Goal: Task Accomplishment & Management: Manage account settings

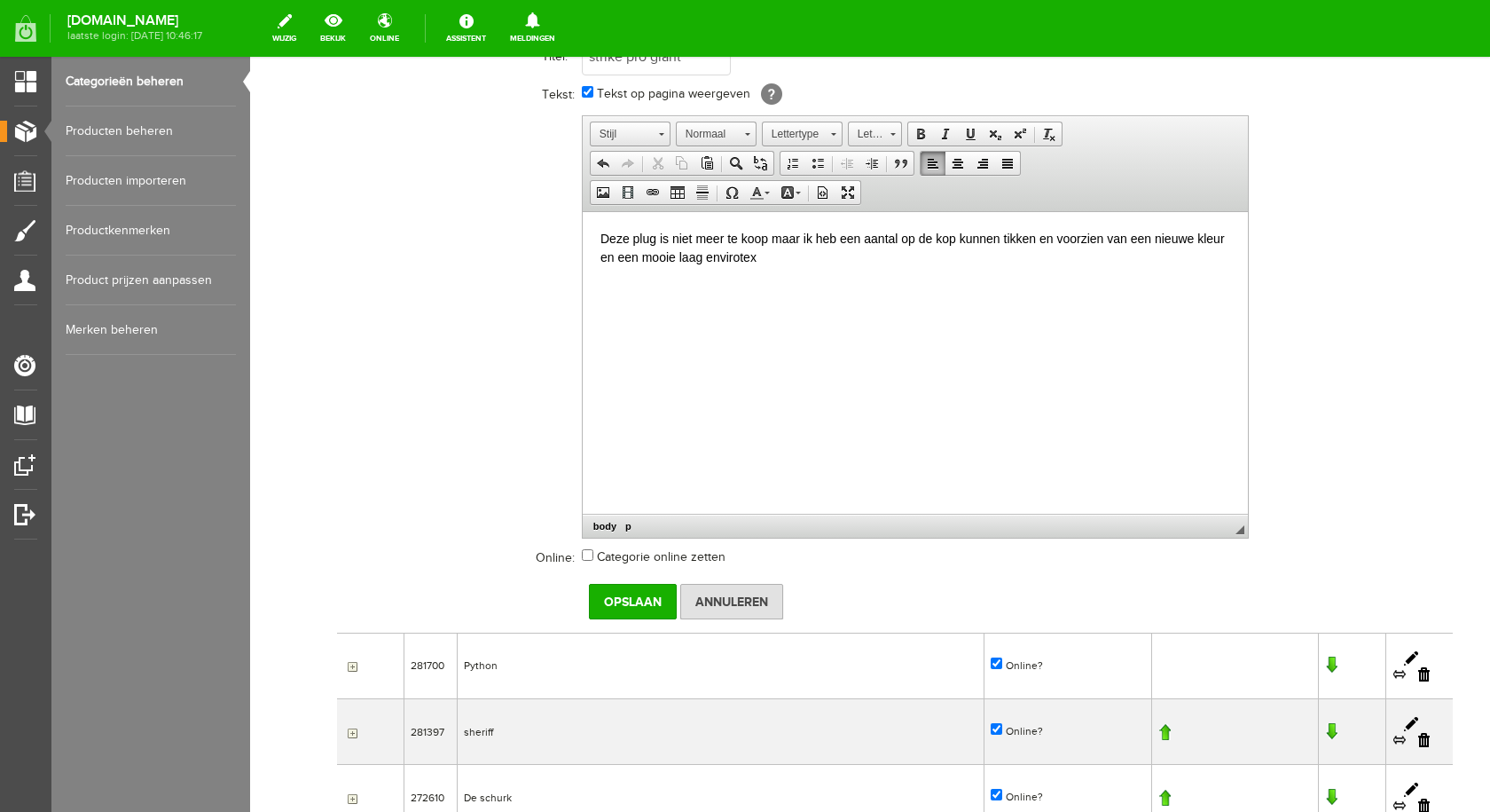
scroll to position [443, 0]
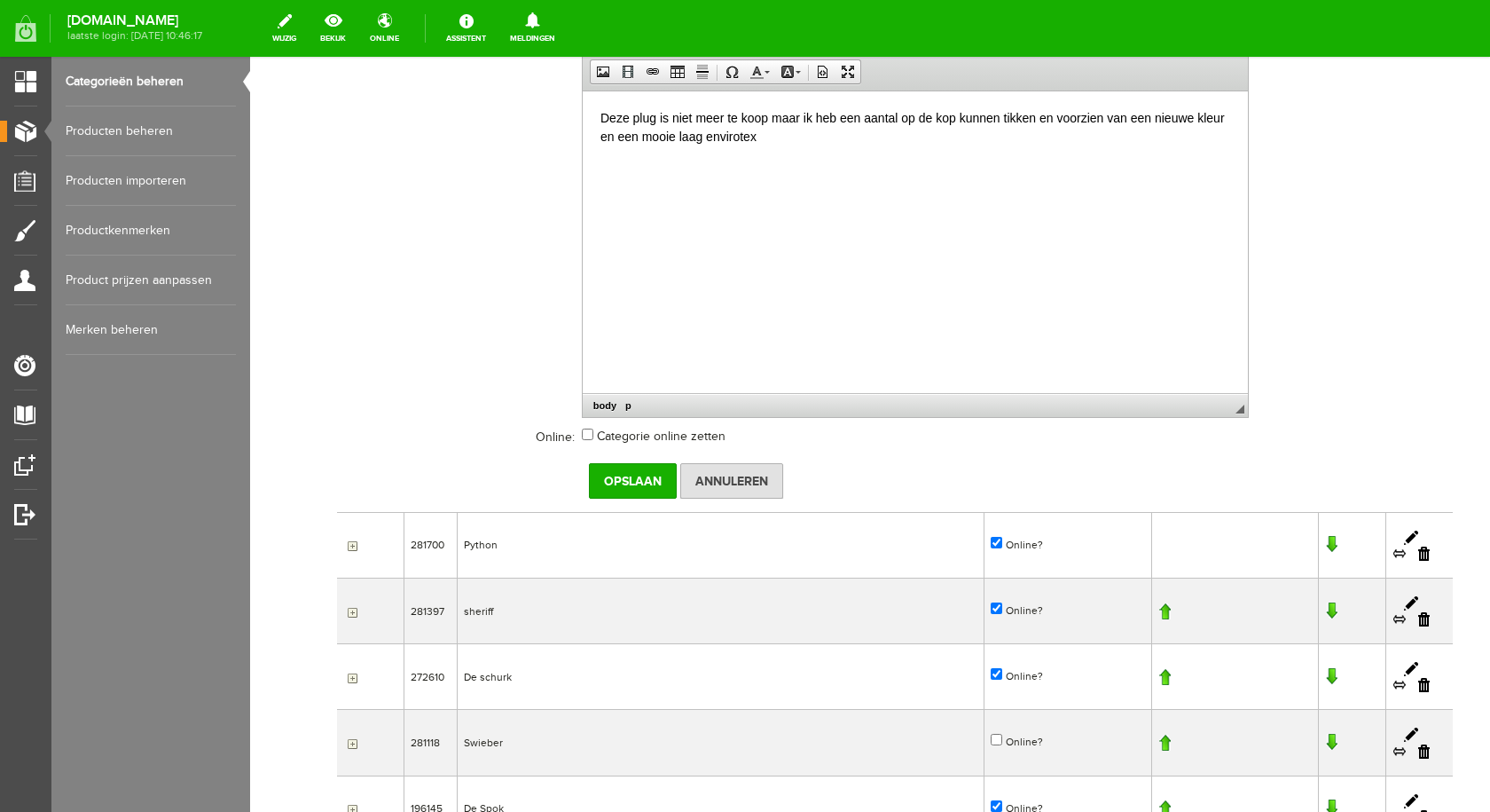
click at [589, 437] on input "Categorie online zetten" at bounding box center [588, 434] width 11 height 11
checkbox input "true"
click at [625, 484] on input "Opslaan" at bounding box center [633, 480] width 88 height 35
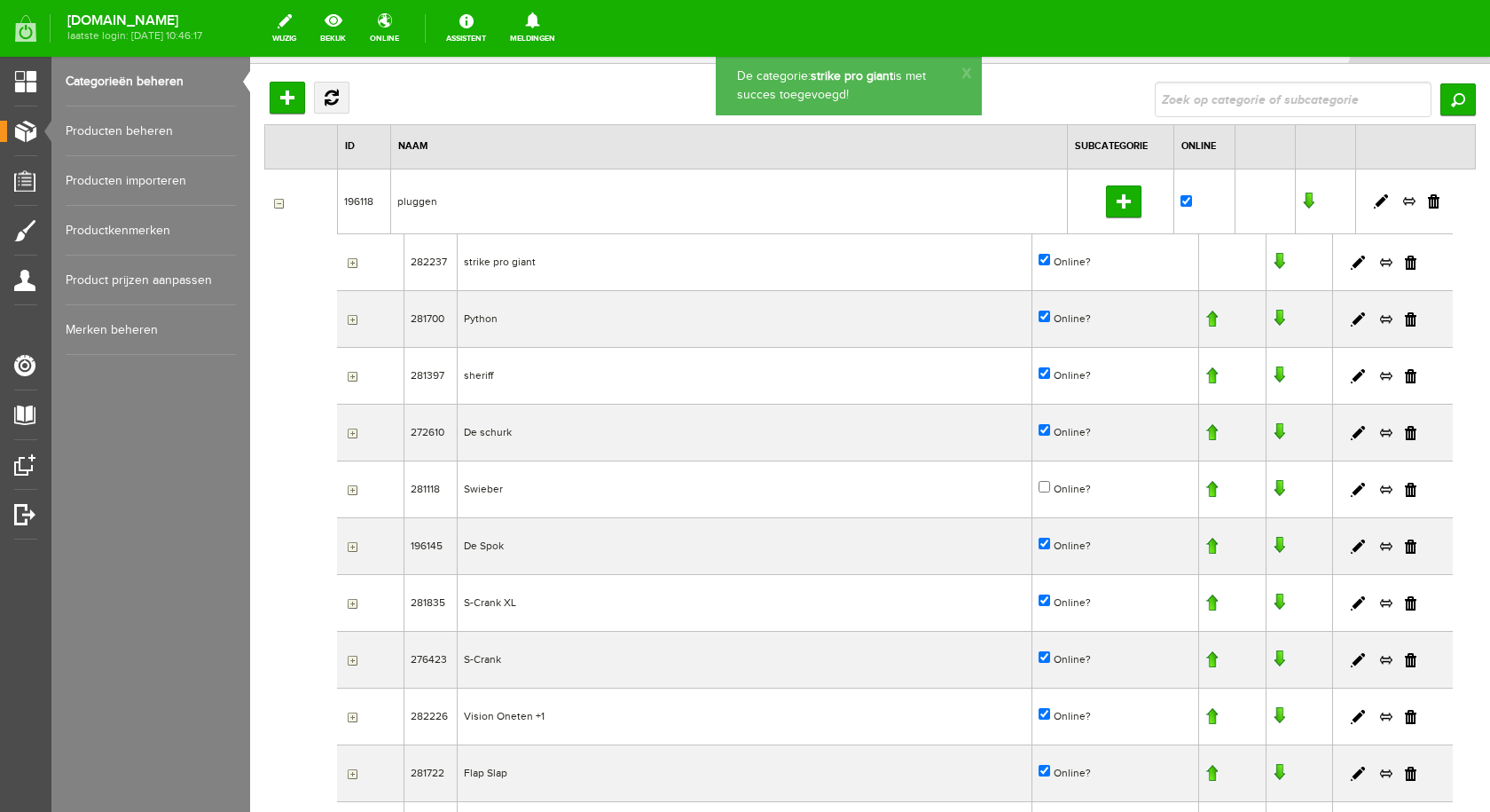
scroll to position [0, 0]
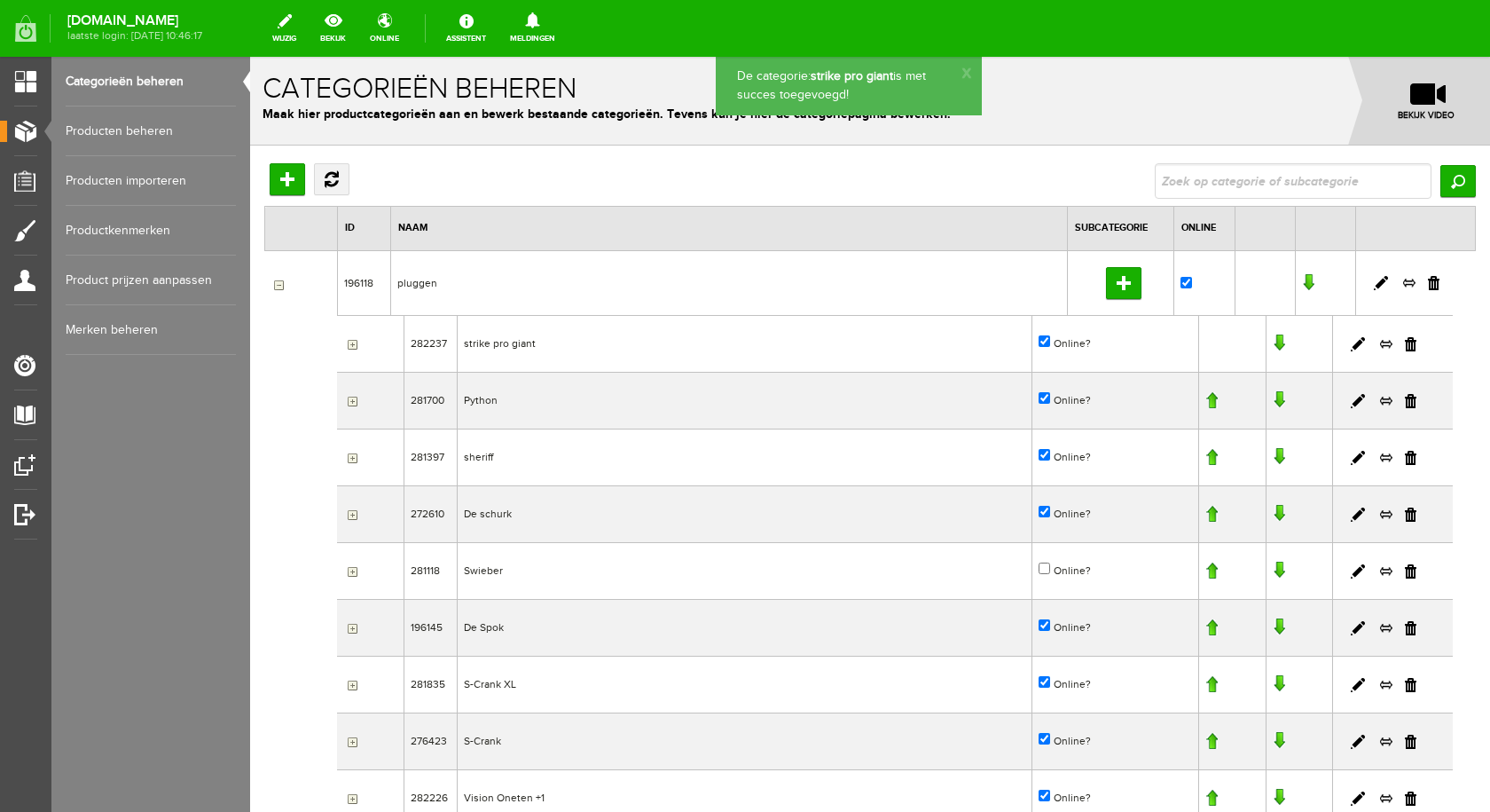
click at [1273, 344] on link at bounding box center [1278, 343] width 12 height 18
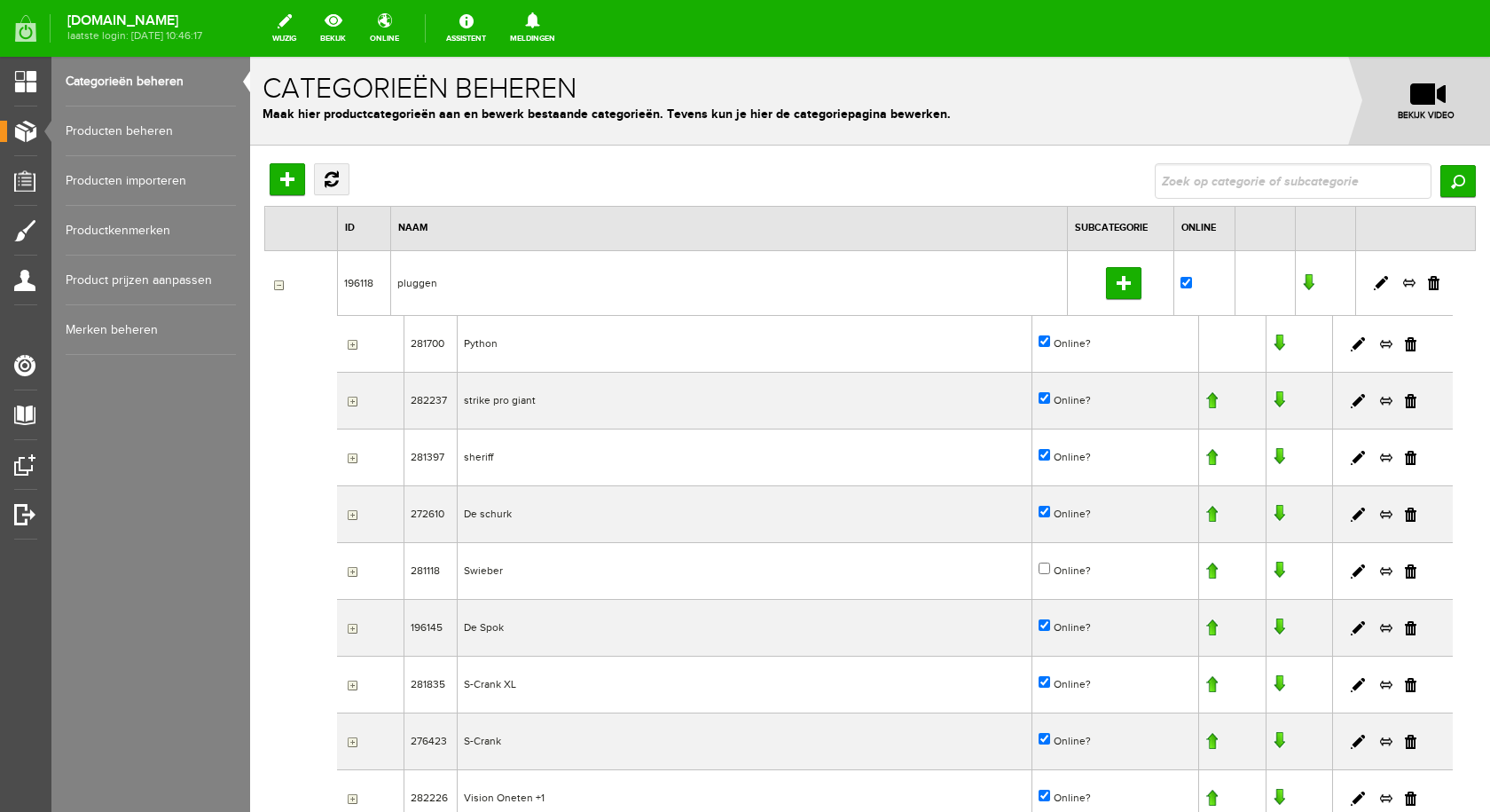
click at [1273, 401] on link at bounding box center [1278, 399] width 12 height 18
click at [1273, 455] on link at bounding box center [1278, 456] width 12 height 18
click at [1273, 515] on link at bounding box center [1278, 513] width 12 height 18
click at [1273, 572] on link at bounding box center [1278, 570] width 12 height 18
click at [1273, 628] on link at bounding box center [1278, 626] width 12 height 18
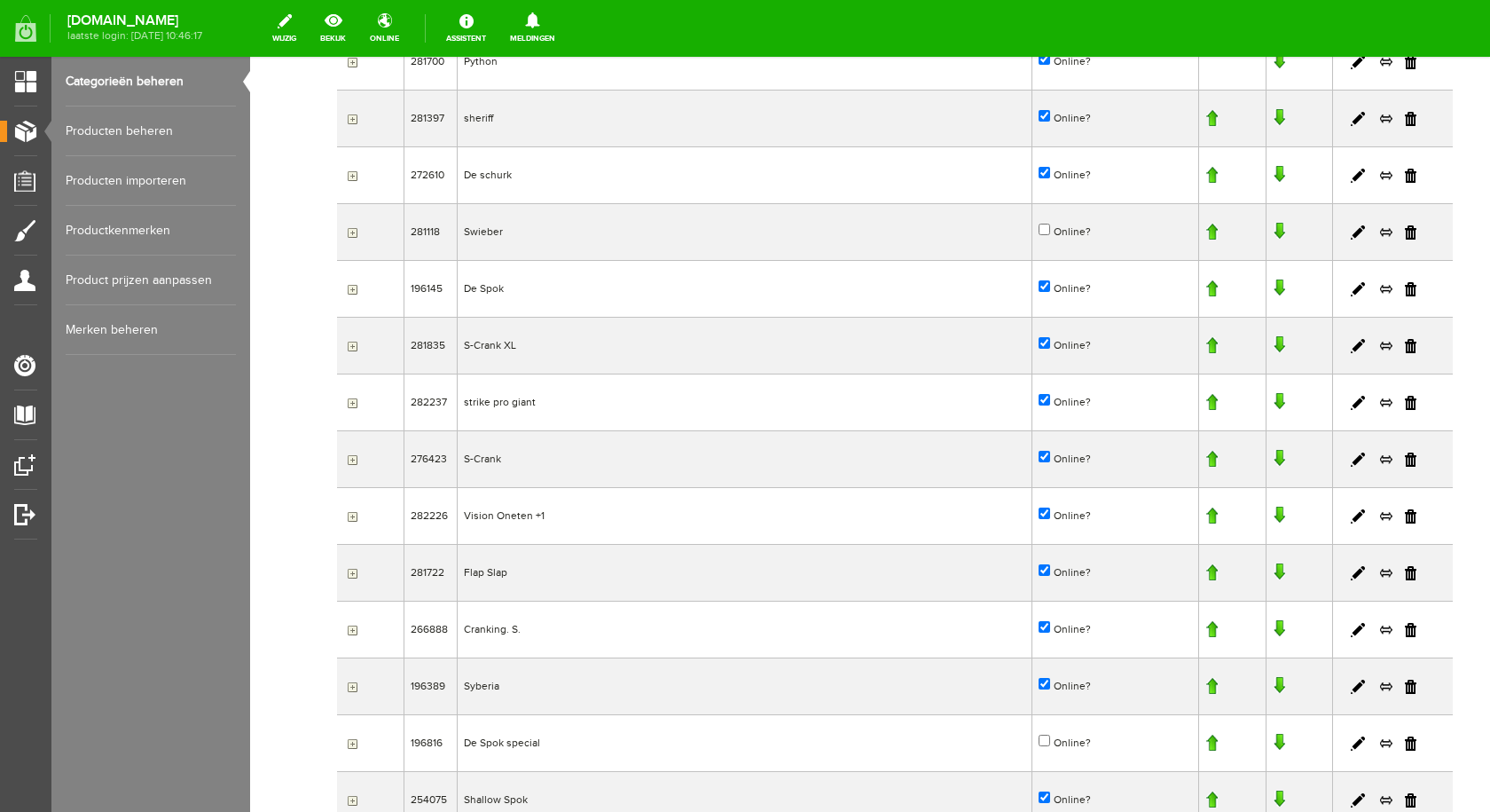
scroll to position [298, 0]
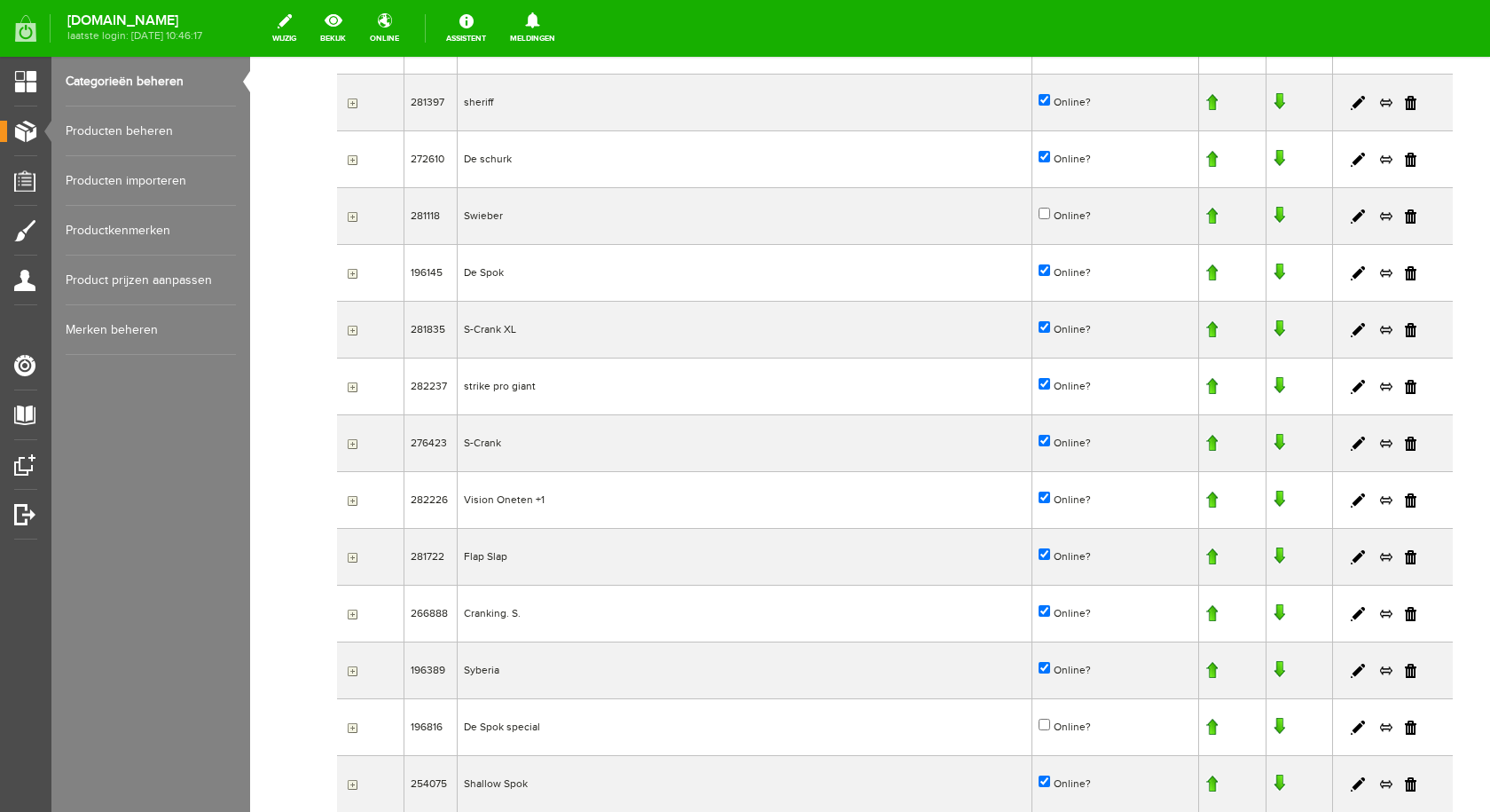
click at [1273, 387] on link at bounding box center [1278, 385] width 12 height 18
click at [1273, 440] on link at bounding box center [1278, 442] width 12 height 18
click at [1273, 500] on link at bounding box center [1278, 499] width 12 height 18
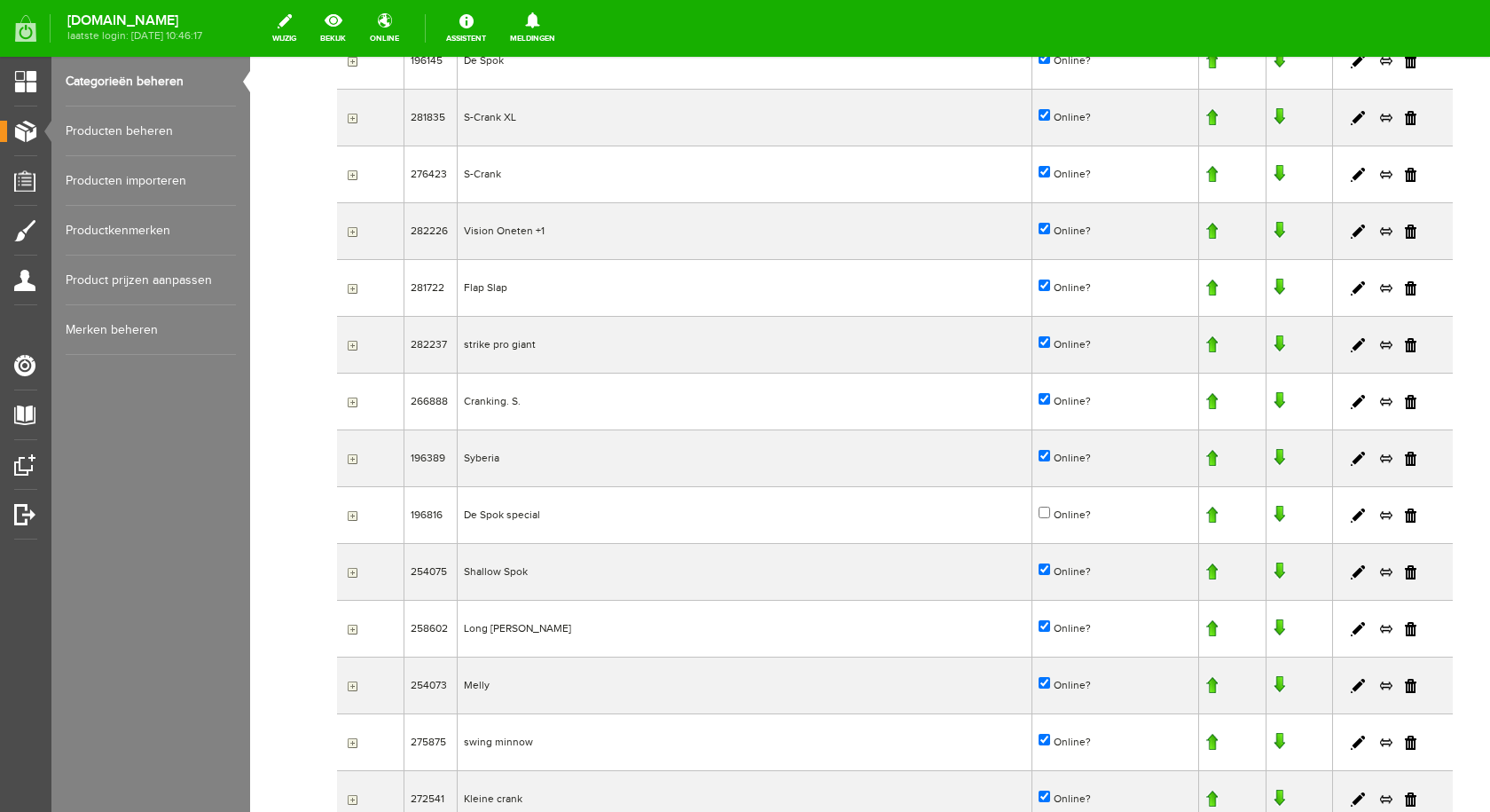
scroll to position [564, 0]
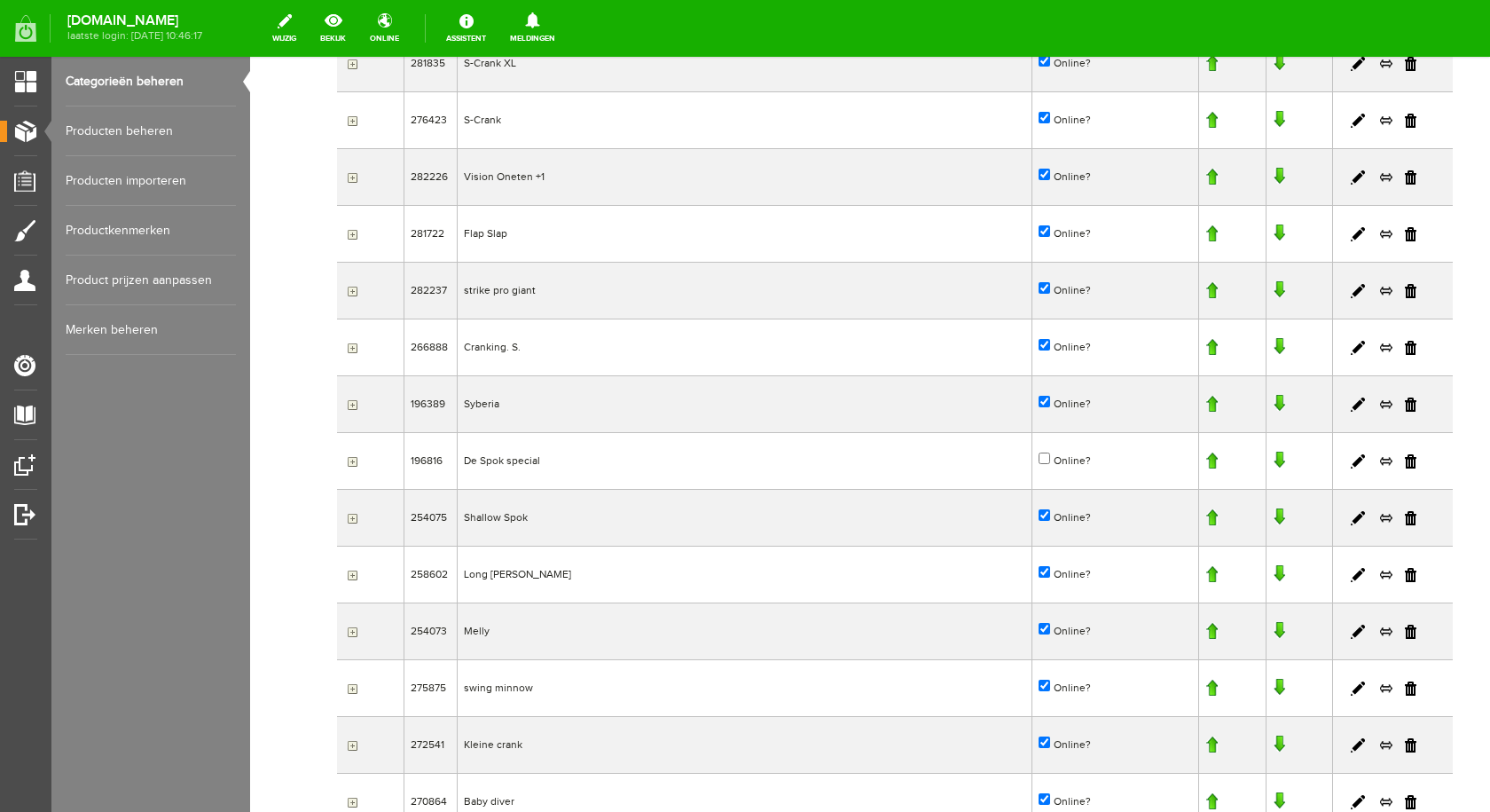
click at [1273, 287] on link at bounding box center [1278, 289] width 12 height 18
click at [1273, 400] on link at bounding box center [1278, 403] width 12 height 18
click at [1273, 345] on link at bounding box center [1278, 346] width 12 height 18
click at [1273, 406] on link at bounding box center [1278, 403] width 12 height 18
click at [1273, 455] on link at bounding box center [1278, 460] width 12 height 18
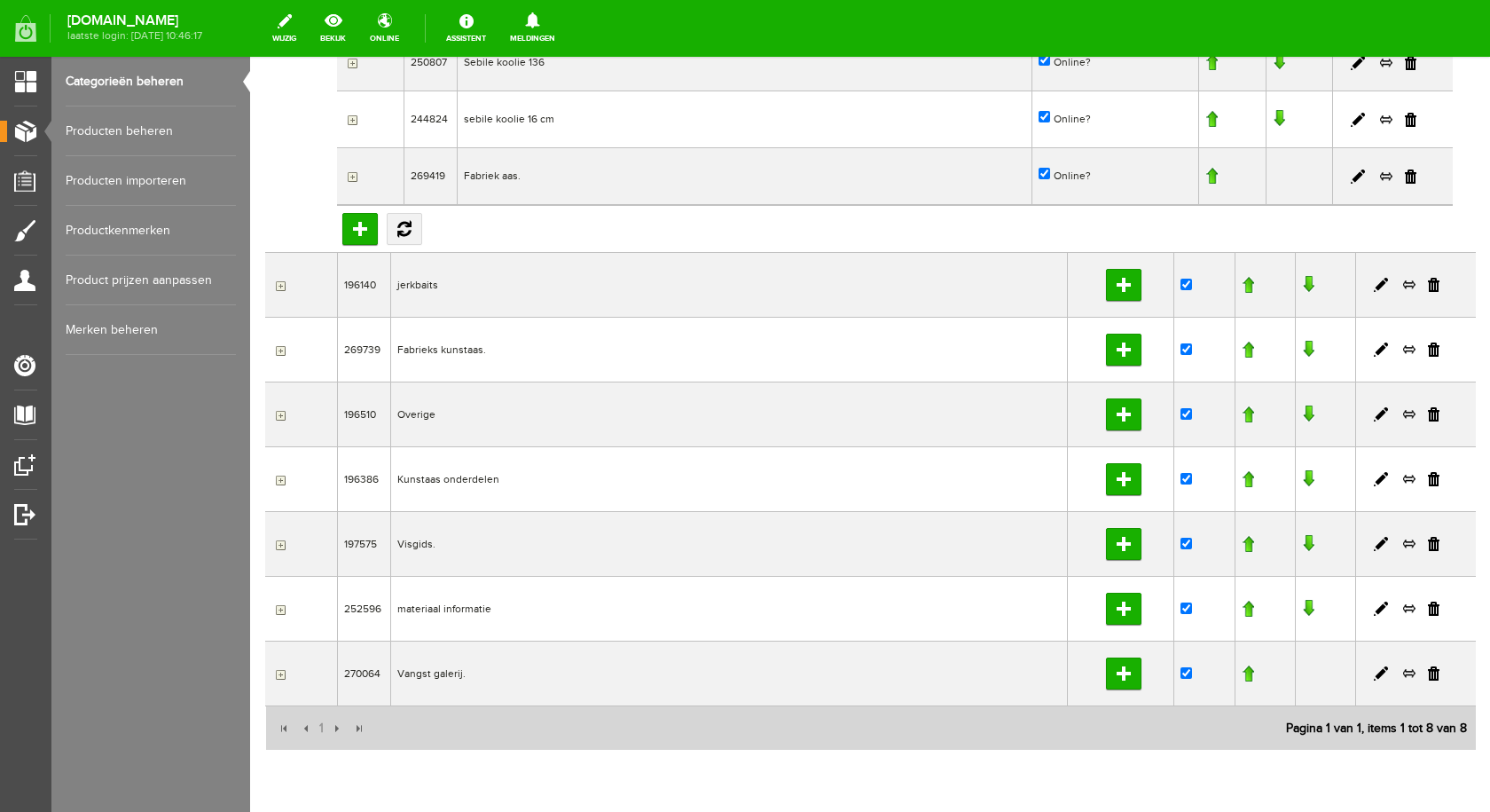
scroll to position [2907, 0]
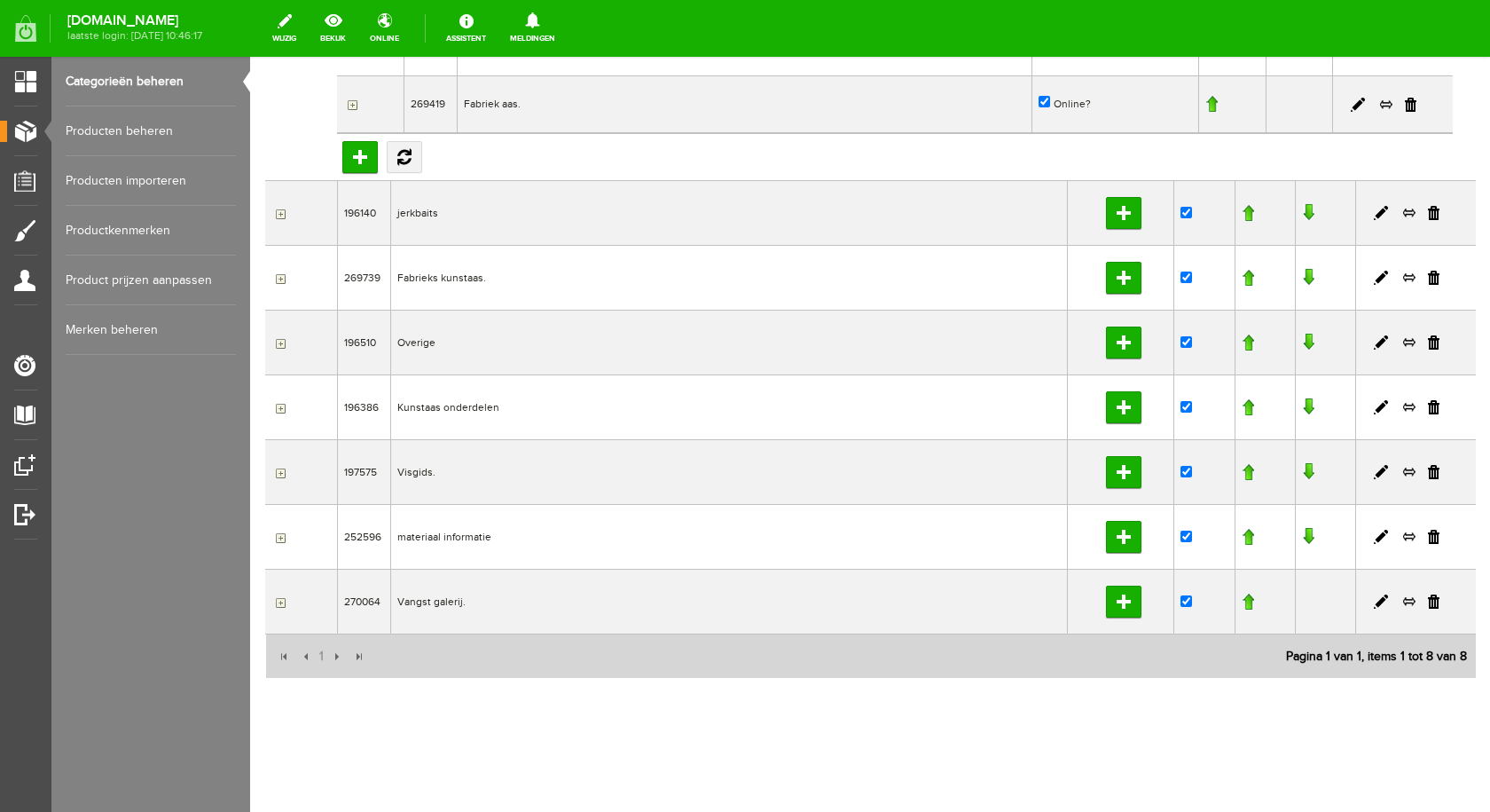
click at [119, 124] on link "Producten beheren" at bounding box center [151, 131] width 170 height 50
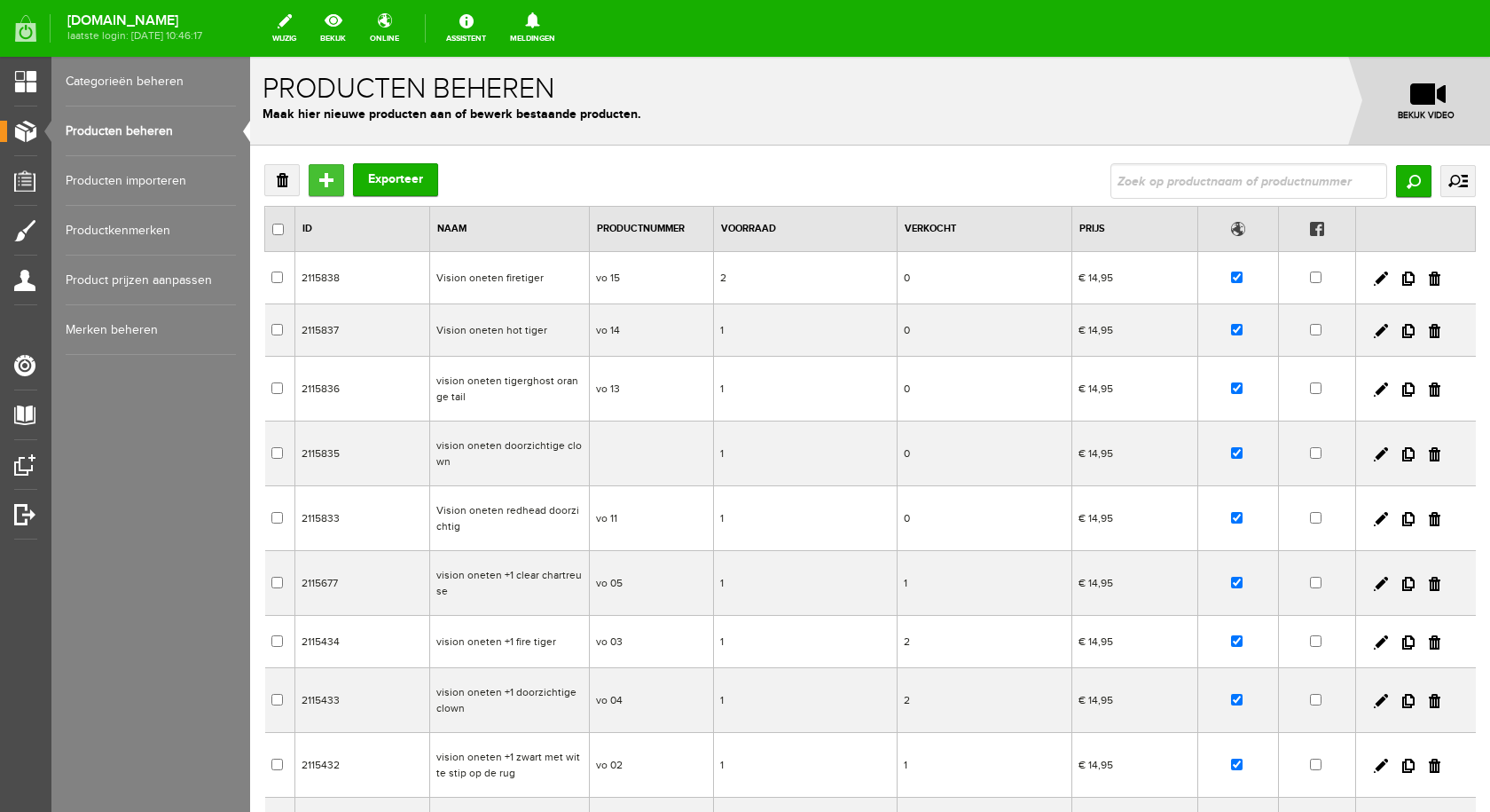
drag, startPoint x: 316, startPoint y: 175, endPoint x: 564, endPoint y: 234, distance: 254.9
click at [316, 175] on input "Toevoegen" at bounding box center [326, 180] width 35 height 32
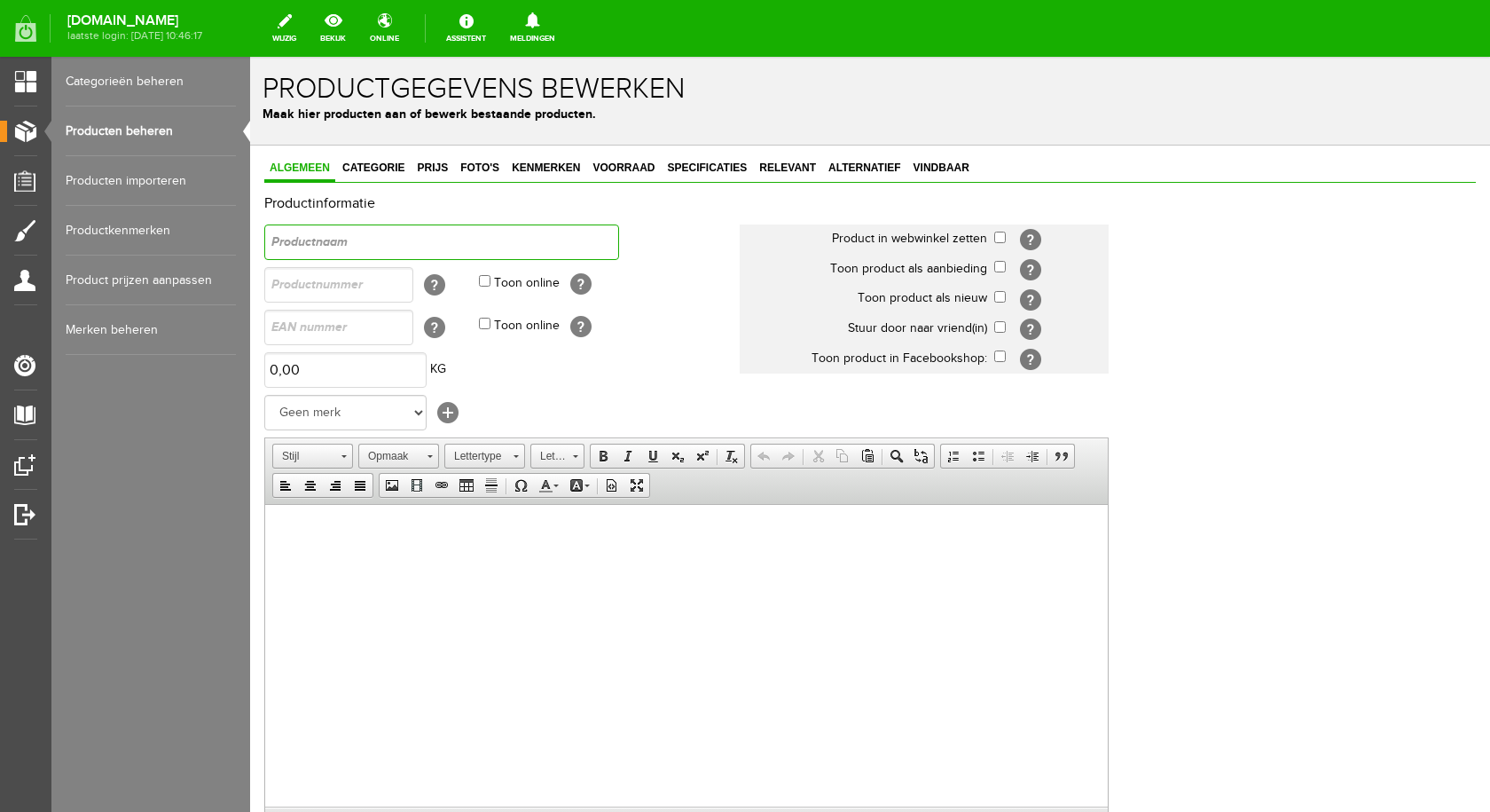
click at [342, 232] on input "text" at bounding box center [442, 242] width 355 height 35
type input "strikepro giant"
click at [998, 244] on td "[?]" at bounding box center [1051, 239] width 115 height 30
click at [297, 286] on input "text" at bounding box center [338, 285] width 149 height 35
type input "spg 01"
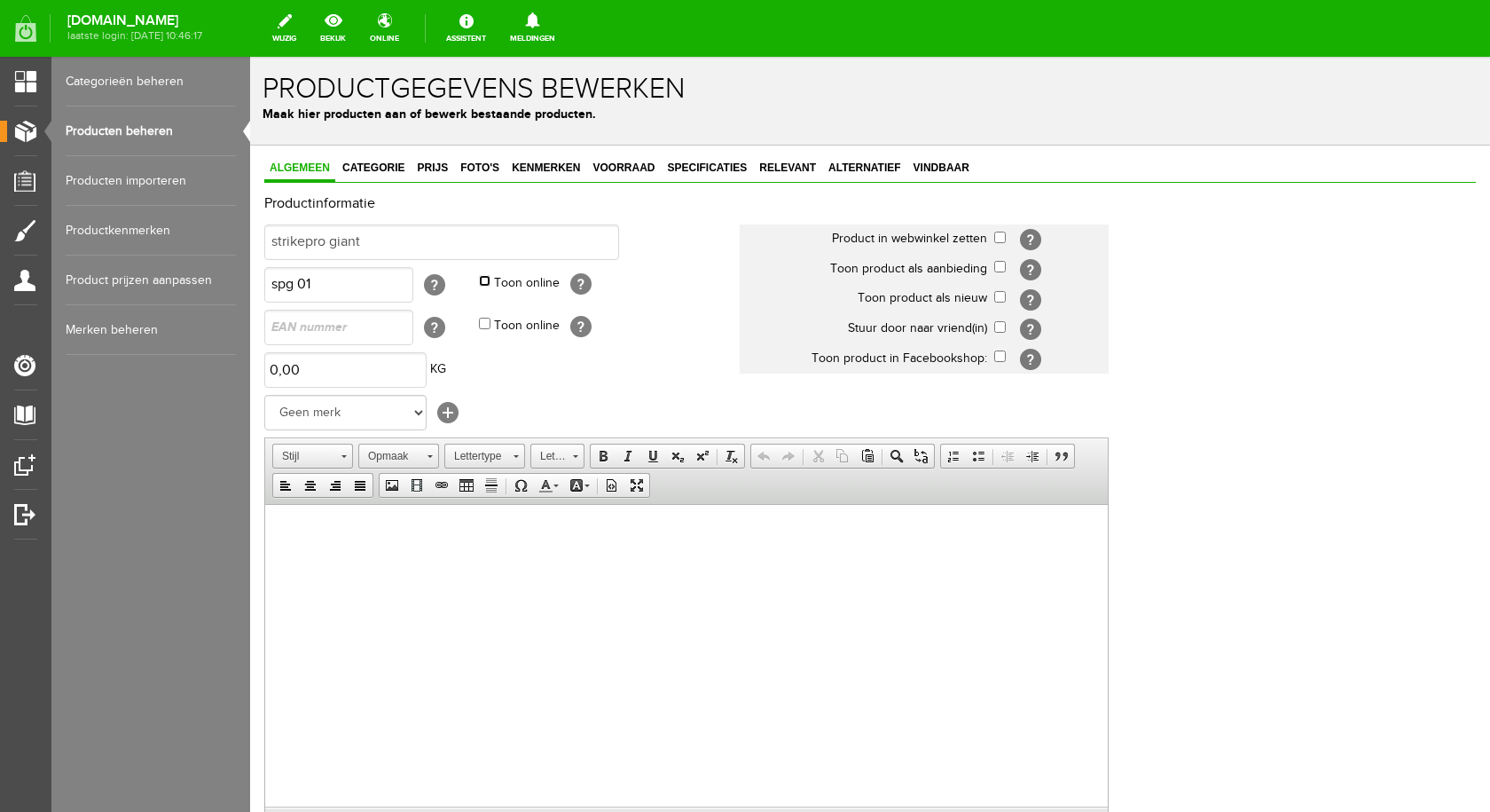
click at [482, 281] on input "Toon online" at bounding box center [484, 281] width 11 height 11
checkbox input "true"
click at [393, 403] on select "Geen merk Sybe Baits Salmo spro sebile shakespeare rapala Westin svartzonker yo…" at bounding box center [345, 412] width 163 height 35
select select "145471"
click at [264, 394] on select "Geen merk Sybe Baits Salmo spro sebile shakespeare rapala Westin svartzonker yo…" at bounding box center [345, 412] width 163 height 35
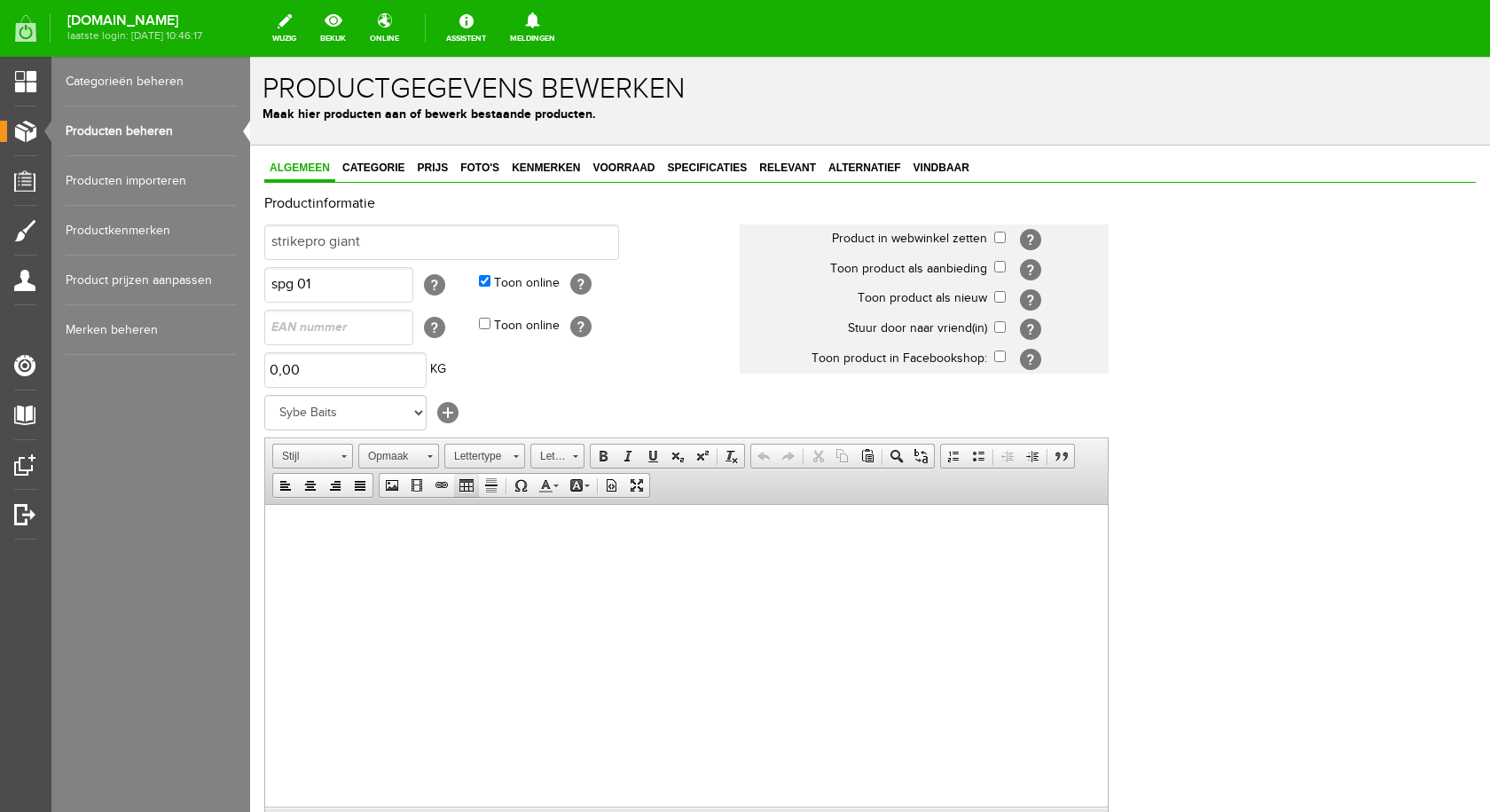
click at [339, 527] on body at bounding box center [686, 531] width 807 height 18
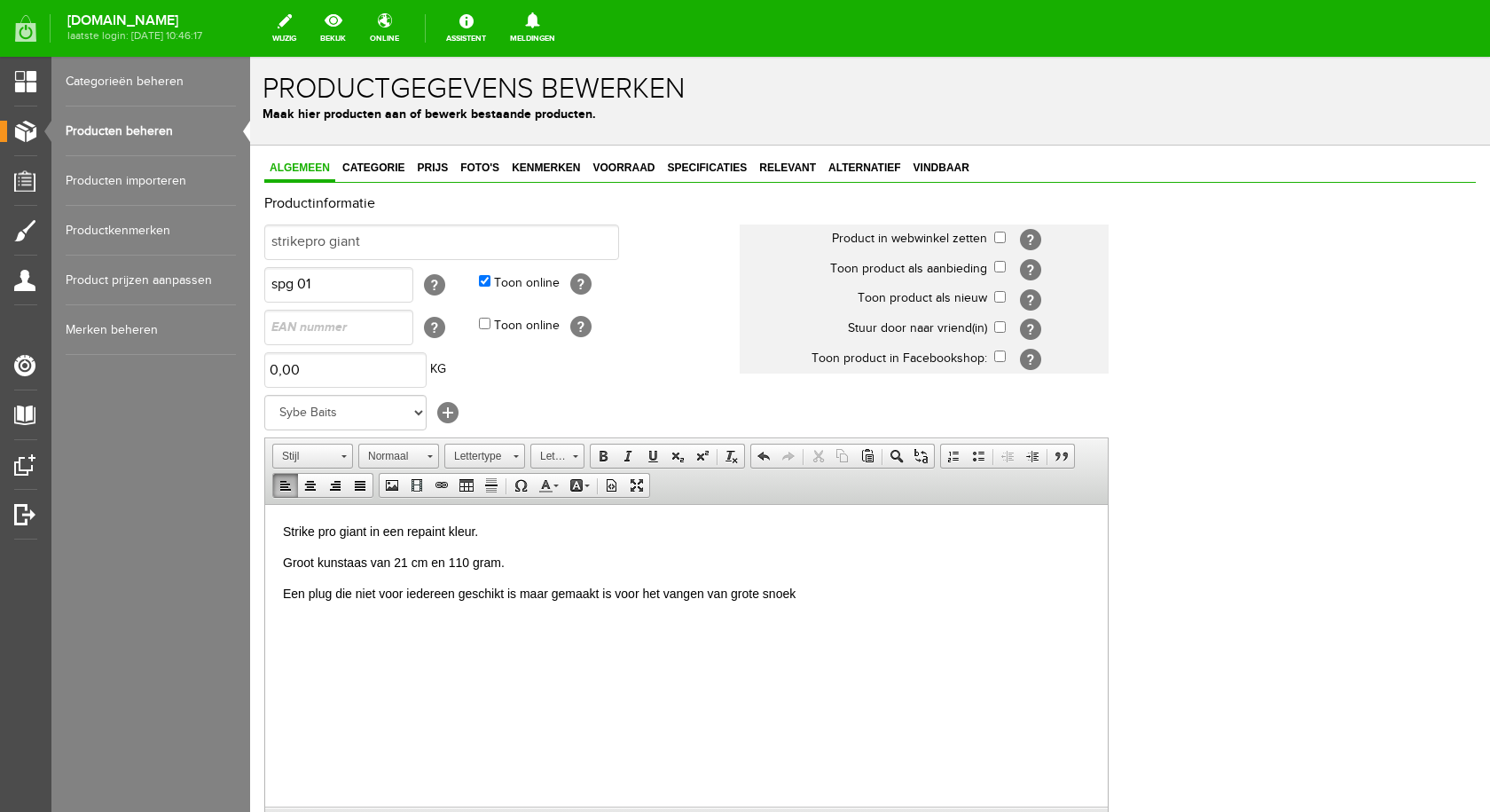
click at [835, 599] on p "Een plug die niet voor iedereen geschikt is maar gemaakt is voor het vangen van…" at bounding box center [686, 593] width 807 height 18
click at [612, 625] on p "Unieke eenmalige kleuren die met de hand gespoten zijn." at bounding box center [686, 624] width 807 height 18
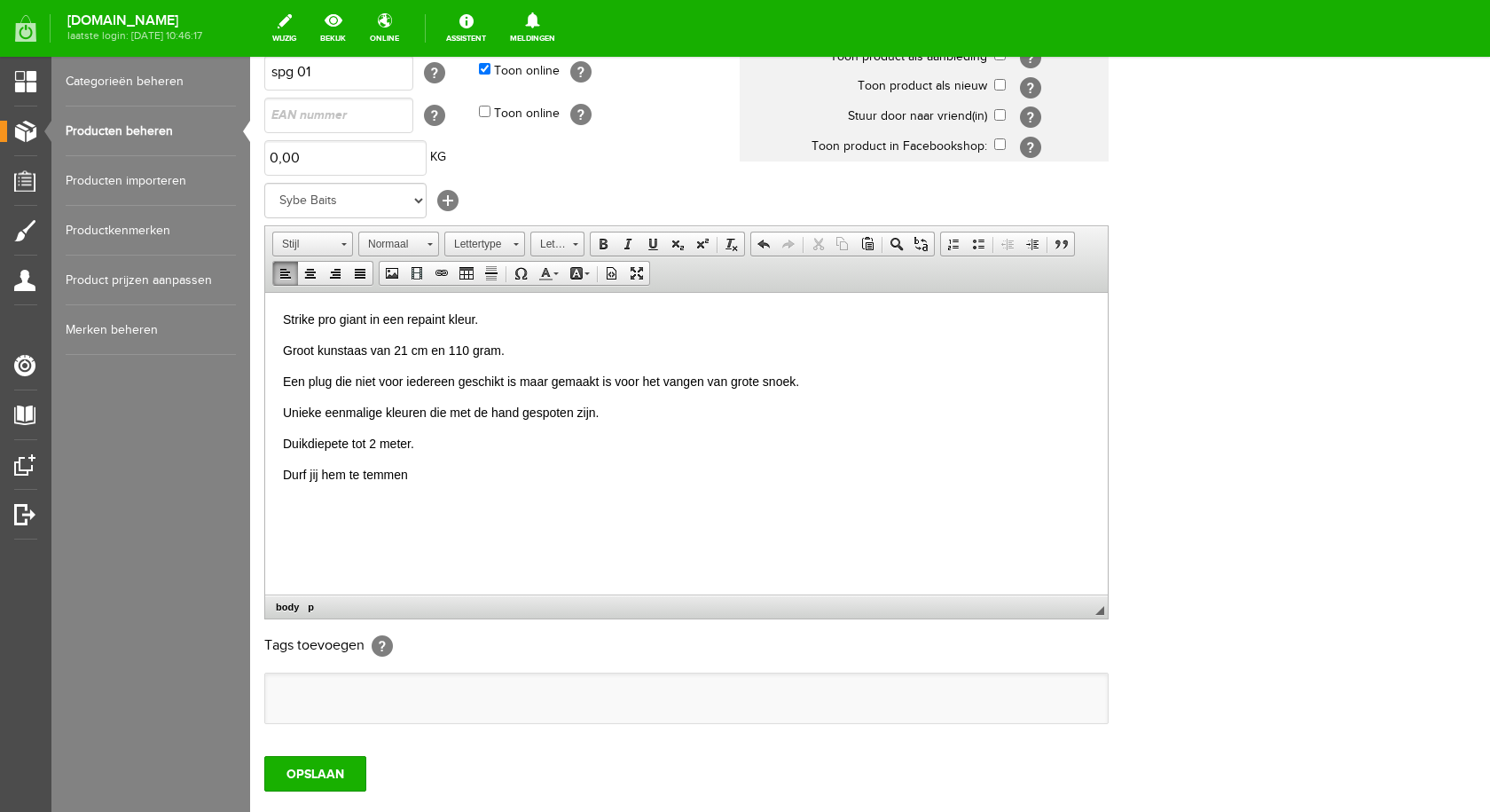
scroll to position [322, 0]
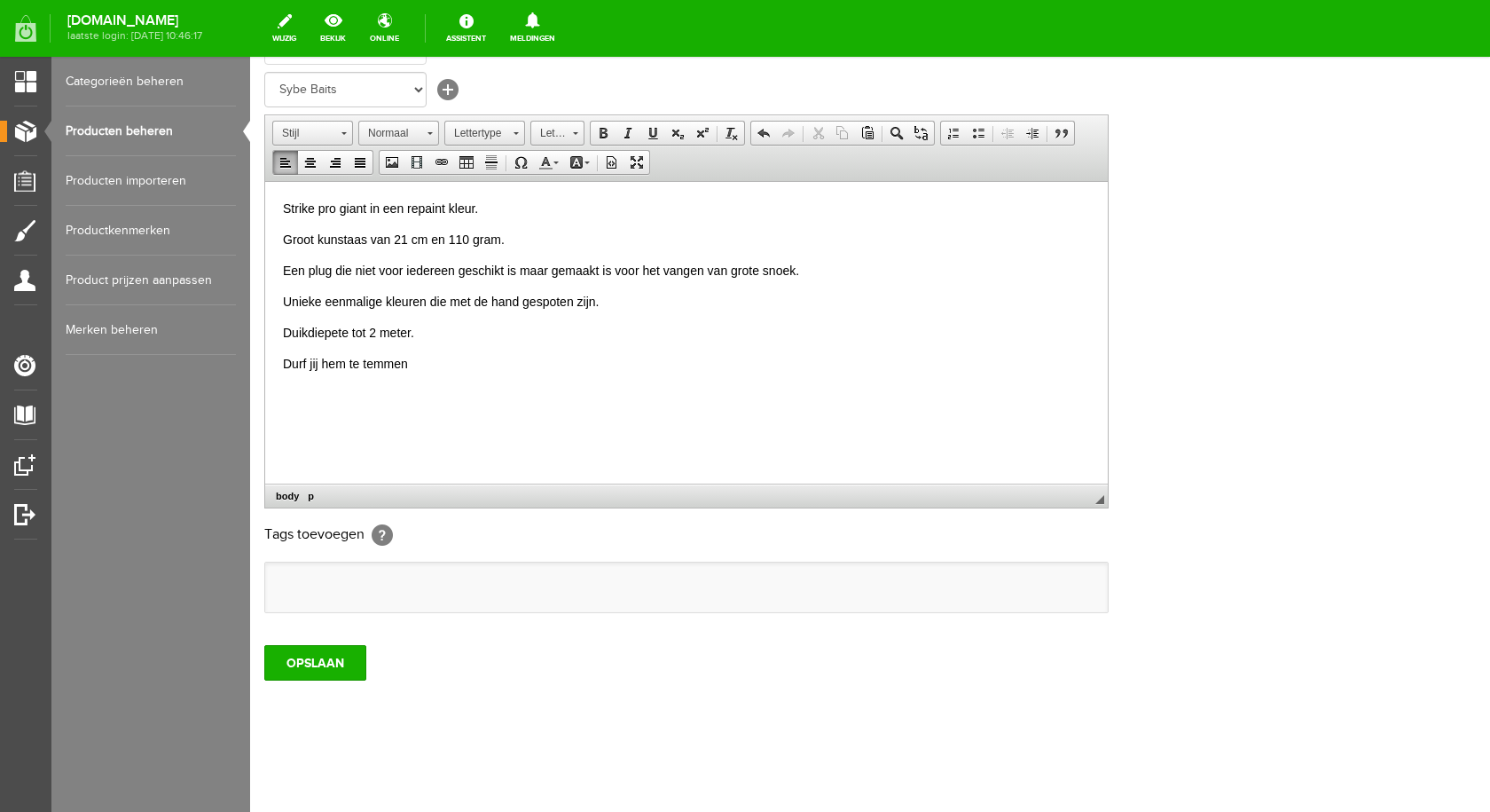
click at [360, 599] on ul at bounding box center [686, 588] width 842 height 50
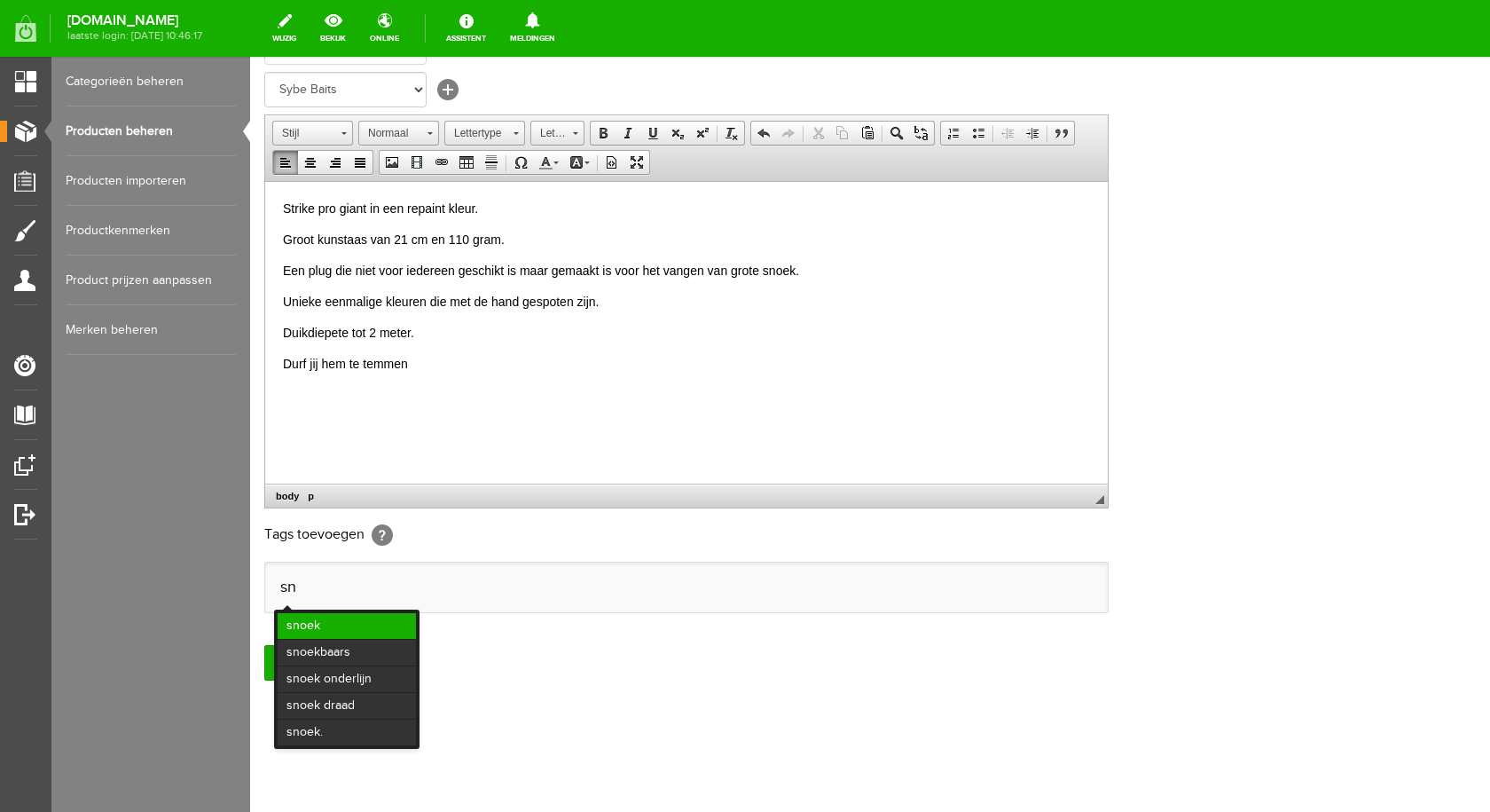
scroll to position [0, 0]
type input "sn"
click at [332, 624] on li "snoek" at bounding box center [347, 625] width 139 height 26
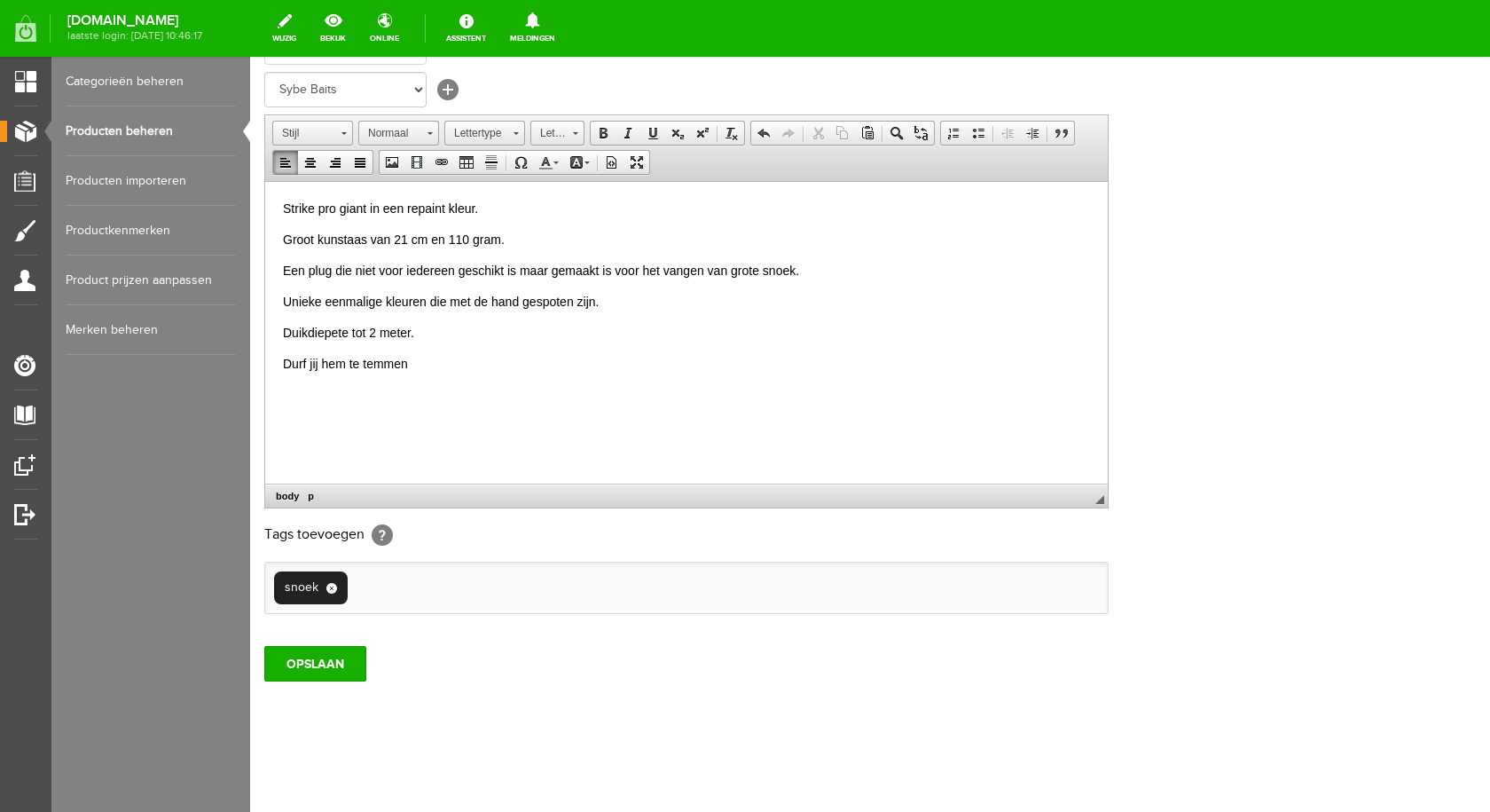
type input "s"
type input "ro"
click at [368, 625] on li "roofvis" at bounding box center [417, 625] width 126 height 26
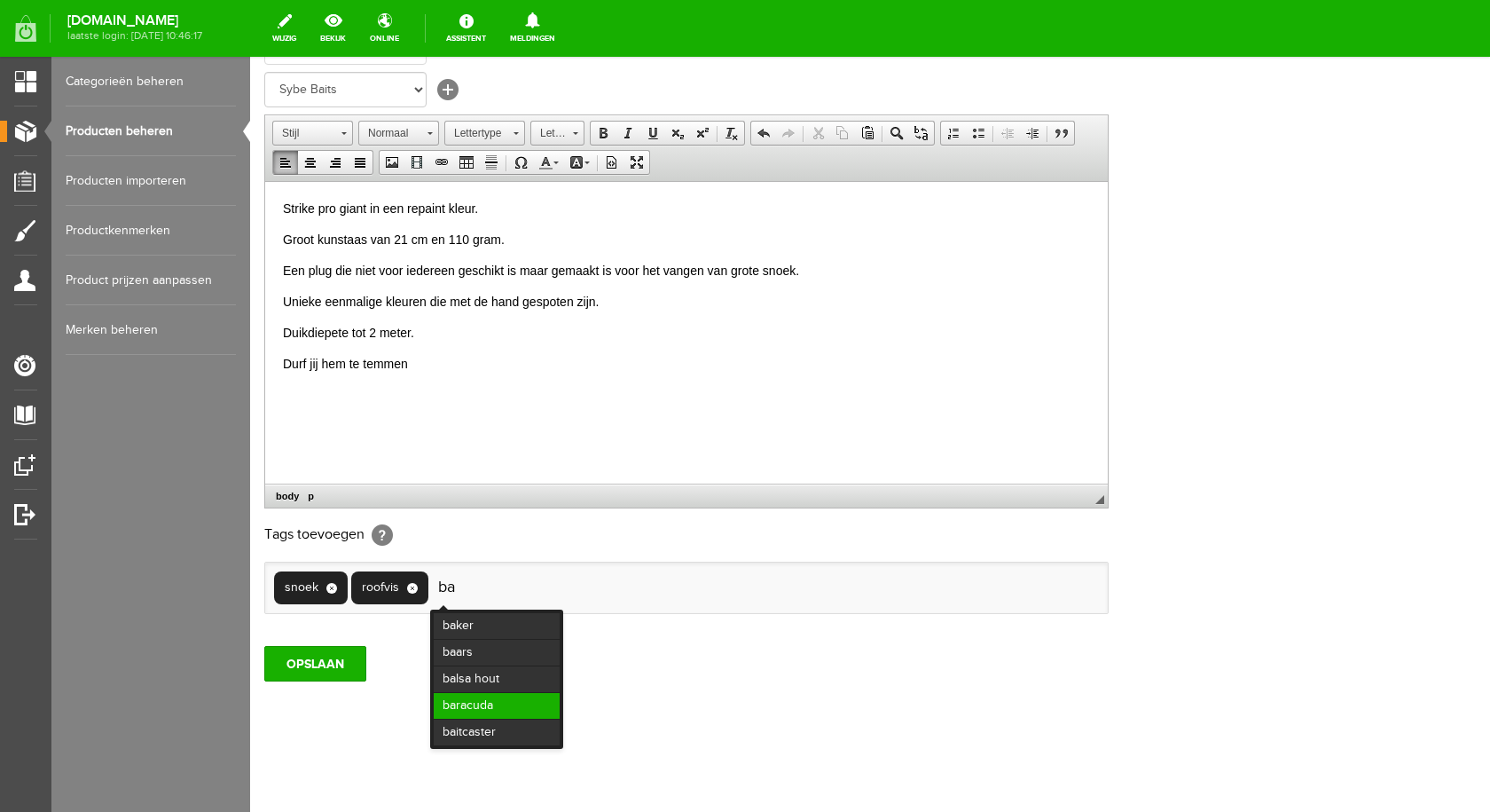
type input "ba"
click at [507, 699] on li "baracuda" at bounding box center [497, 706] width 126 height 26
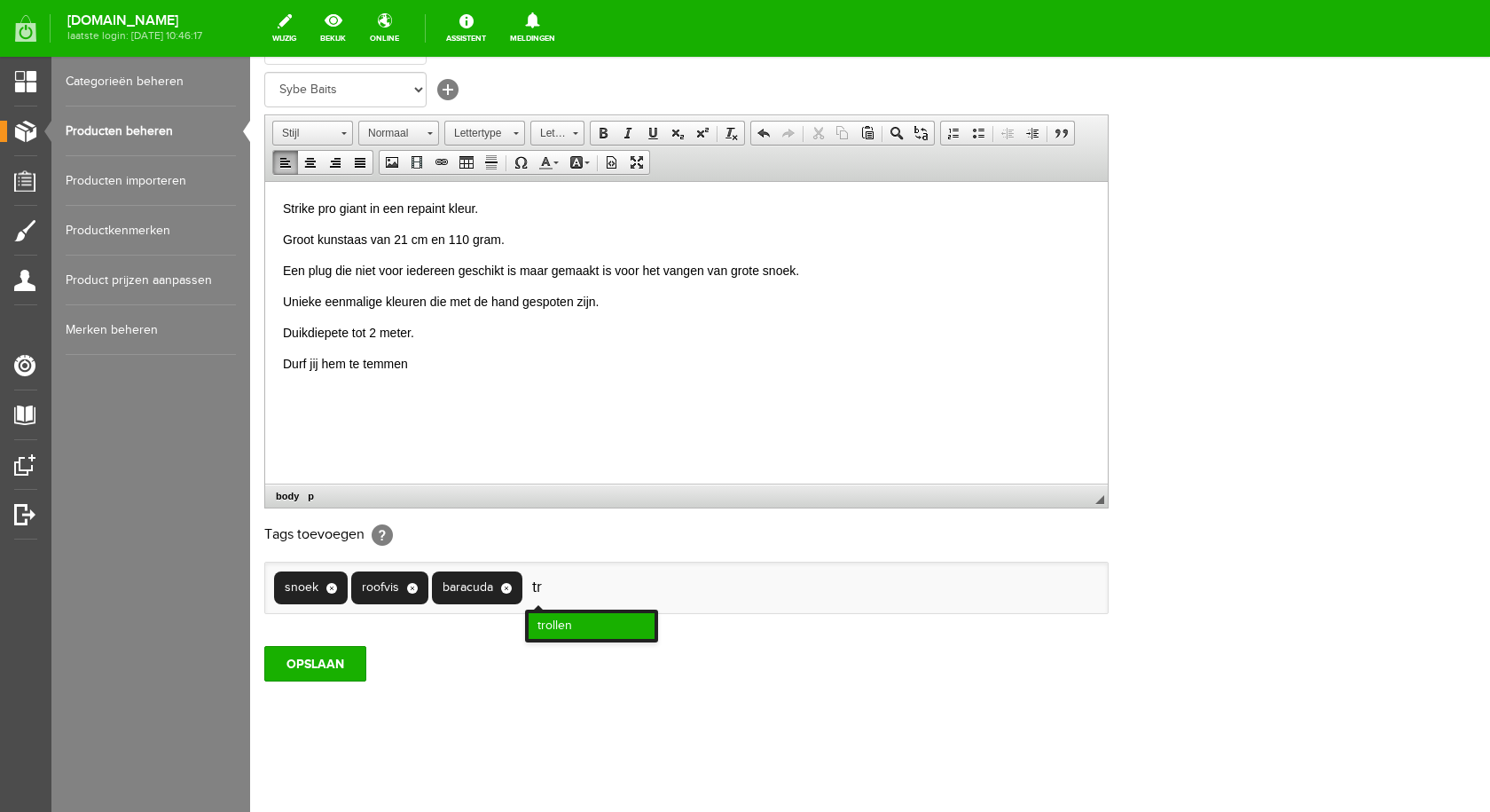
type input "tr"
click at [619, 617] on li "trollen" at bounding box center [591, 625] width 126 height 26
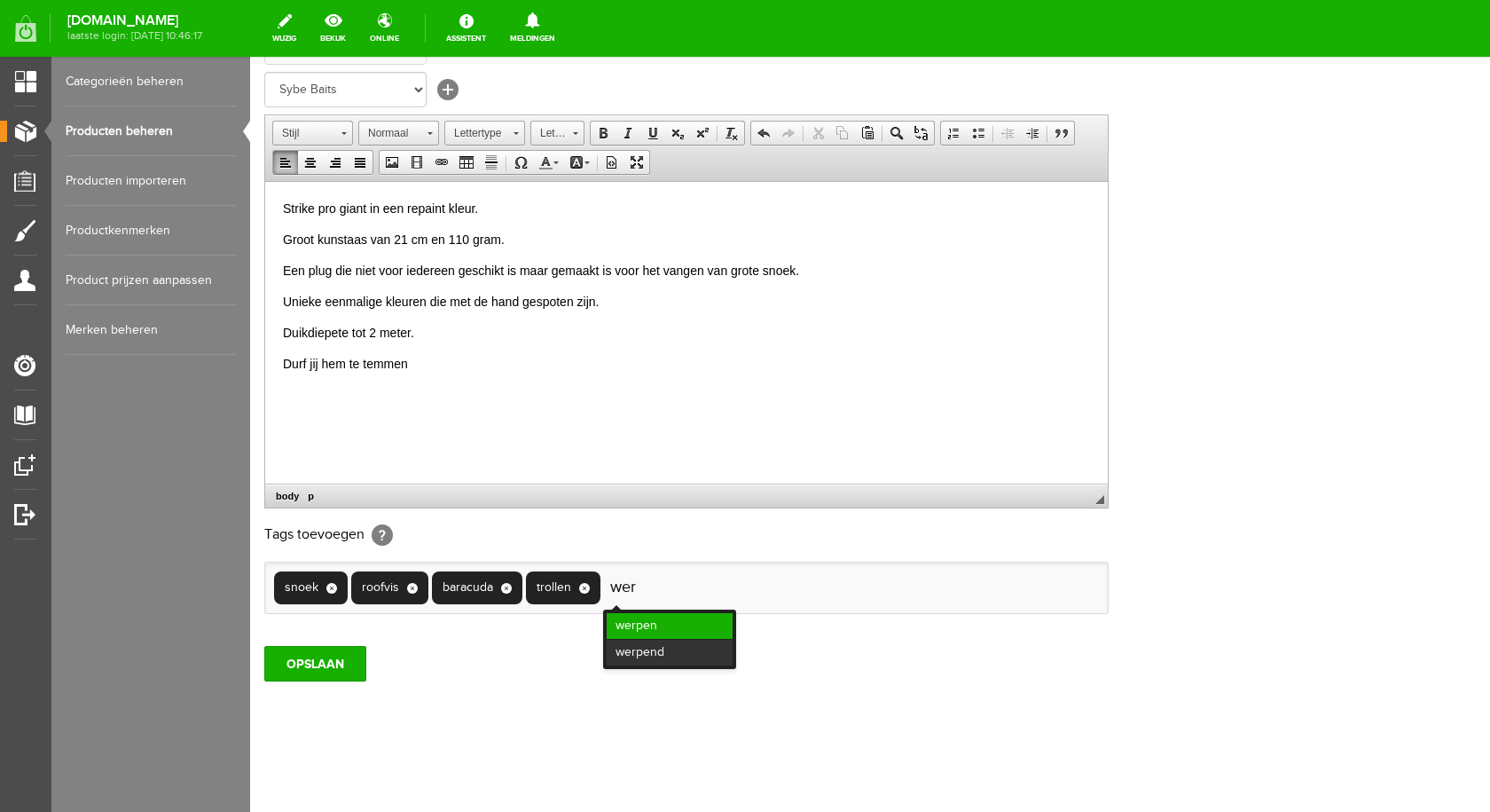
type input "wer"
click at [632, 615] on li "werpen" at bounding box center [670, 625] width 126 height 26
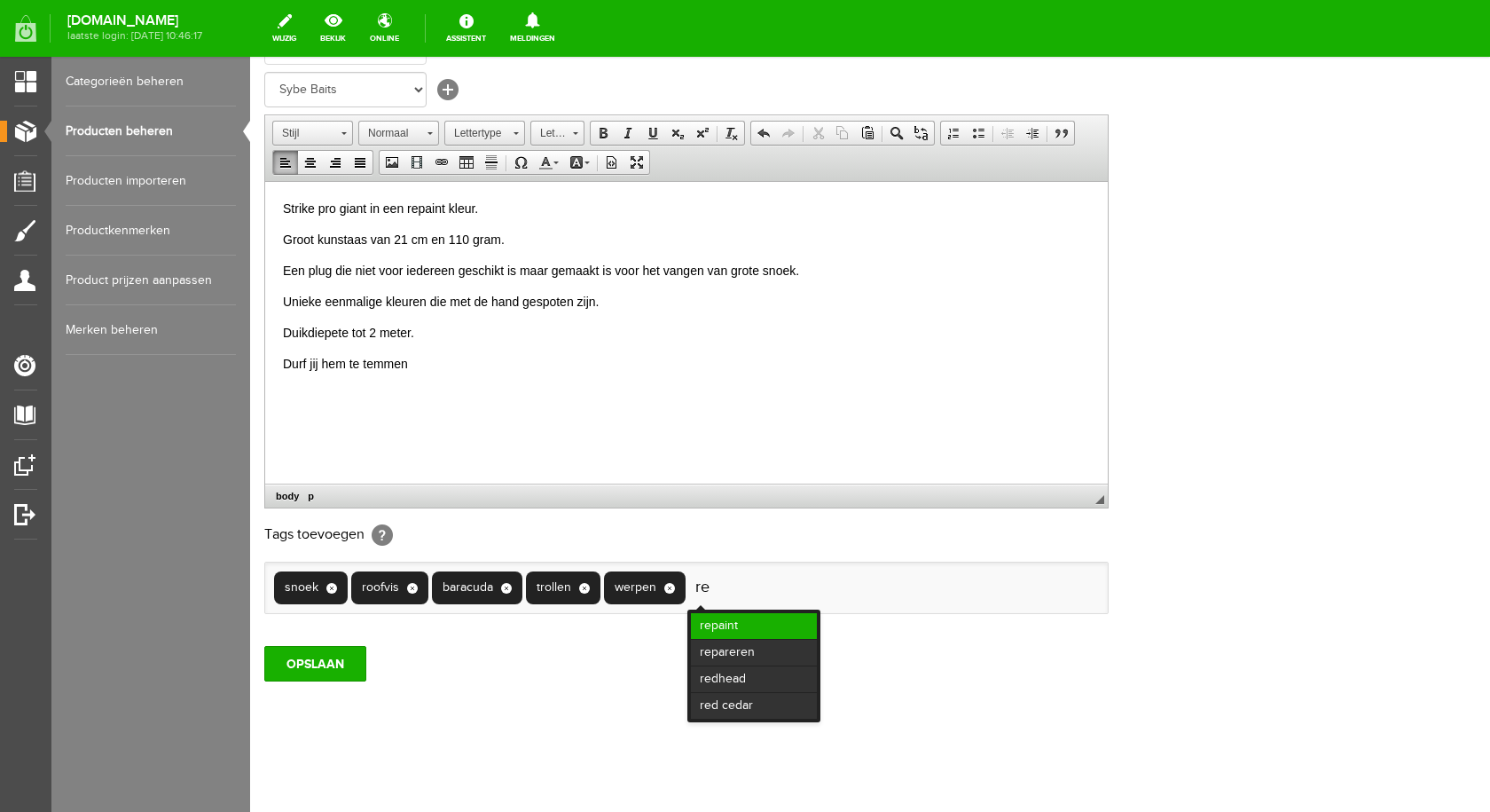
type input "re"
click at [779, 618] on li "repaint" at bounding box center [754, 625] width 126 height 26
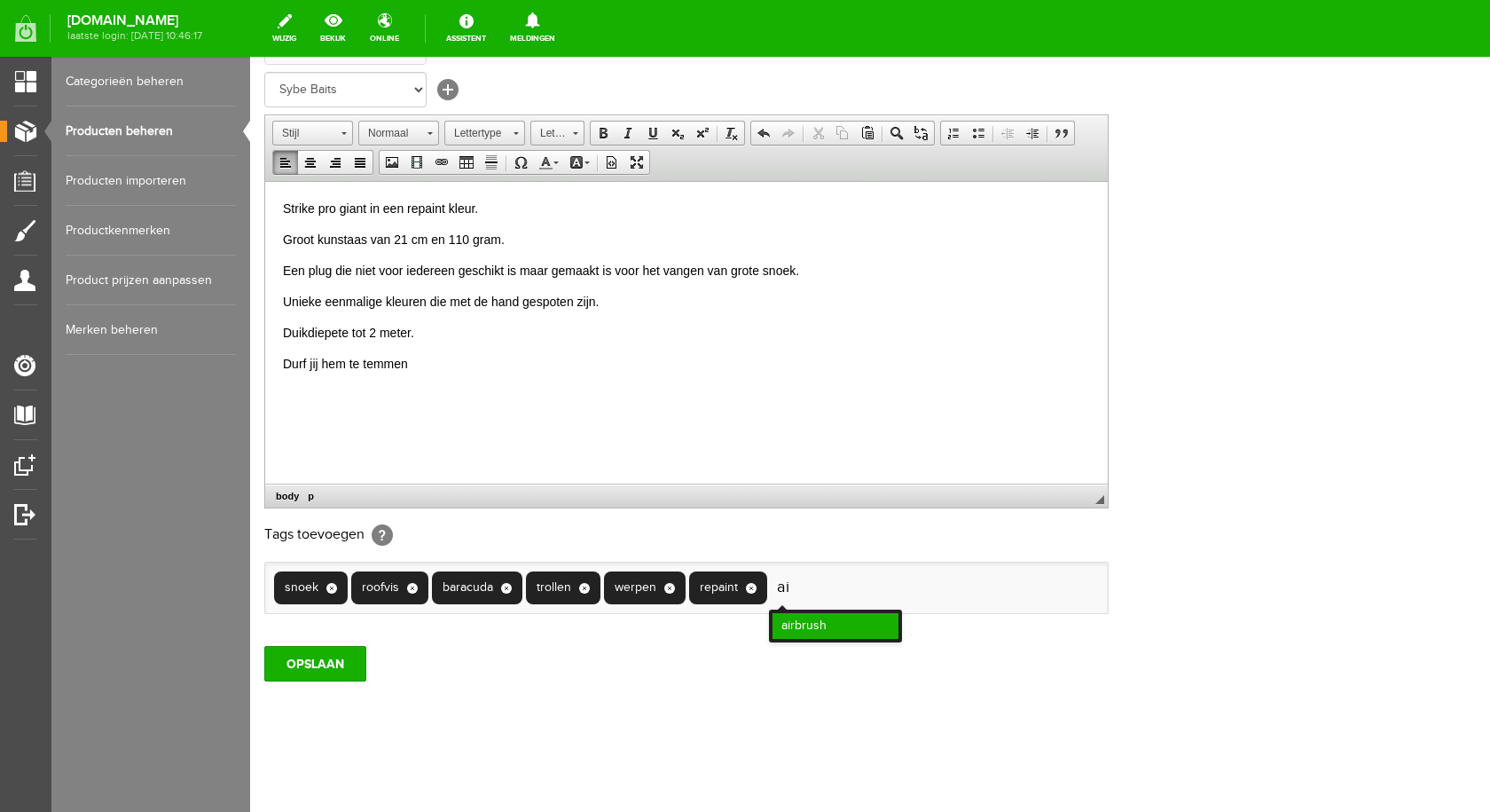
type input "ai"
click at [797, 627] on li "airbrush" at bounding box center [835, 625] width 126 height 26
click at [301, 659] on input "OPSLAAN" at bounding box center [315, 663] width 102 height 35
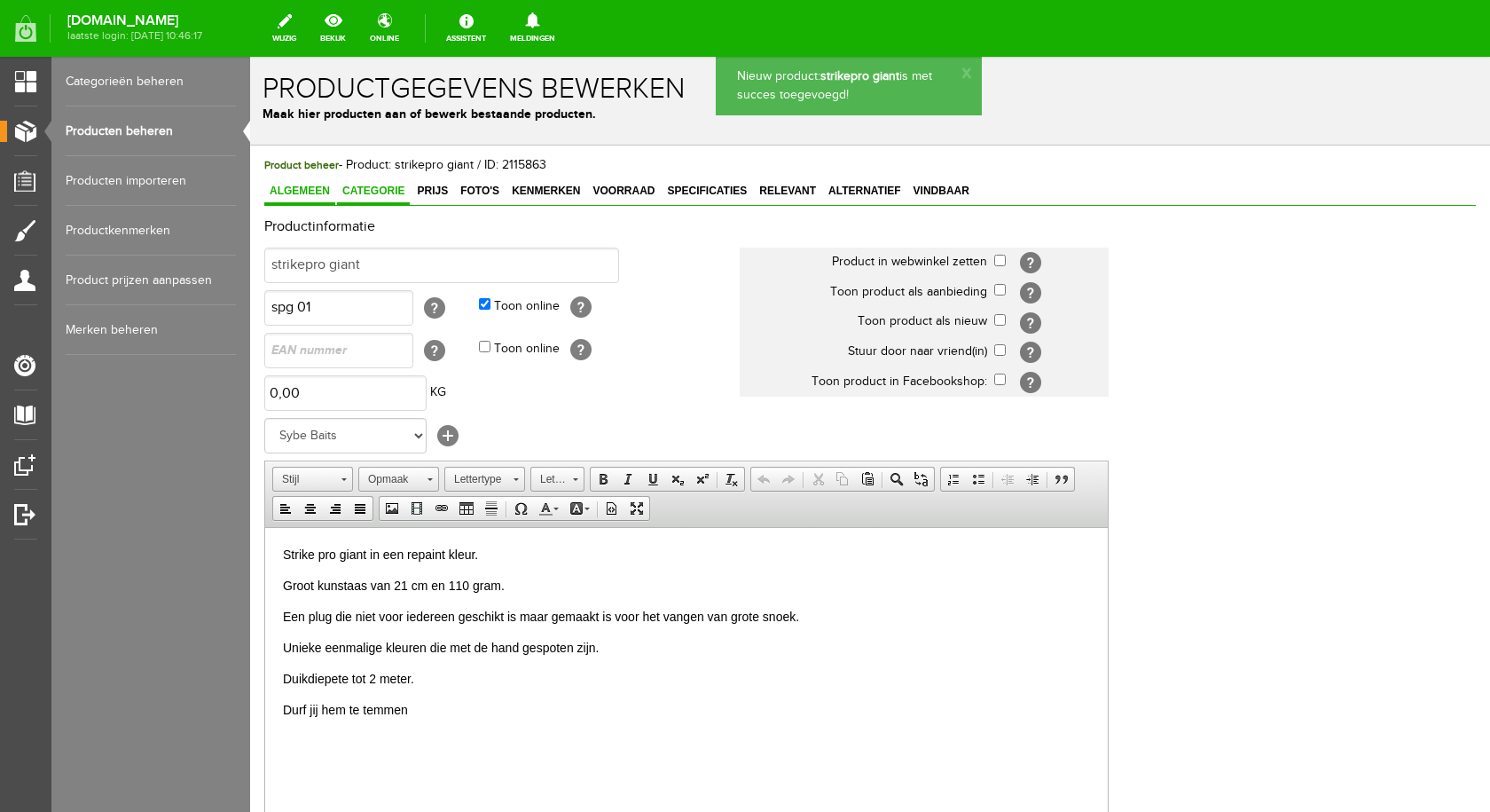
click at [356, 191] on span "Categorie" at bounding box center [373, 190] width 73 height 12
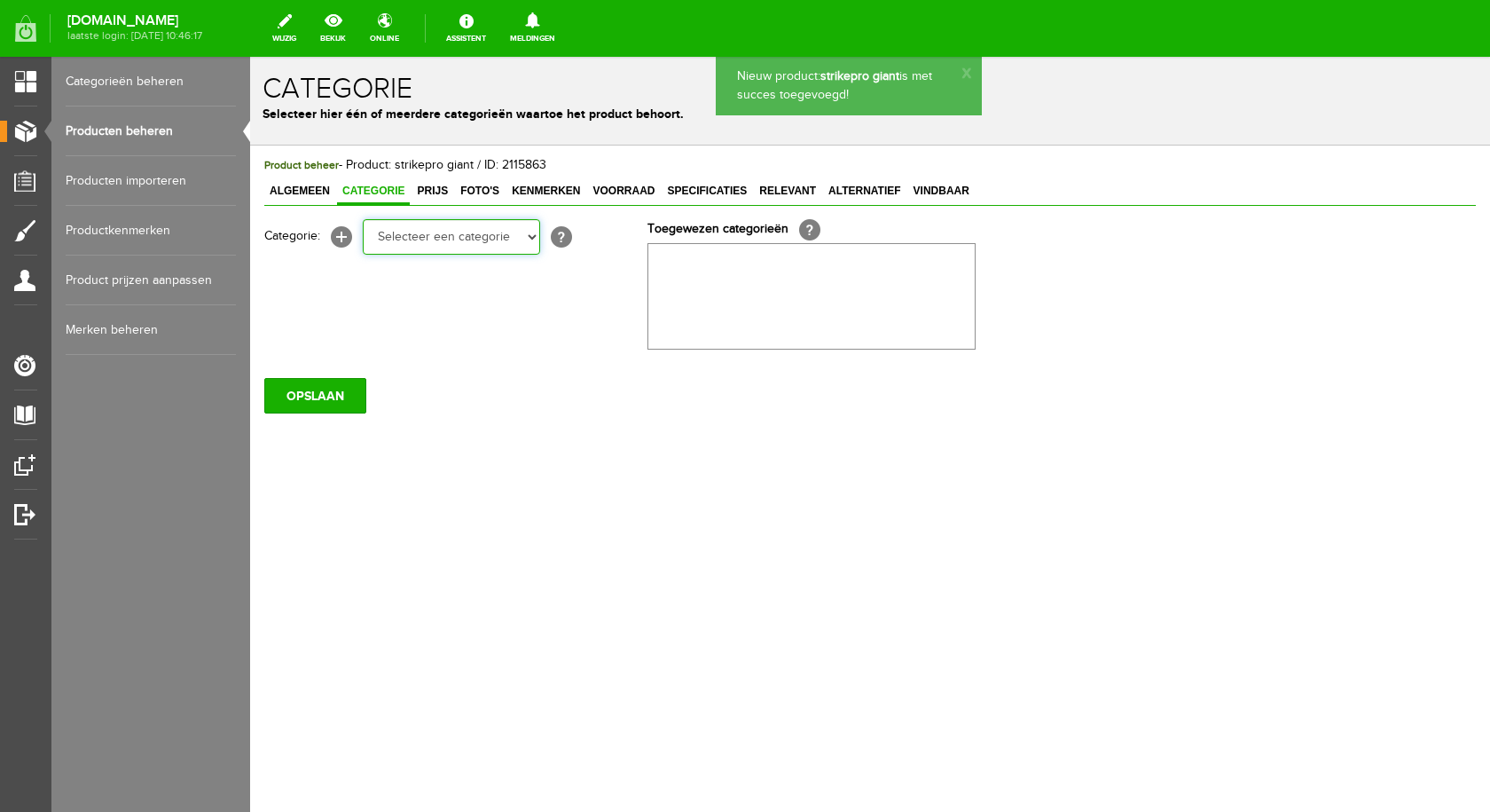
click at [521, 236] on select "Selecteer een categorie pluggen Python sheriff De schurk Swieber De Spok S-Cran…" at bounding box center [452, 236] width 177 height 35
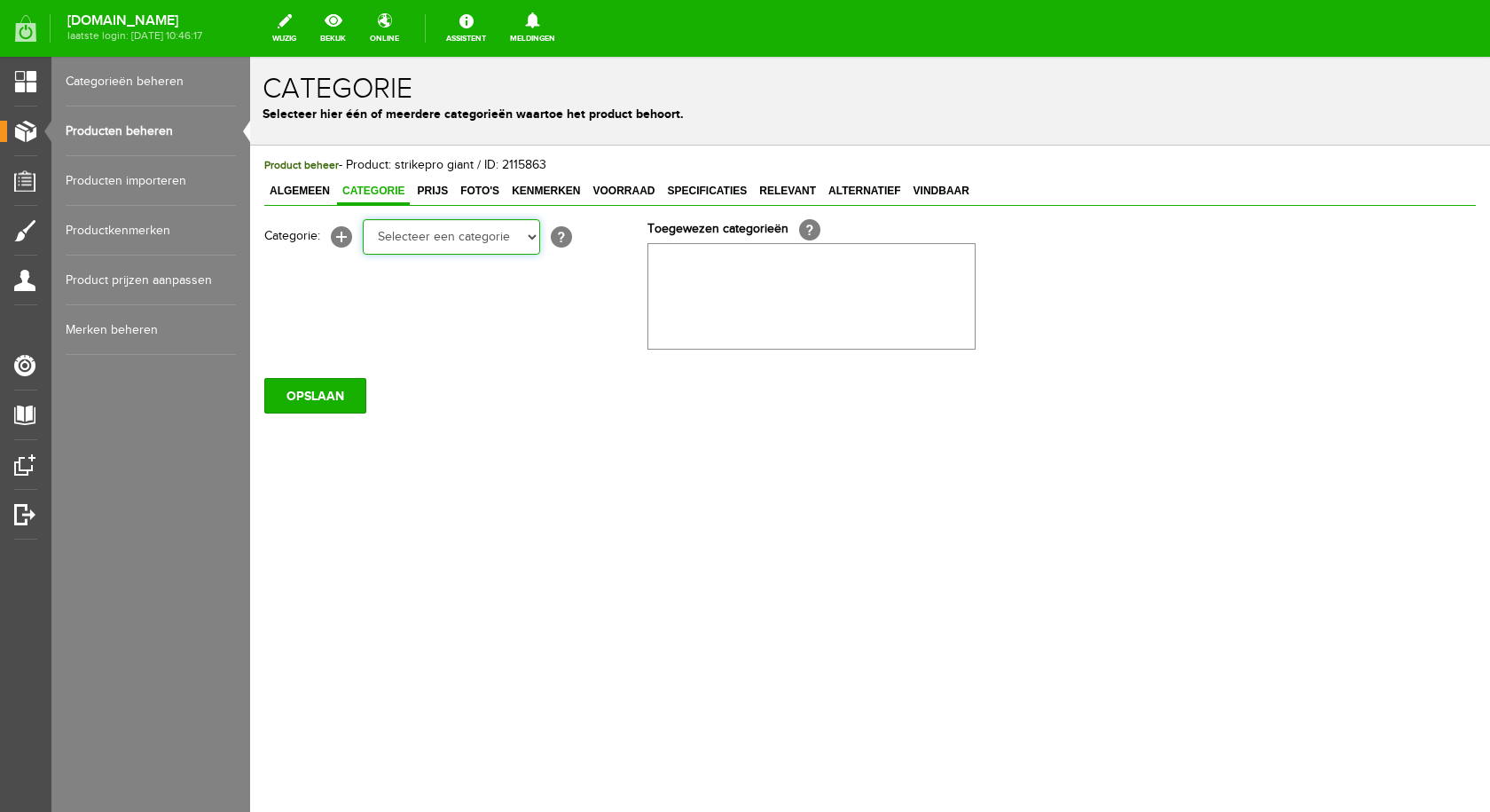
select select "282237"
click at [363, 219] on select "Selecteer een categorie pluggen Python sheriff De schurk Swieber De Spok S-Cran…" at bounding box center [452, 236] width 177 height 35
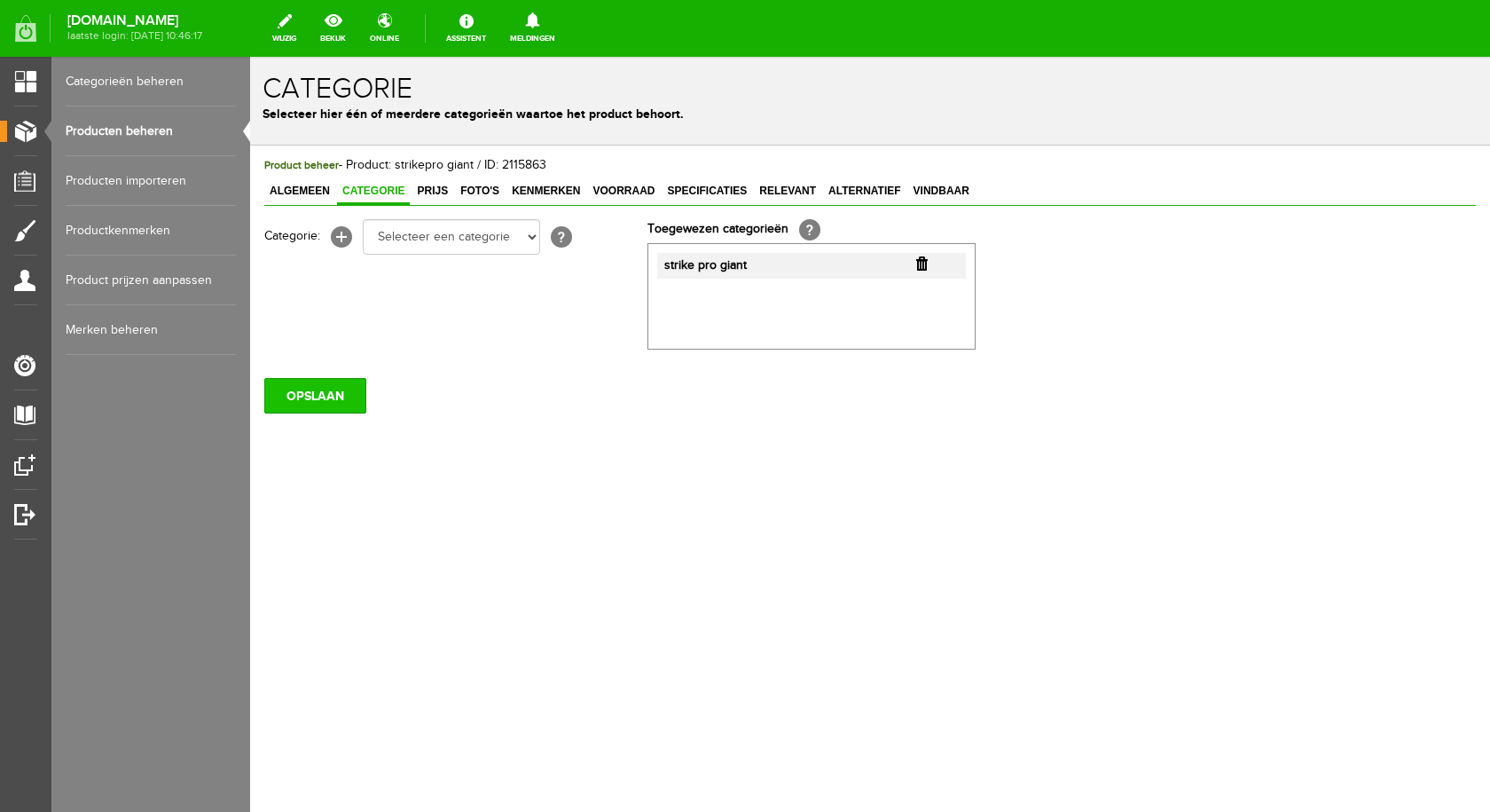
click at [313, 401] on input "OPSLAAN" at bounding box center [315, 395] width 102 height 35
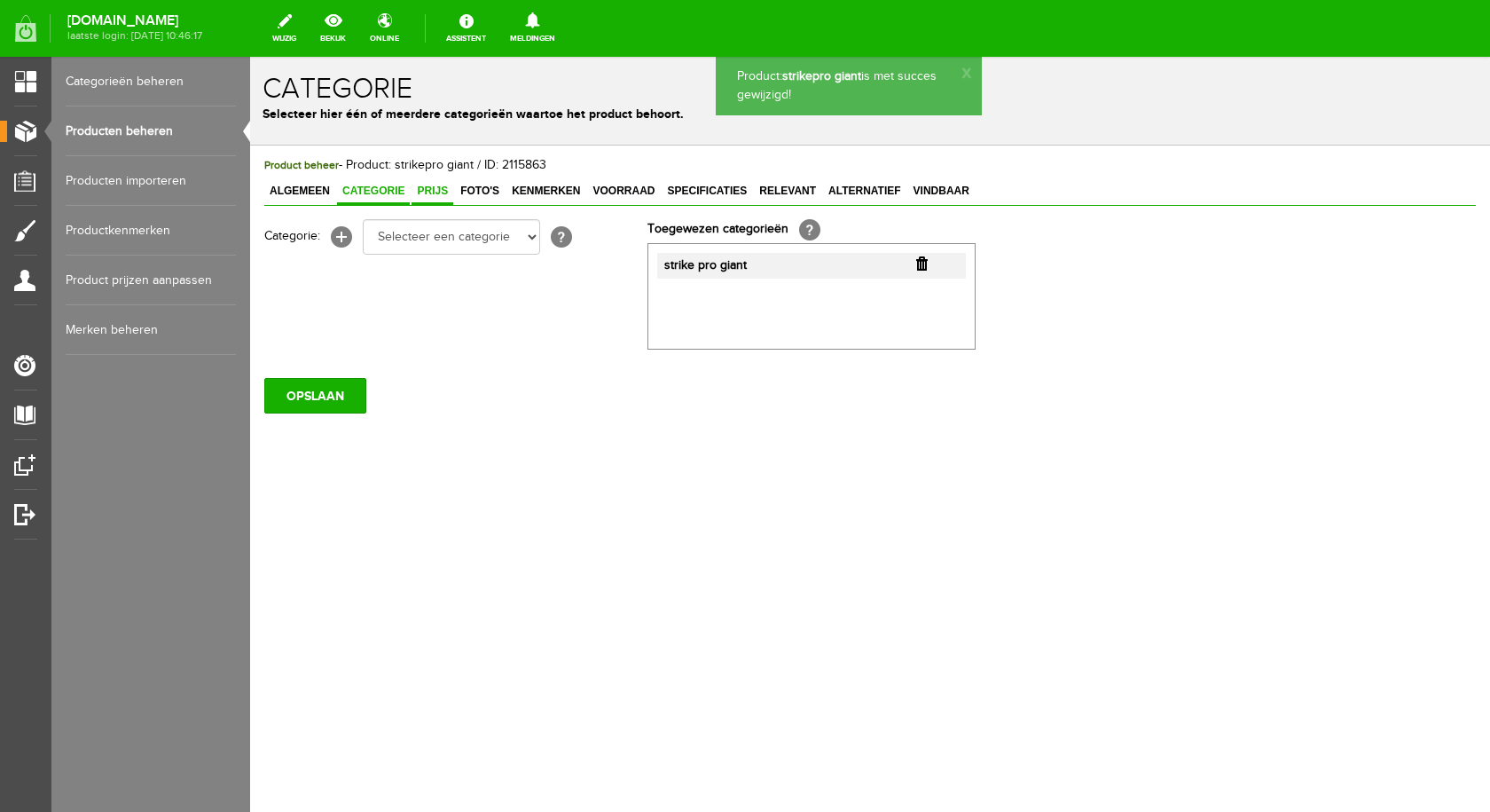
click at [430, 189] on span "Prijs" at bounding box center [432, 190] width 42 height 12
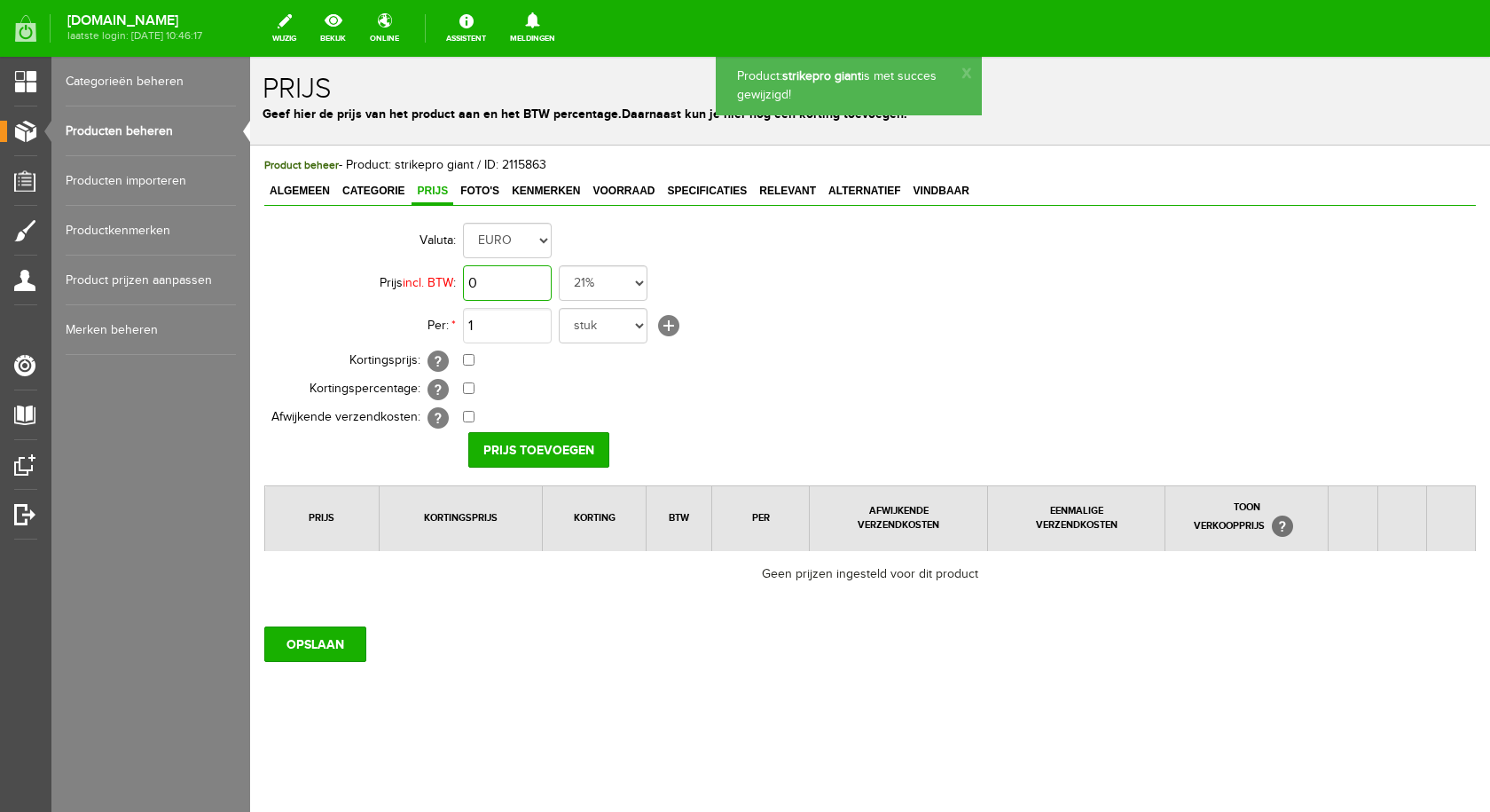
click at [521, 273] on input "0" at bounding box center [507, 283] width 89 height 35
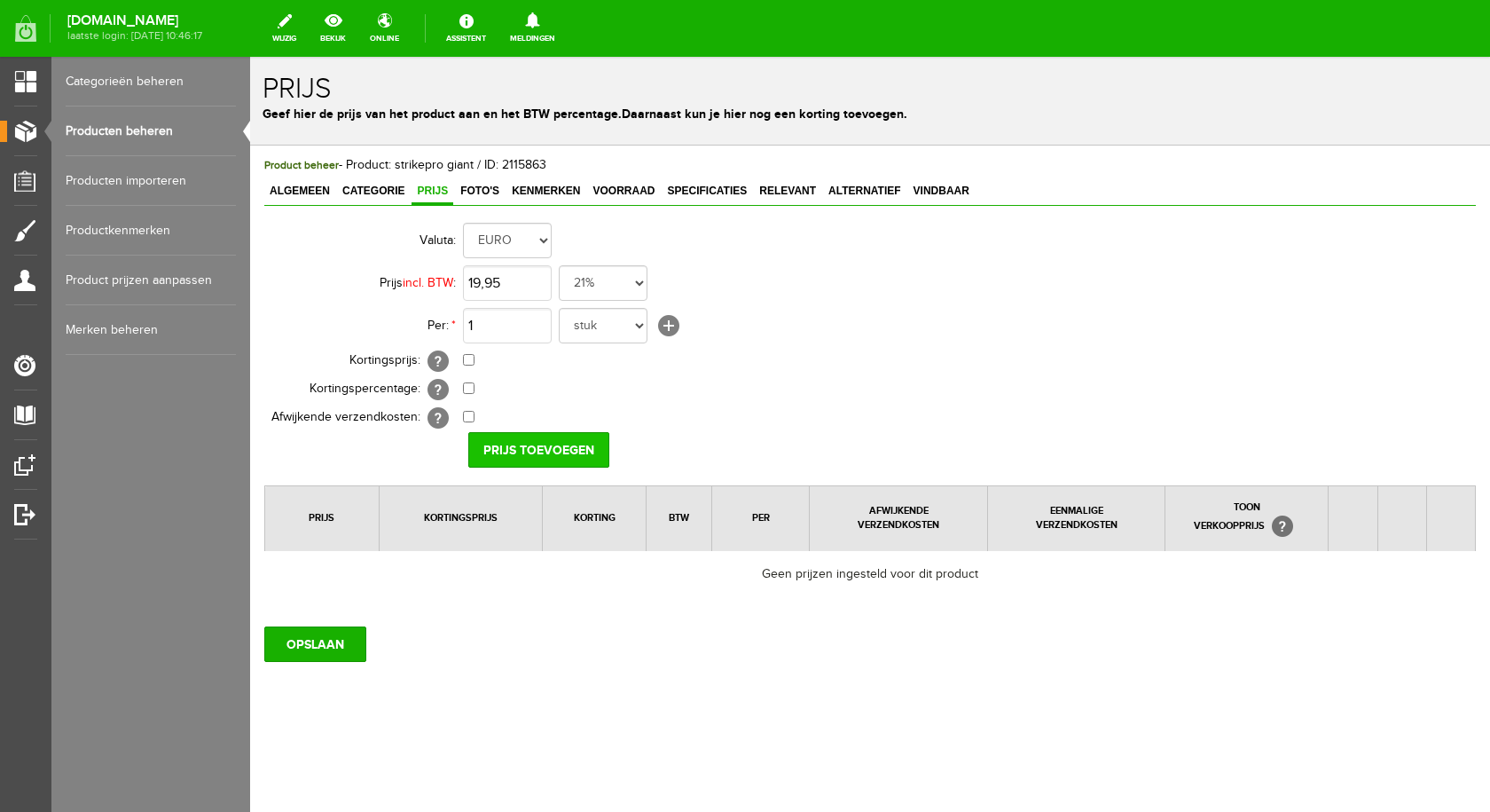
type input "€ 19,95"
click at [519, 447] on input "Prijs toevoegen" at bounding box center [539, 450] width 141 height 35
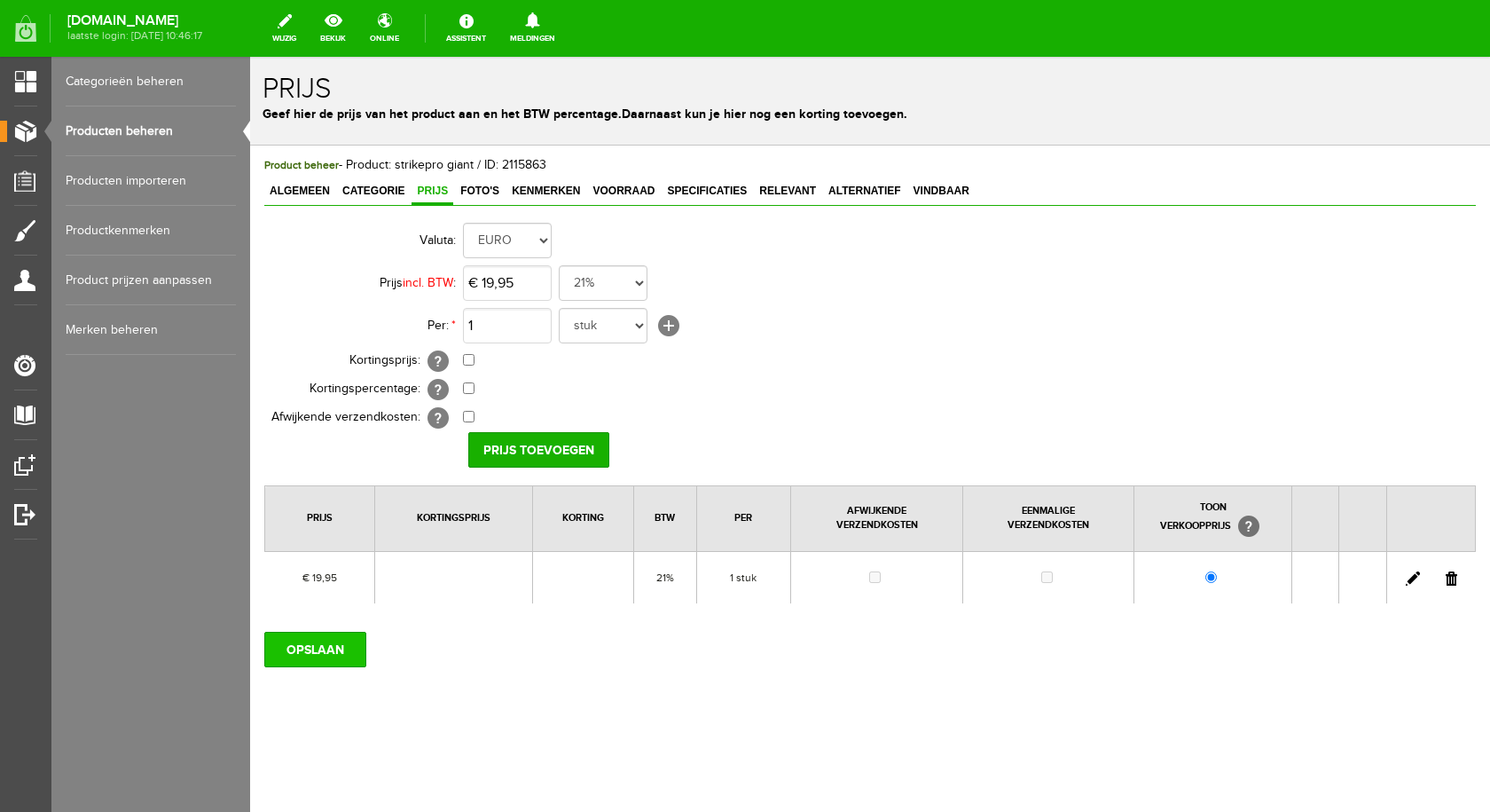
click at [308, 649] on input "OPSLAAN" at bounding box center [315, 649] width 102 height 35
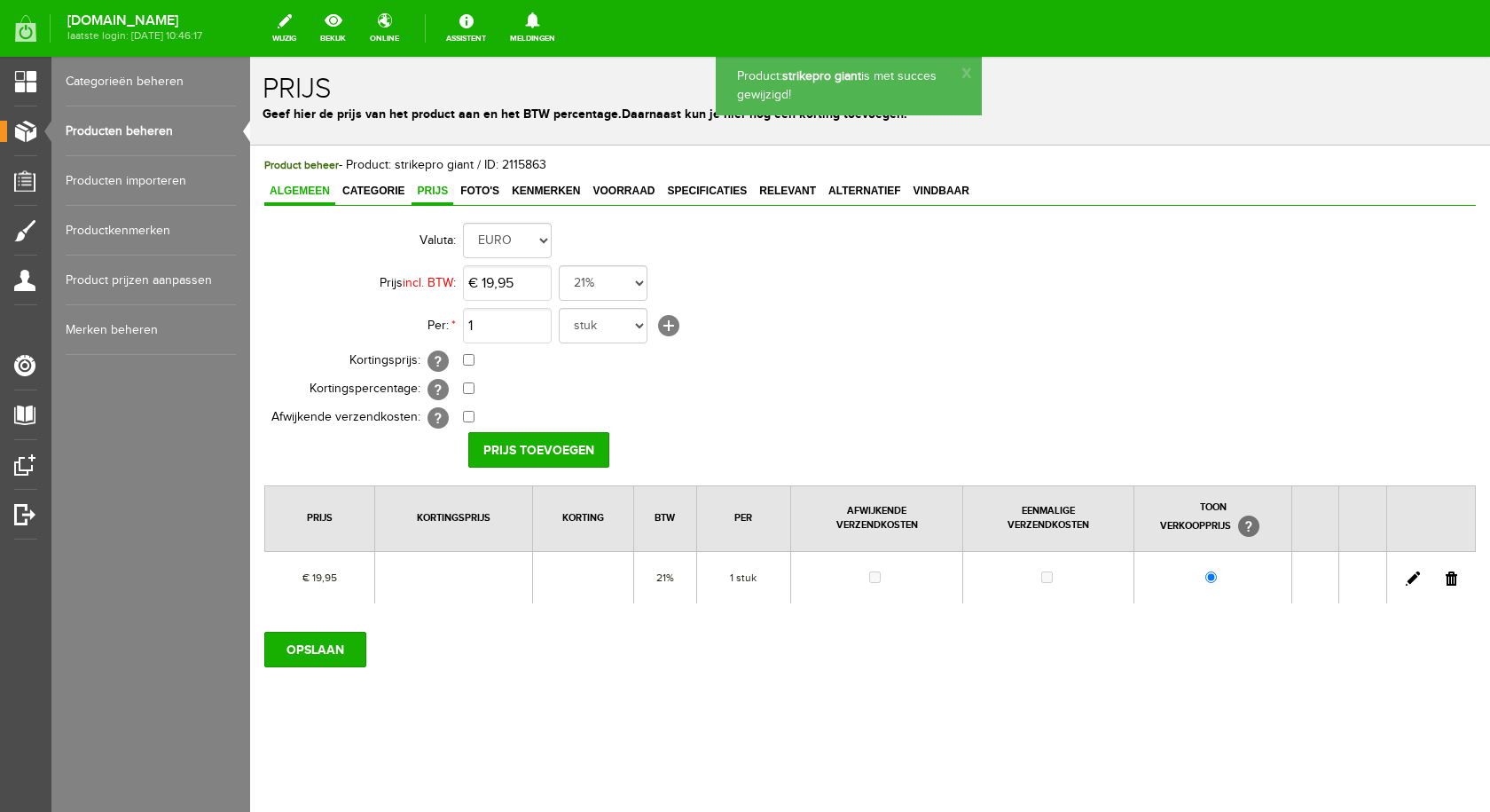
click at [304, 185] on span "Algemeen" at bounding box center [299, 190] width 71 height 12
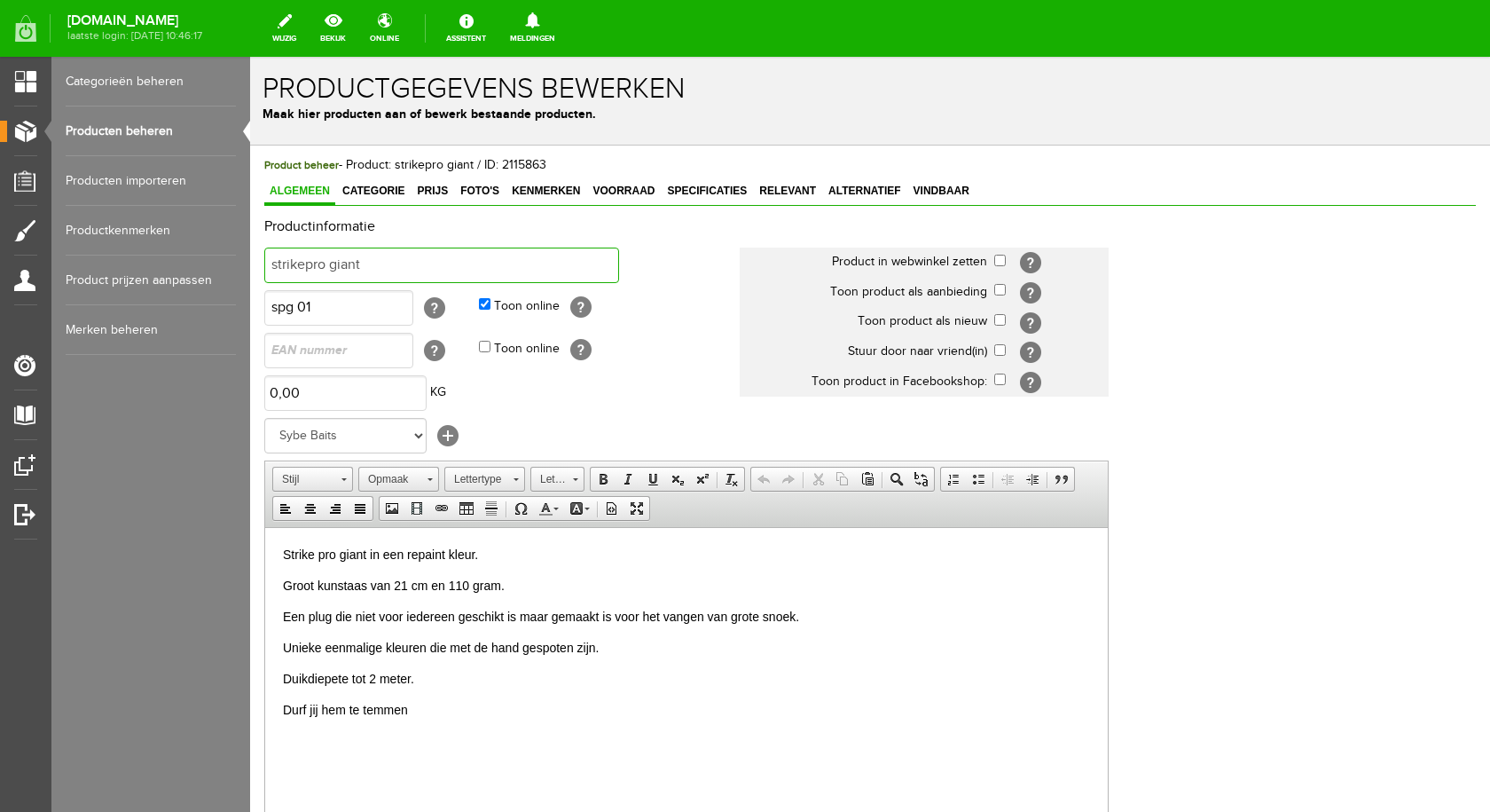
click at [394, 259] on input "strikepro giant" at bounding box center [442, 265] width 355 height 35
type input "strikepro giant clown"
click at [996, 259] on input "checkbox" at bounding box center [999, 261] width 11 height 11
checkbox input "true"
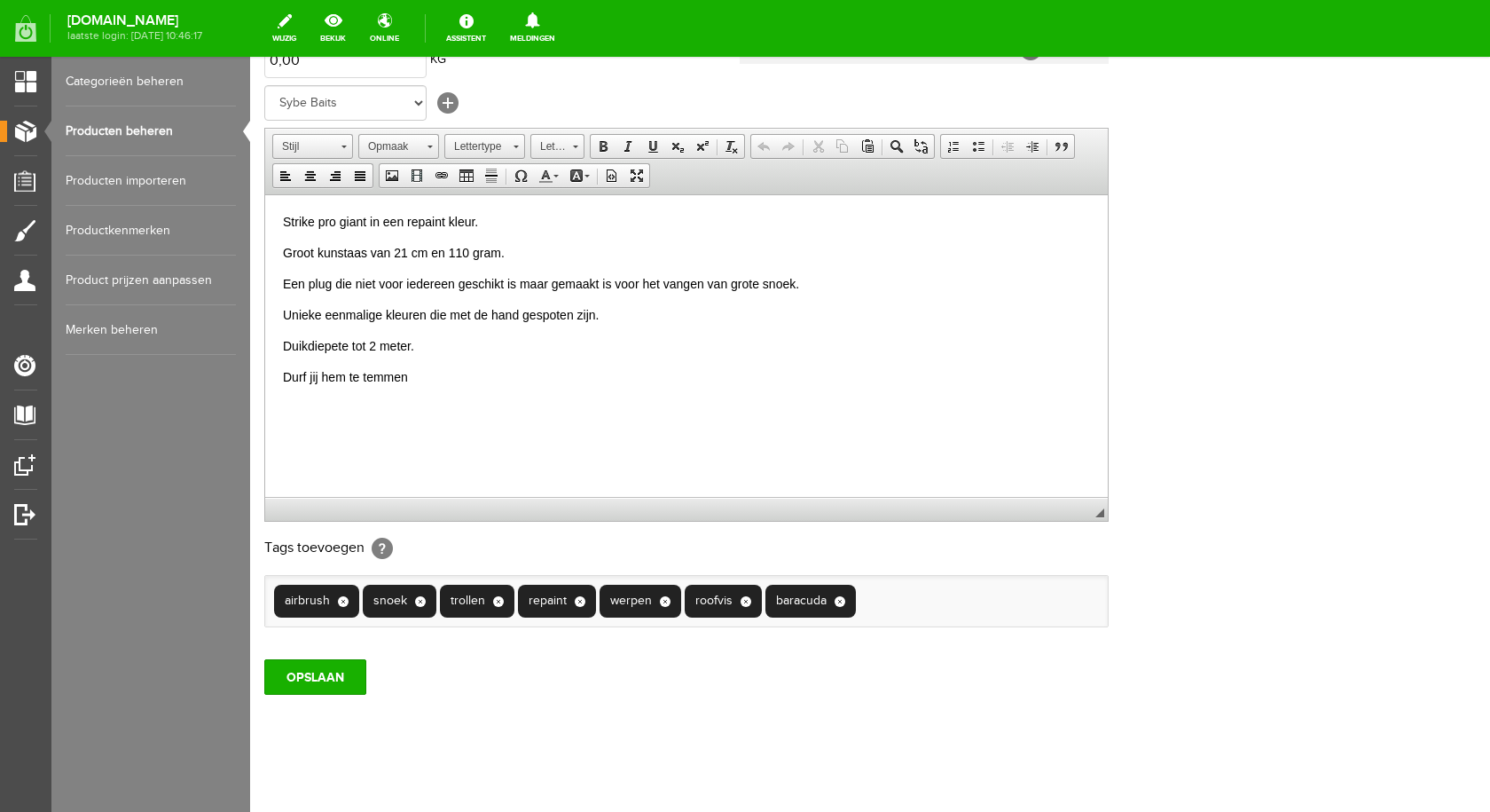
scroll to position [346, 0]
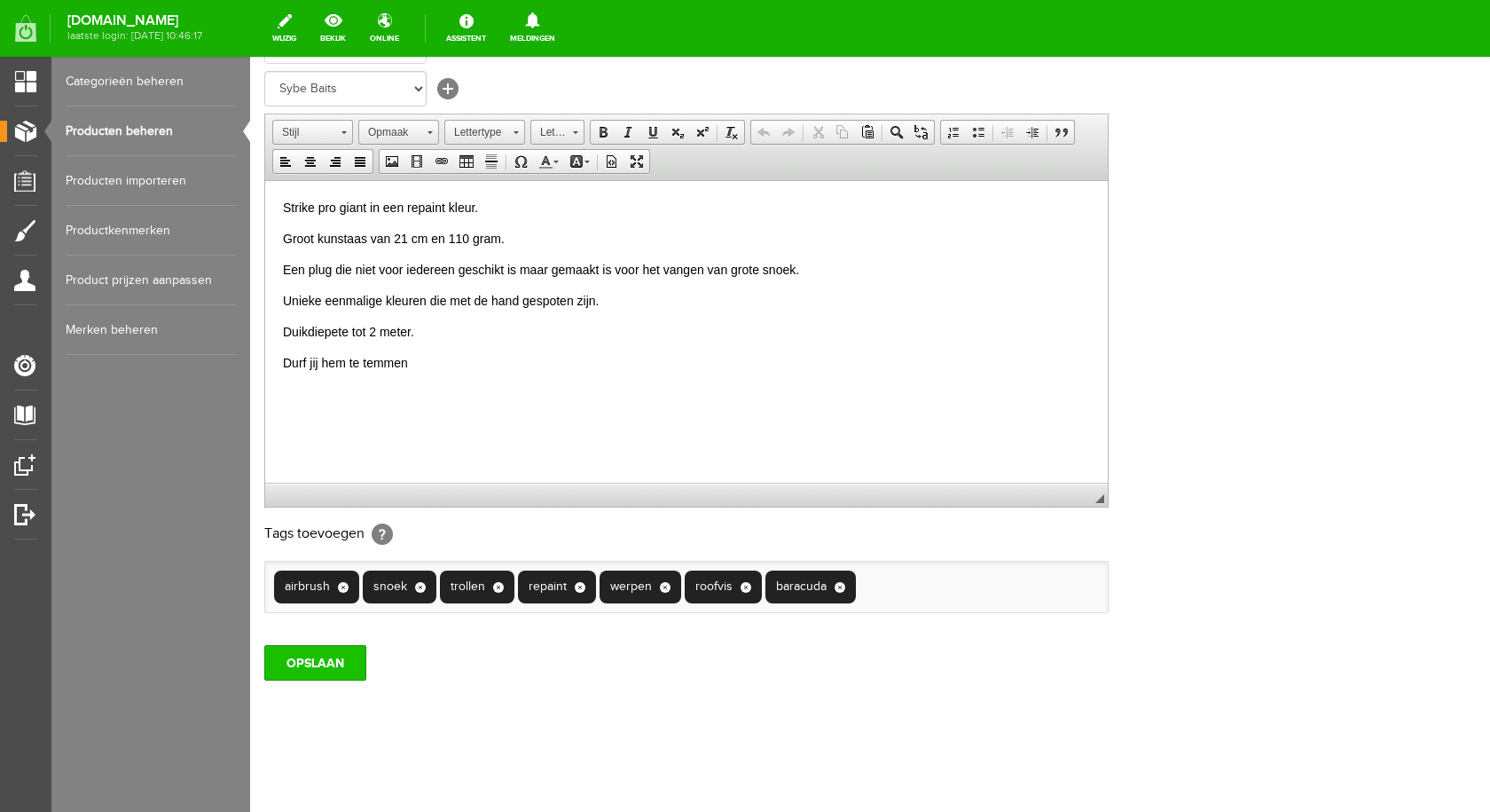
click at [344, 671] on input "OPSLAAN" at bounding box center [315, 662] width 102 height 35
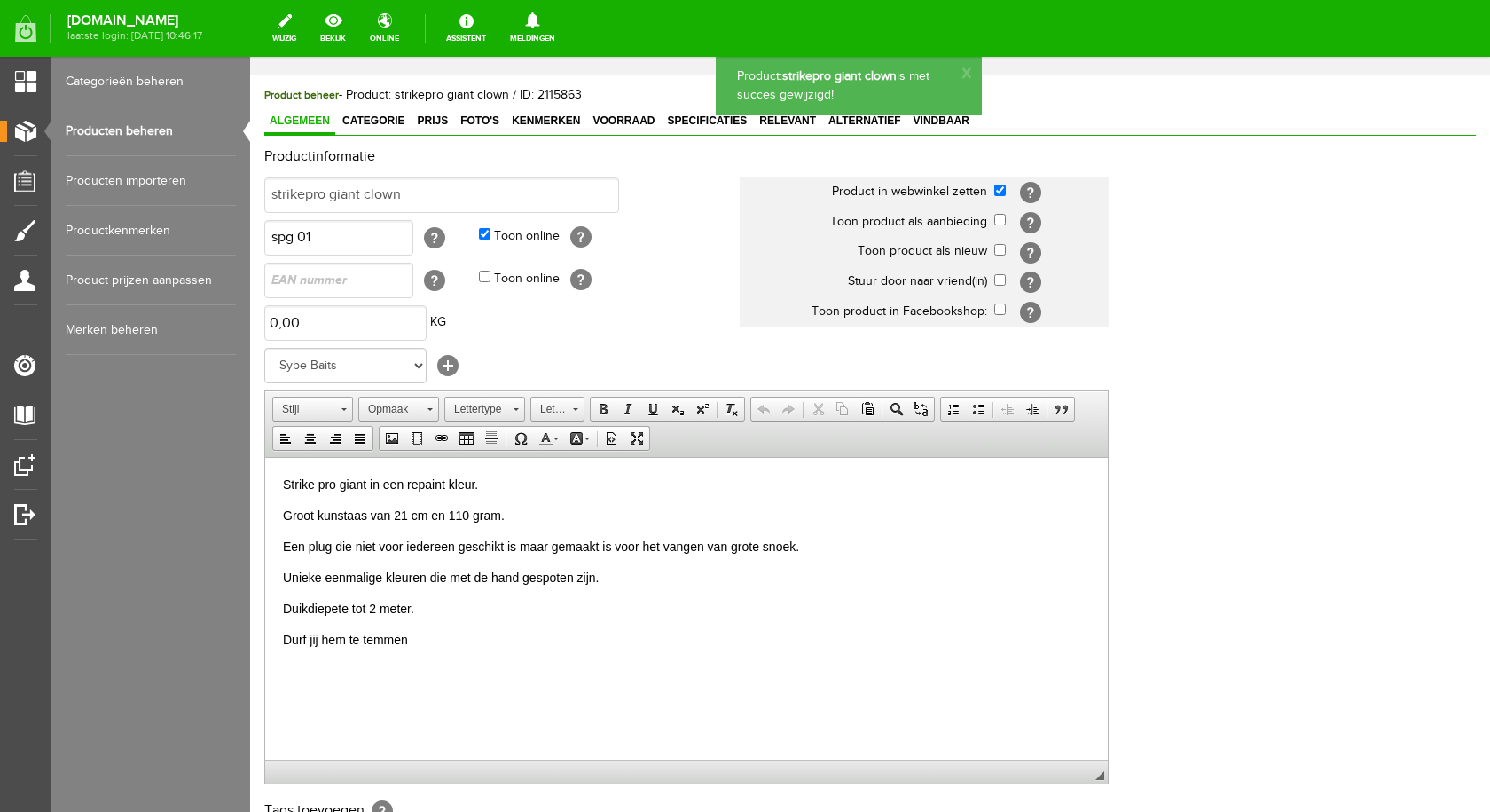
scroll to position [0, 0]
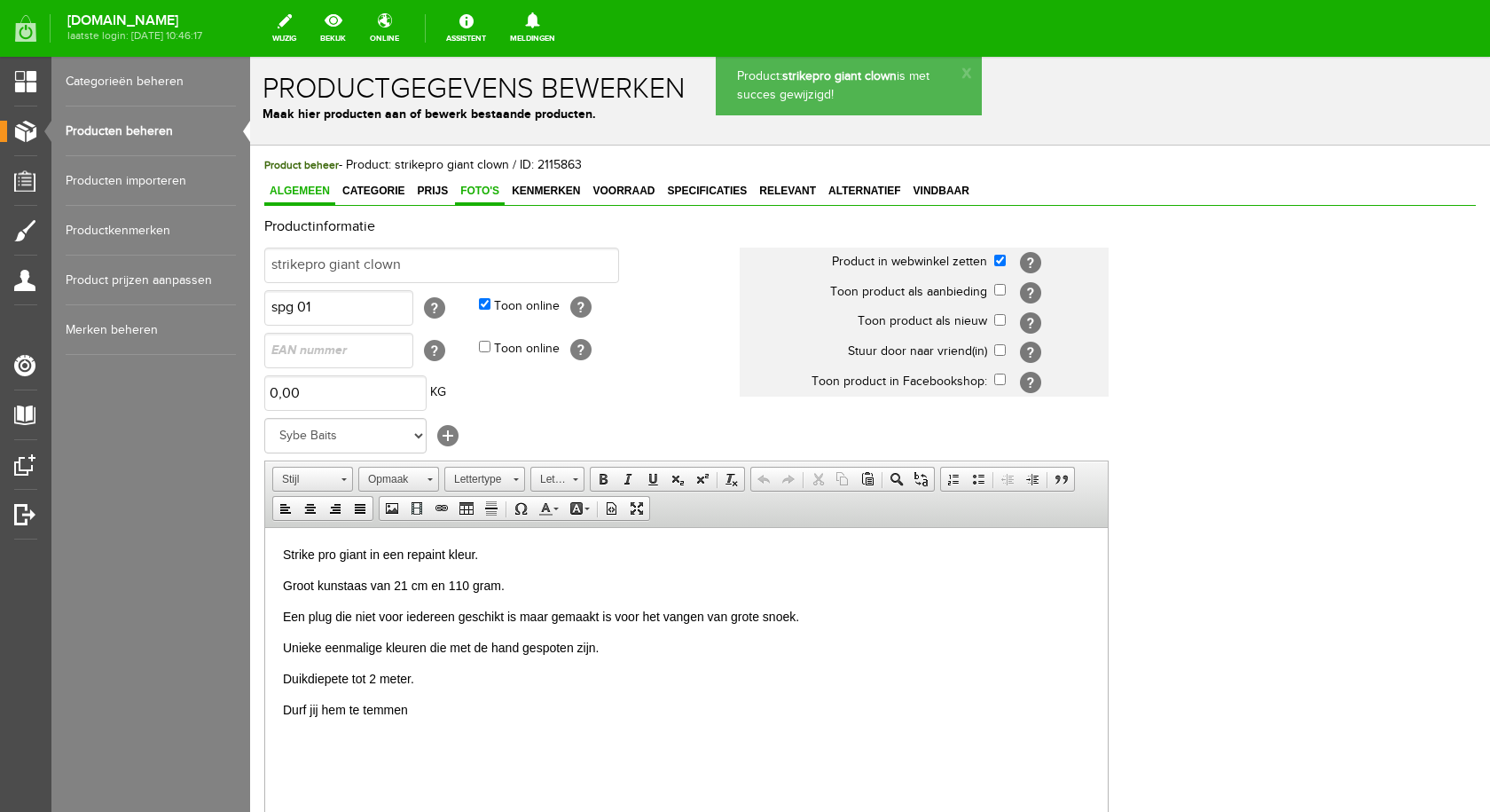
click at [492, 191] on span "Foto's" at bounding box center [480, 190] width 50 height 12
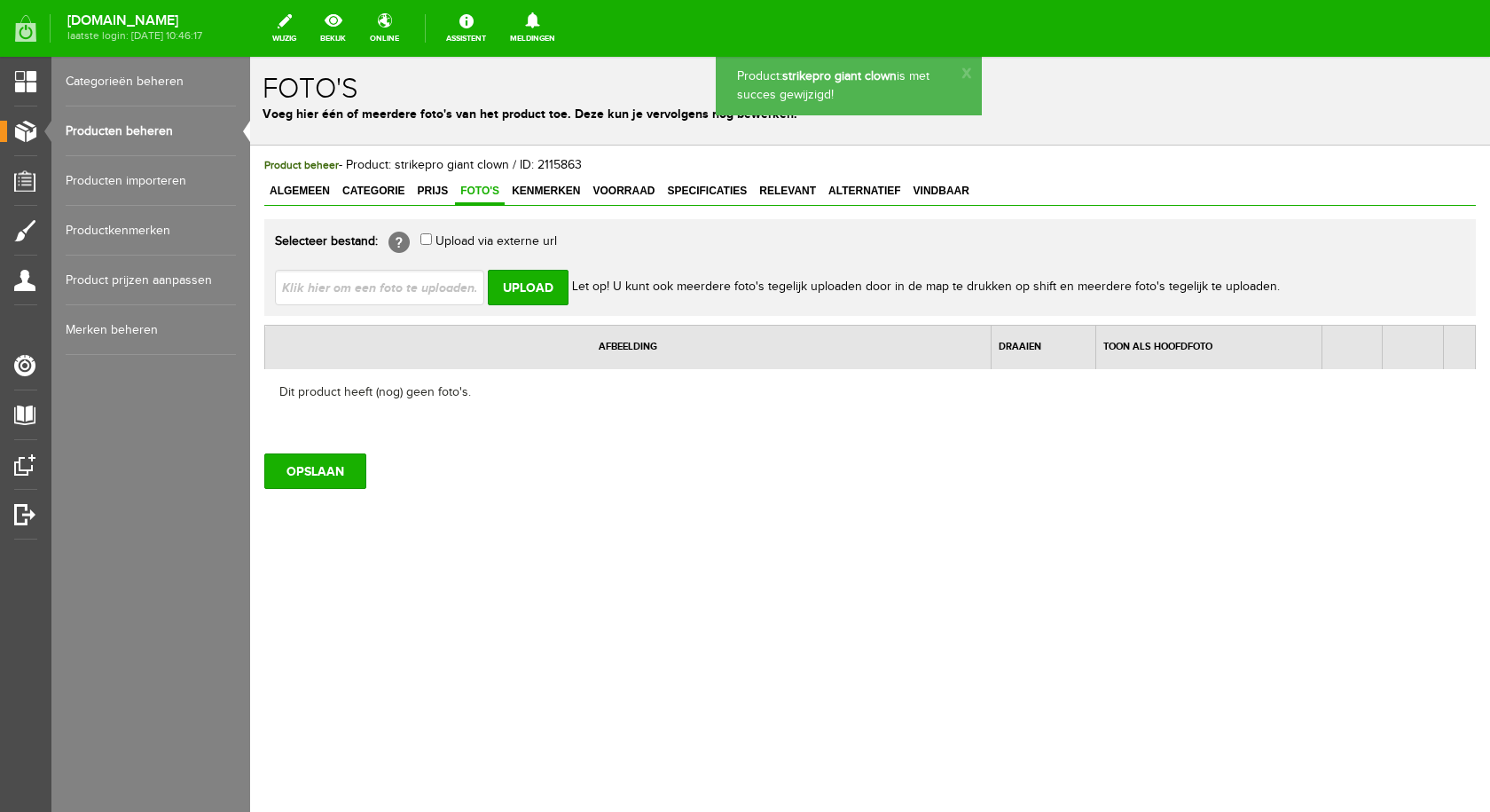
click at [448, 283] on input "file" at bounding box center [387, 286] width 224 height 33
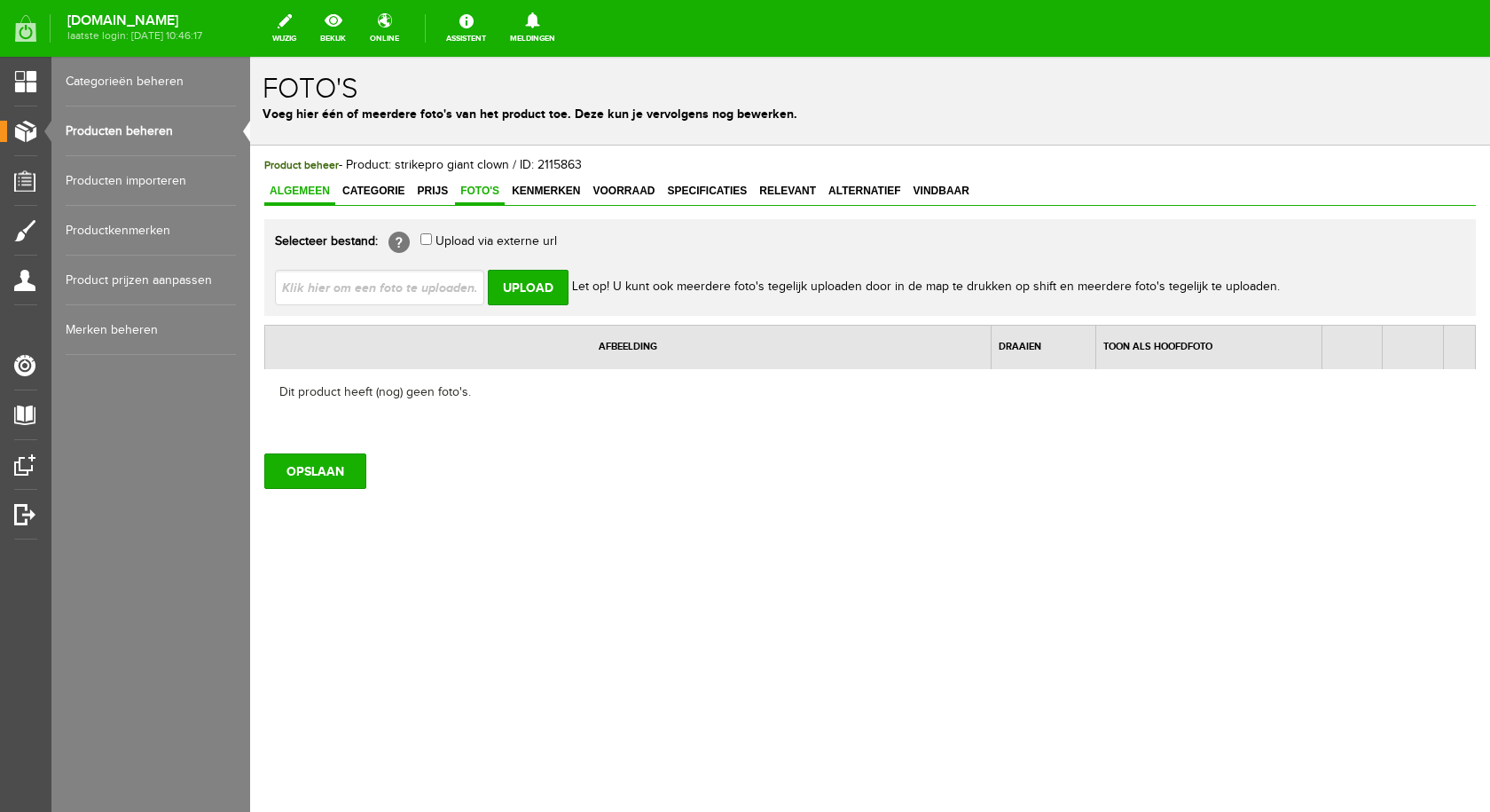
click at [287, 198] on link "Algemeen" at bounding box center [299, 192] width 71 height 26
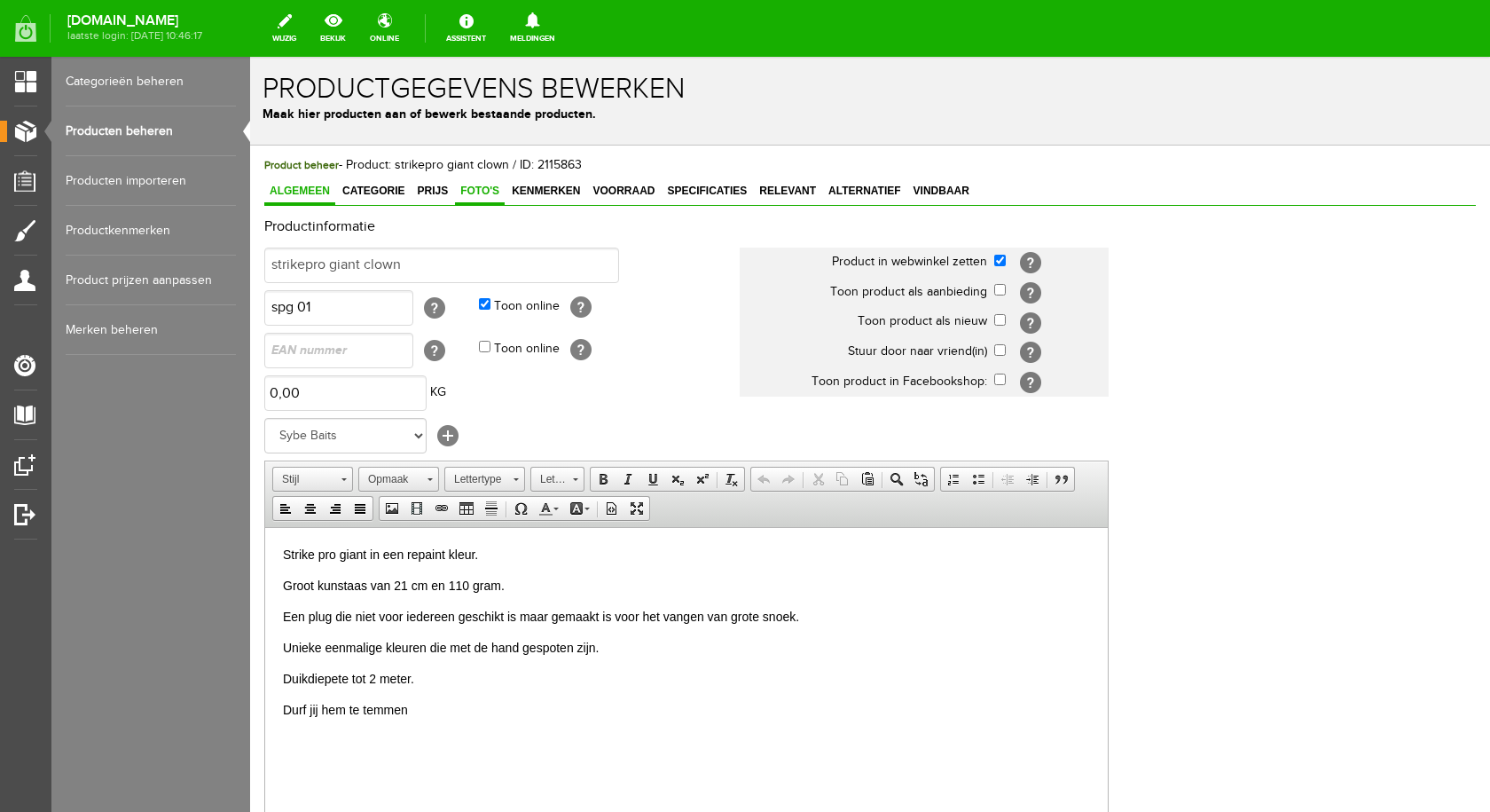
click at [475, 191] on span "Foto's" at bounding box center [480, 190] width 50 height 12
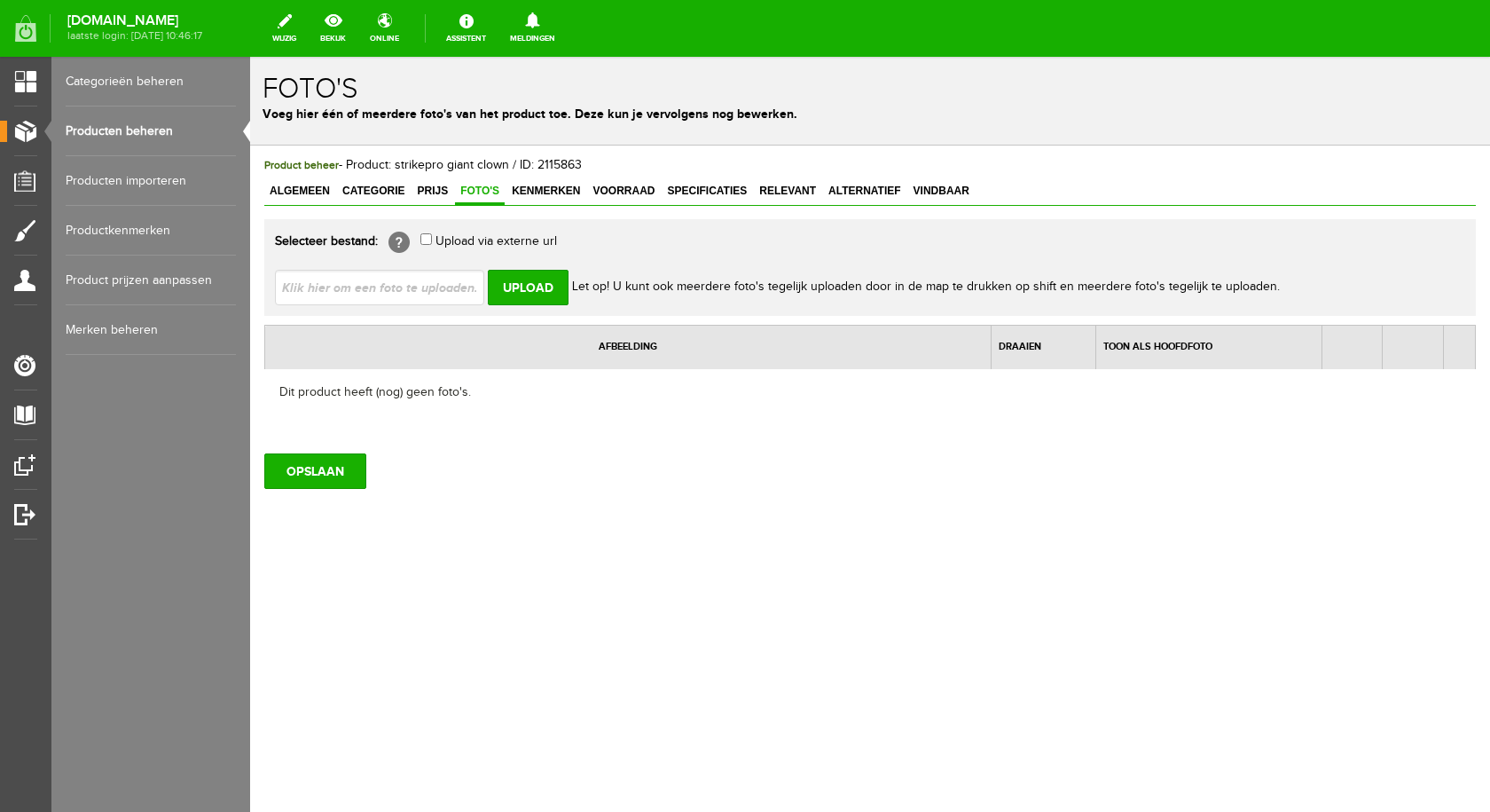
click at [448, 280] on input "file" at bounding box center [387, 286] width 224 height 33
type input "C:\fakepath\strike pro giant clown.jpg"
type input "strike pro giant clown.jpg"
click at [527, 286] on input "Upload" at bounding box center [527, 287] width 80 height 35
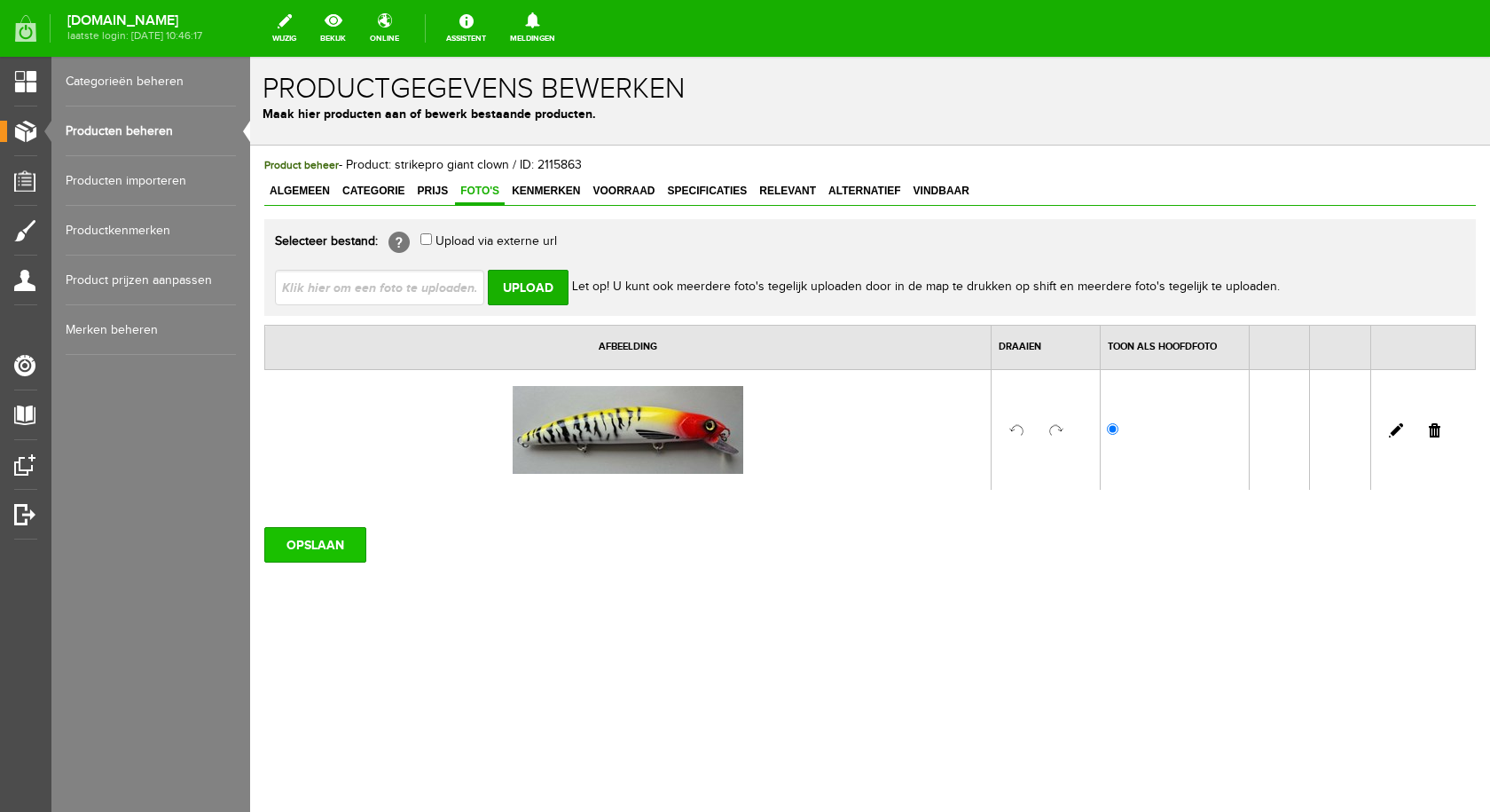
click at [316, 537] on input "OPSLAAN" at bounding box center [315, 544] width 102 height 35
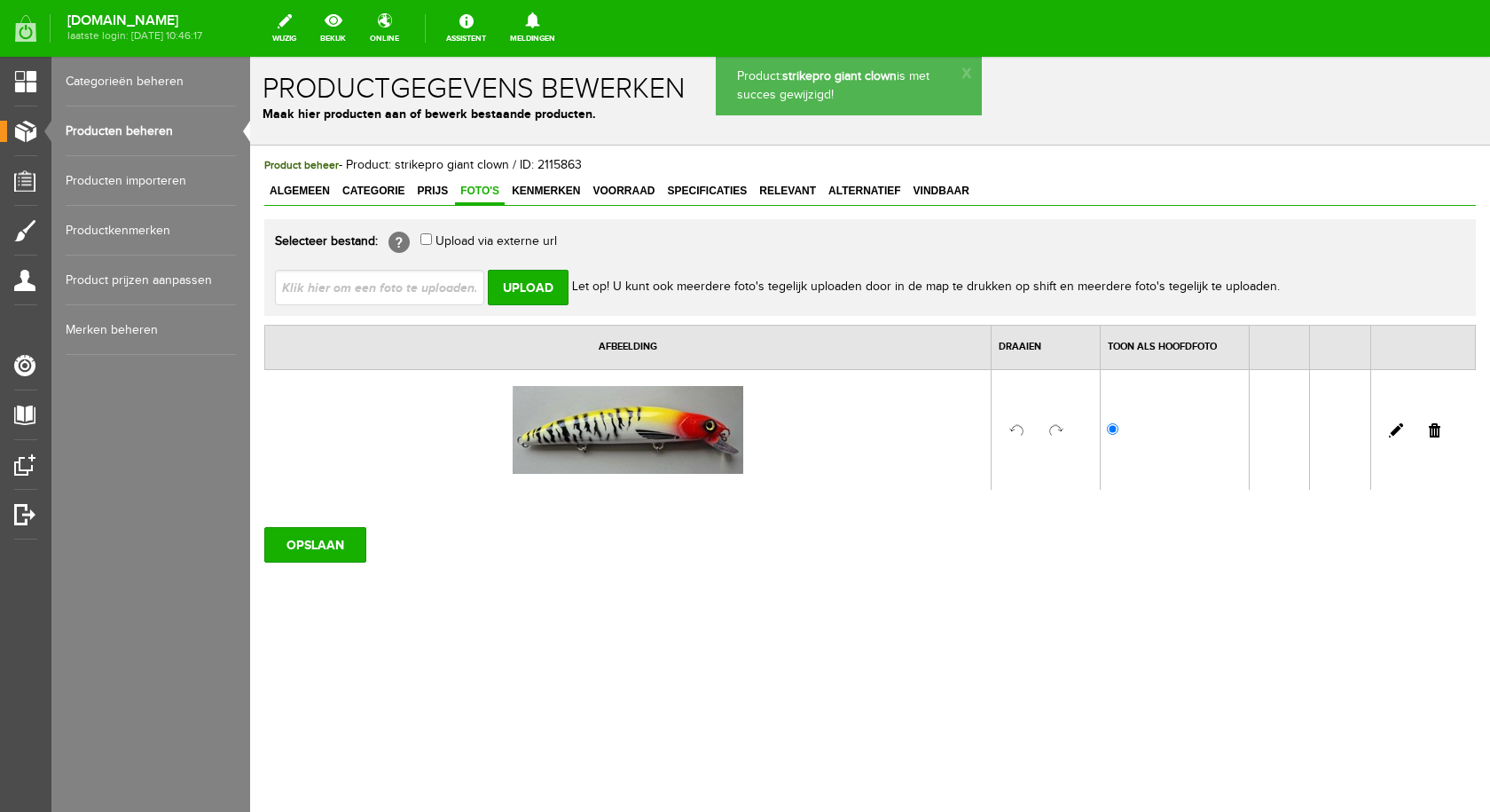
click at [629, 189] on span "Voorraad" at bounding box center [624, 190] width 73 height 12
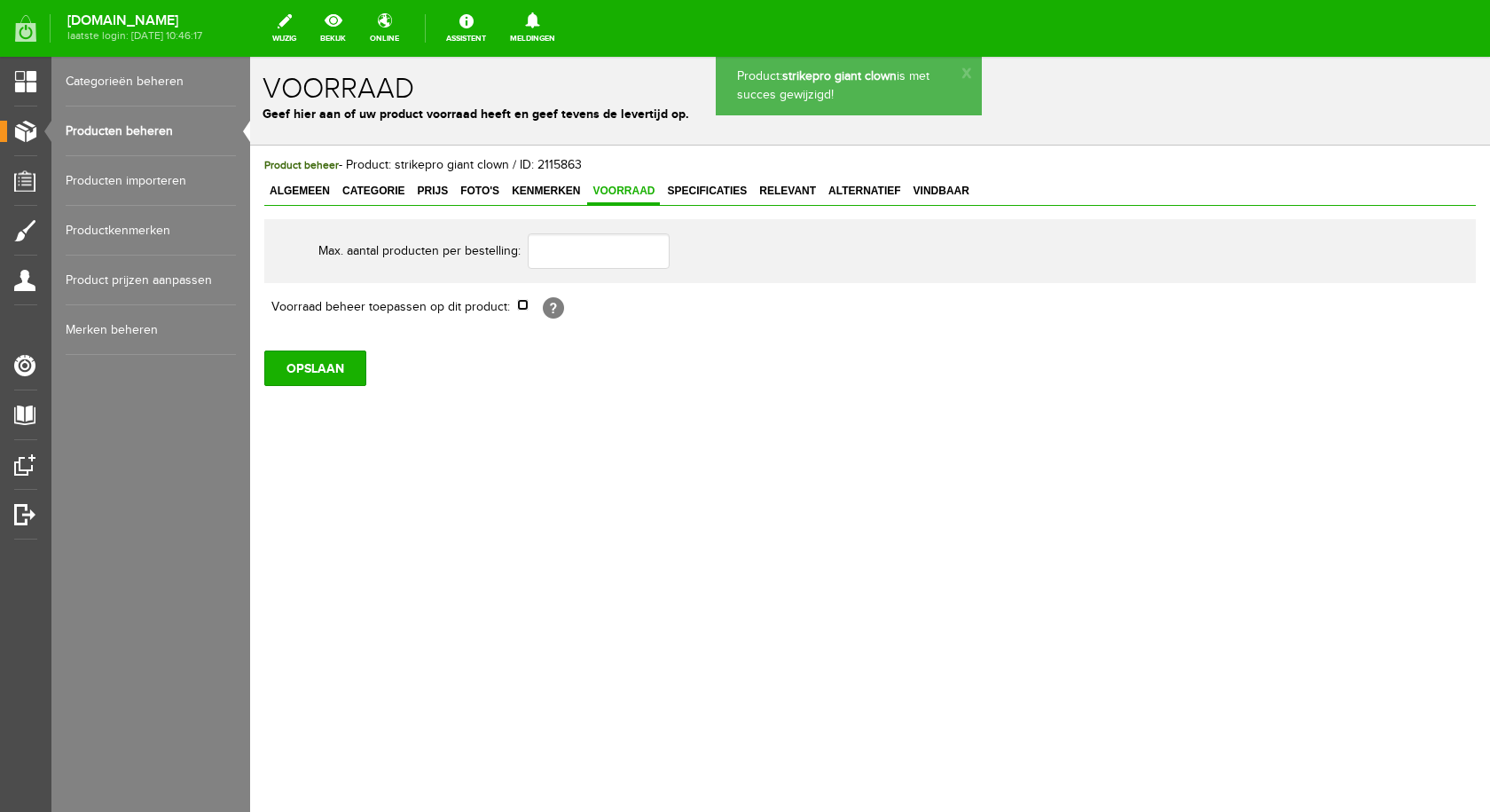
click at [524, 307] on input "checkbox" at bounding box center [523, 305] width 11 height 11
checkbox input "true"
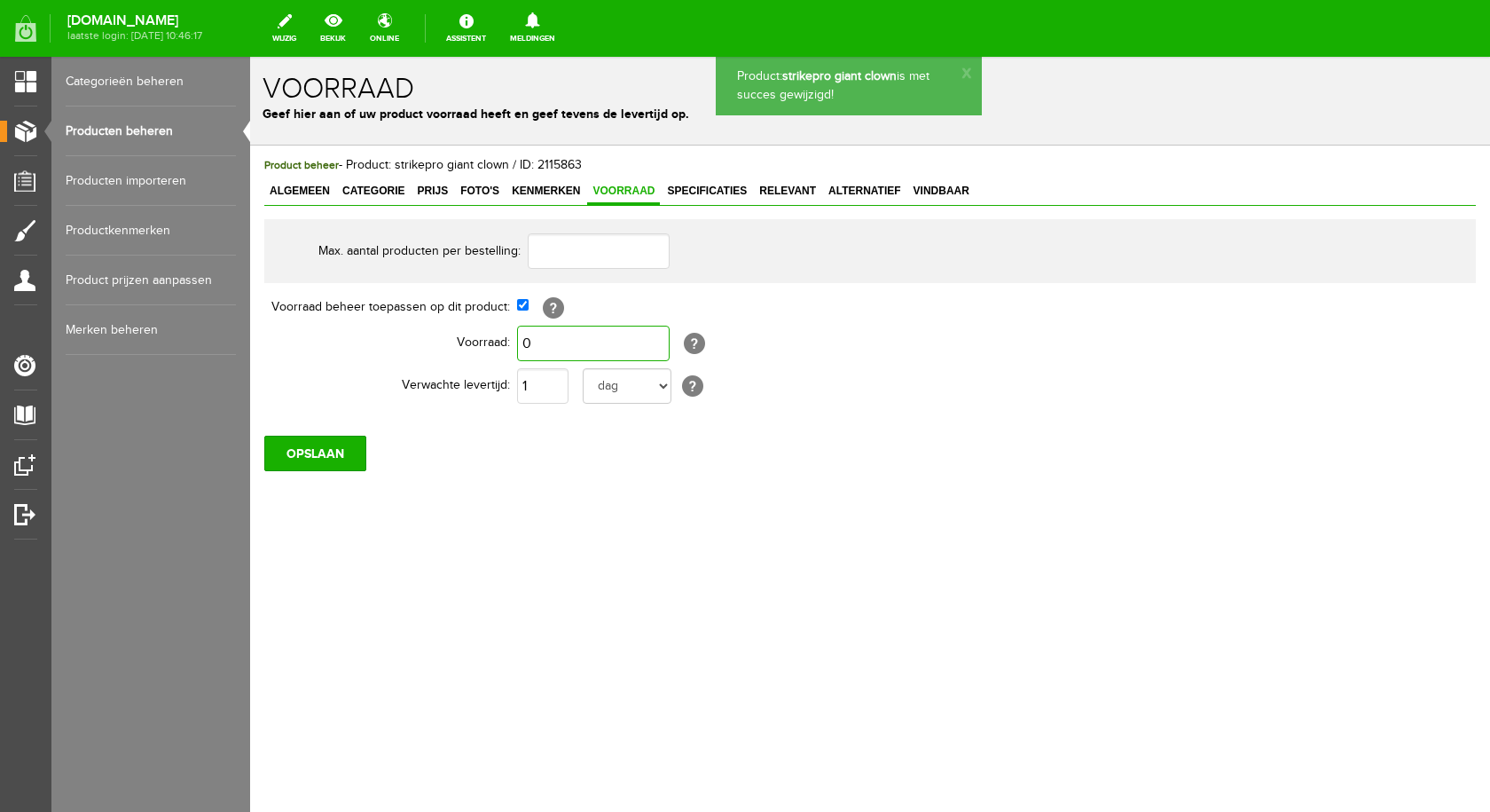
click at [551, 350] on input "0" at bounding box center [593, 343] width 152 height 35
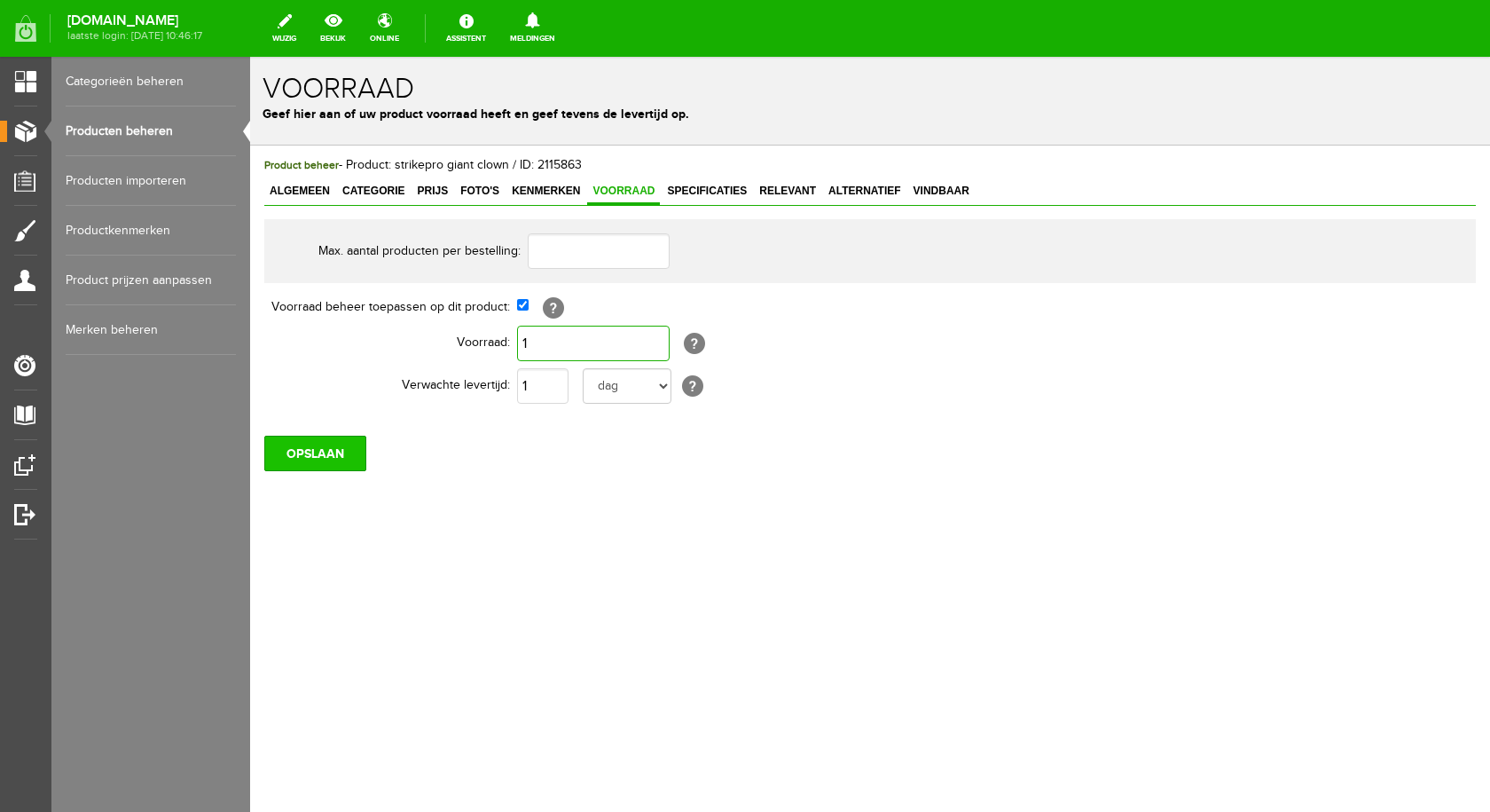
type input "1"
click at [311, 446] on input "OPSLAAN" at bounding box center [315, 453] width 102 height 35
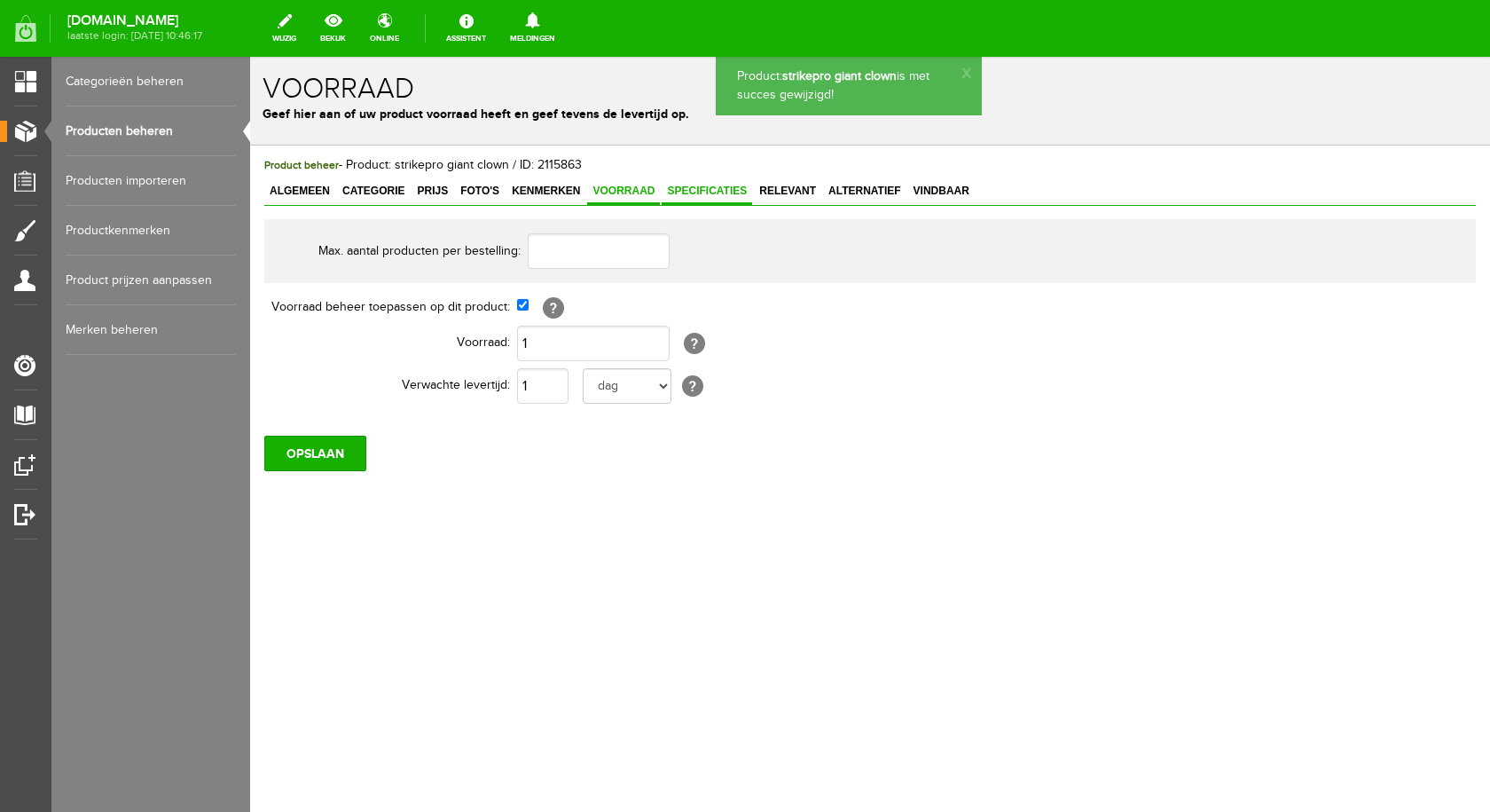
click at [698, 190] on span "Specificaties" at bounding box center [707, 190] width 91 height 12
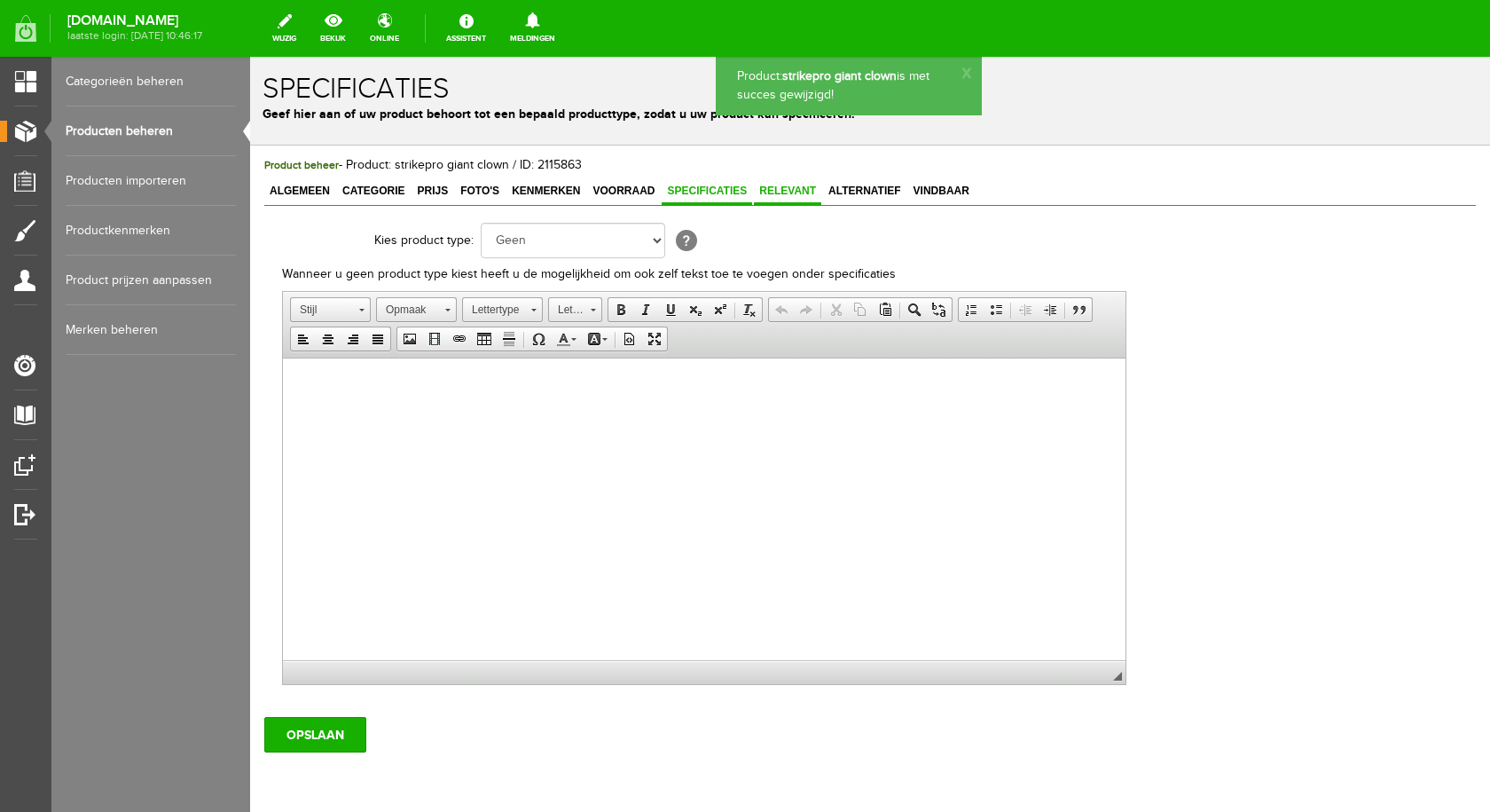
click at [781, 189] on span "Relevant" at bounding box center [787, 190] width 67 height 12
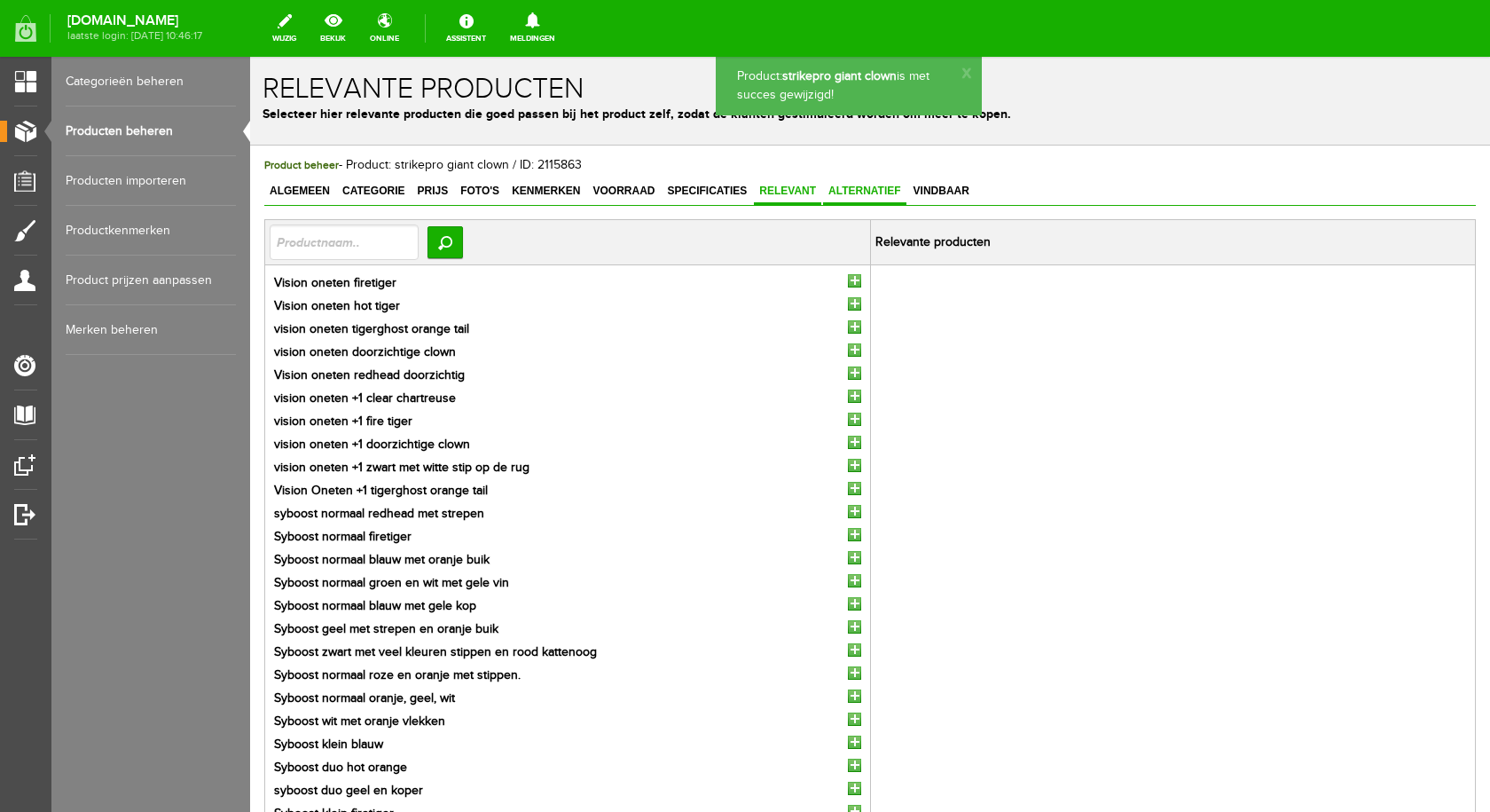
click at [866, 190] on span "Alternatief" at bounding box center [865, 190] width 83 height 12
click at [936, 192] on span "Vindbaar" at bounding box center [941, 190] width 67 height 12
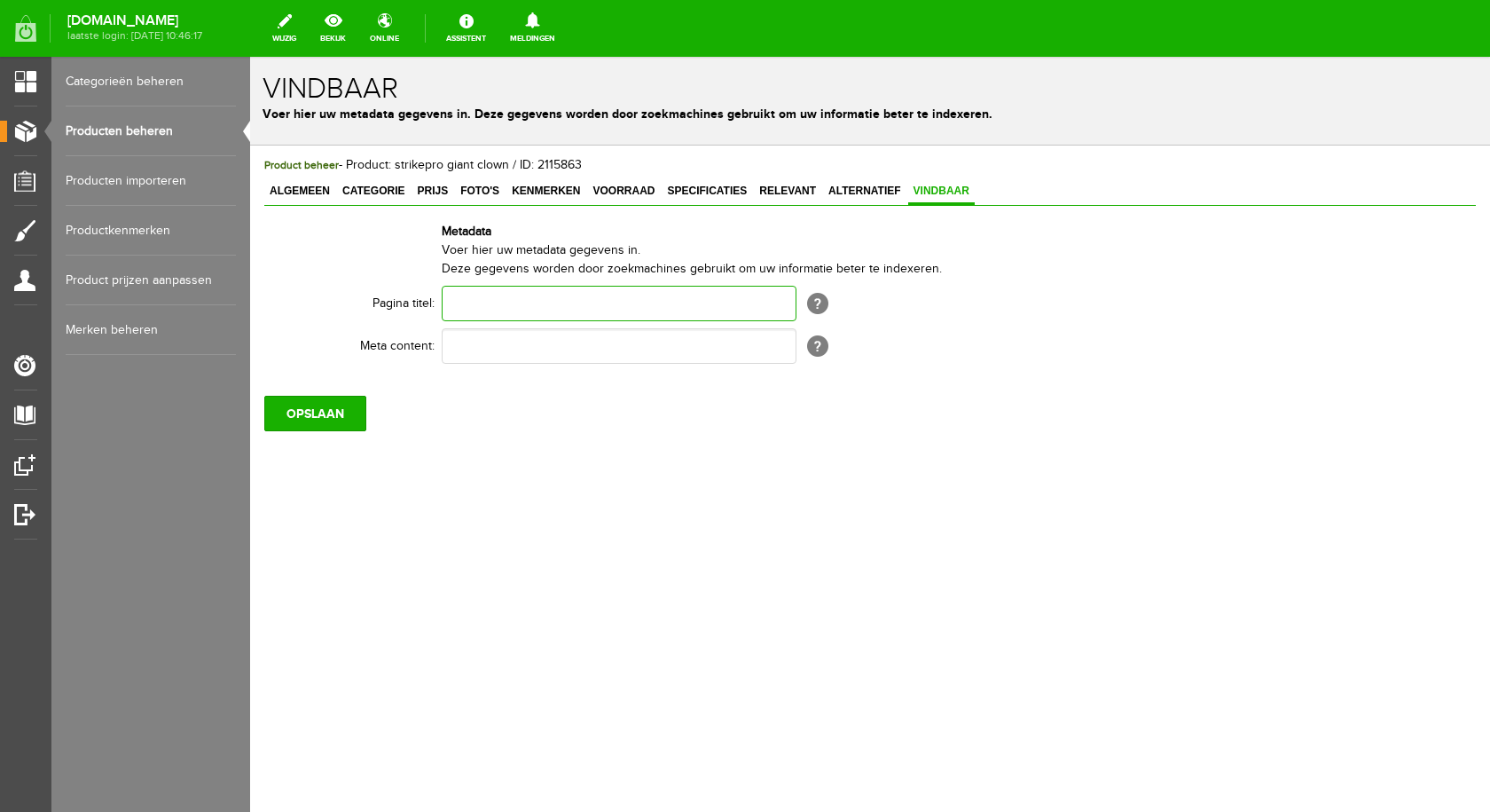
click at [580, 299] on input "text" at bounding box center [619, 303] width 355 height 35
type input "Strike pro giant, groot kunstaas"
click at [478, 349] on input "text" at bounding box center [619, 345] width 355 height 35
type input "K"
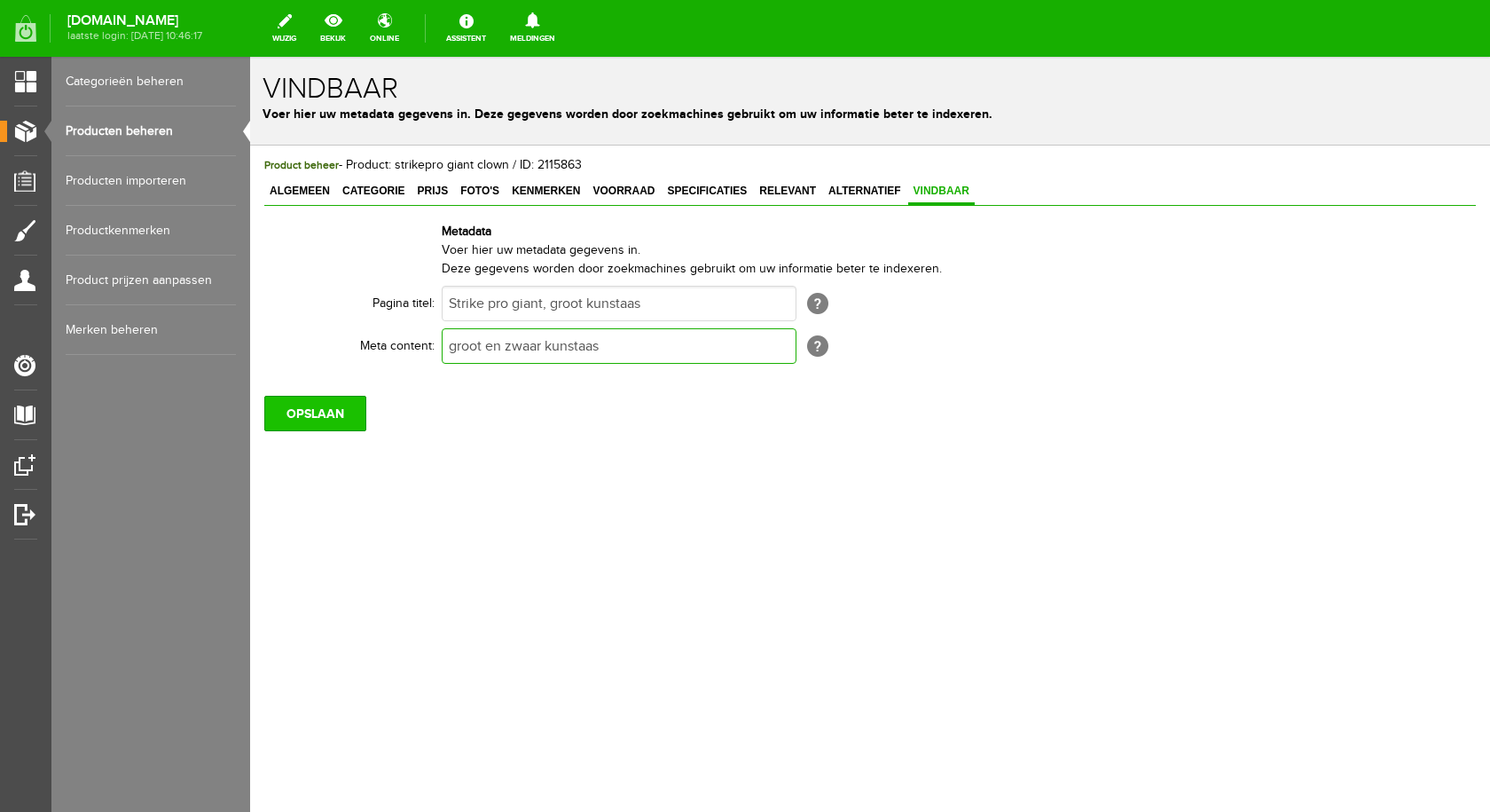
type input "groot en zwaar kunstaas"
click at [324, 407] on input "OPSLAAN" at bounding box center [315, 413] width 102 height 35
click at [128, 76] on link "Categorieën beheren" at bounding box center [151, 81] width 170 height 50
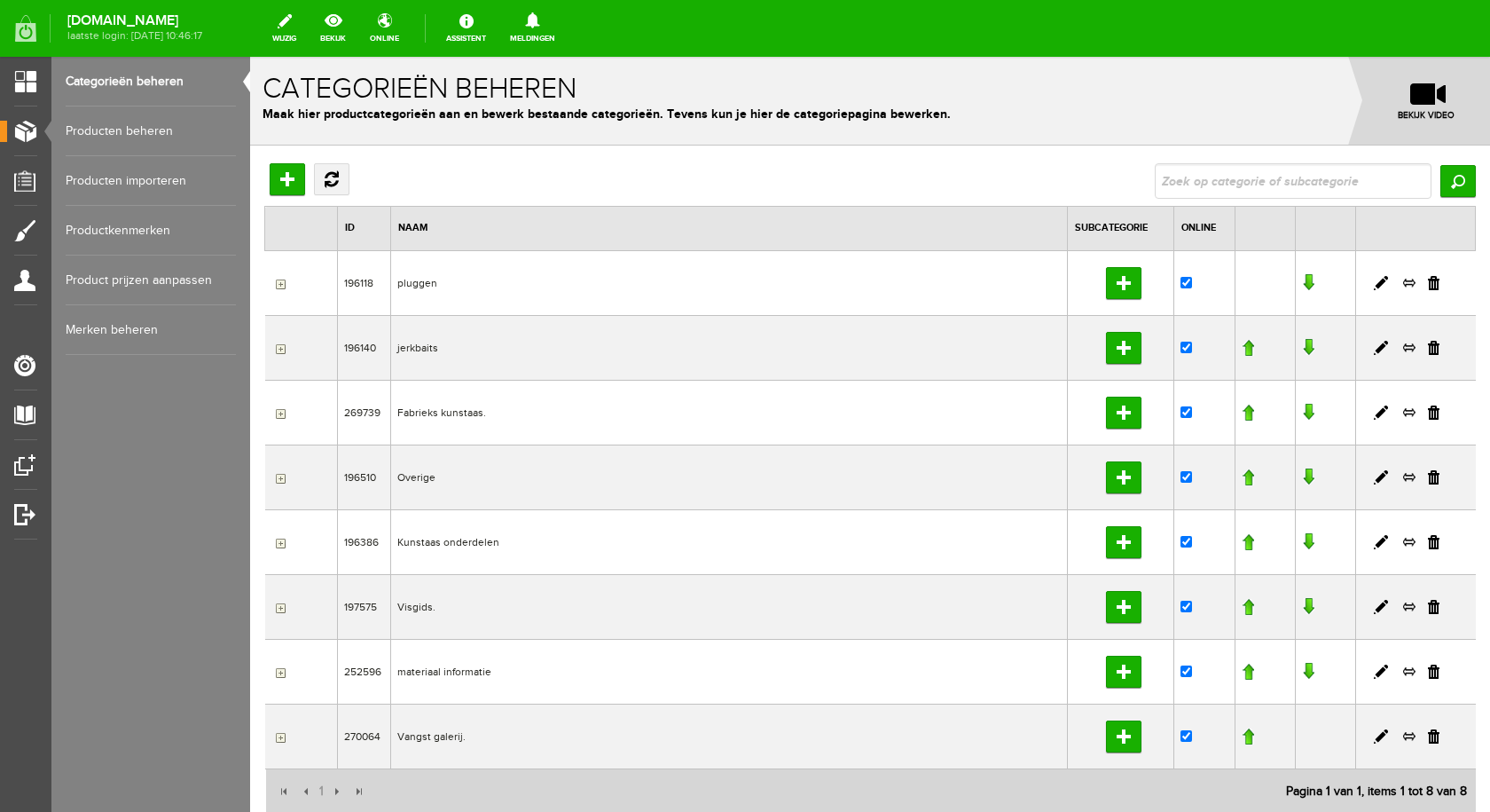
click at [278, 284] on input "button" at bounding box center [278, 284] width 14 height 14
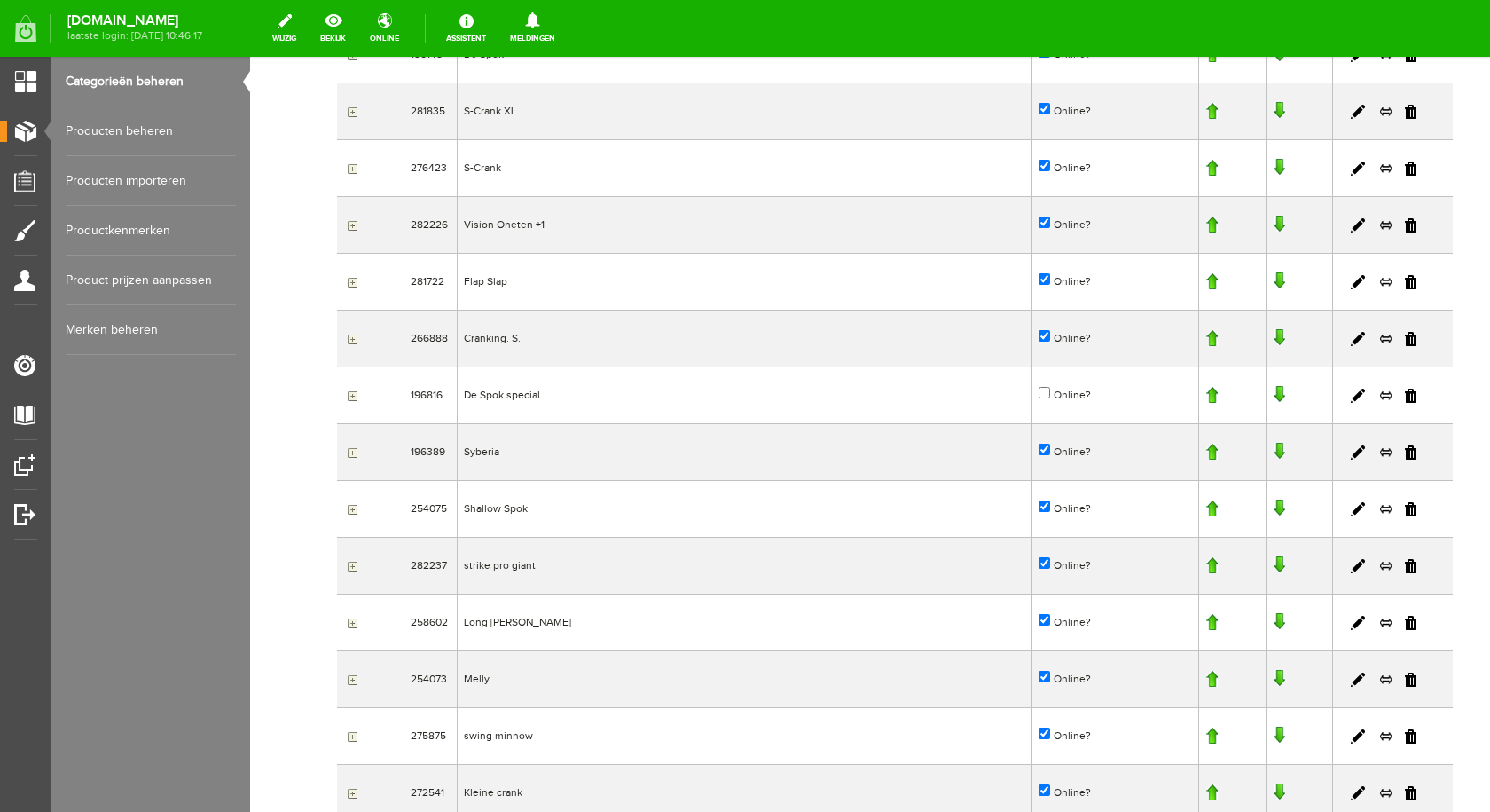
scroll to position [532, 0]
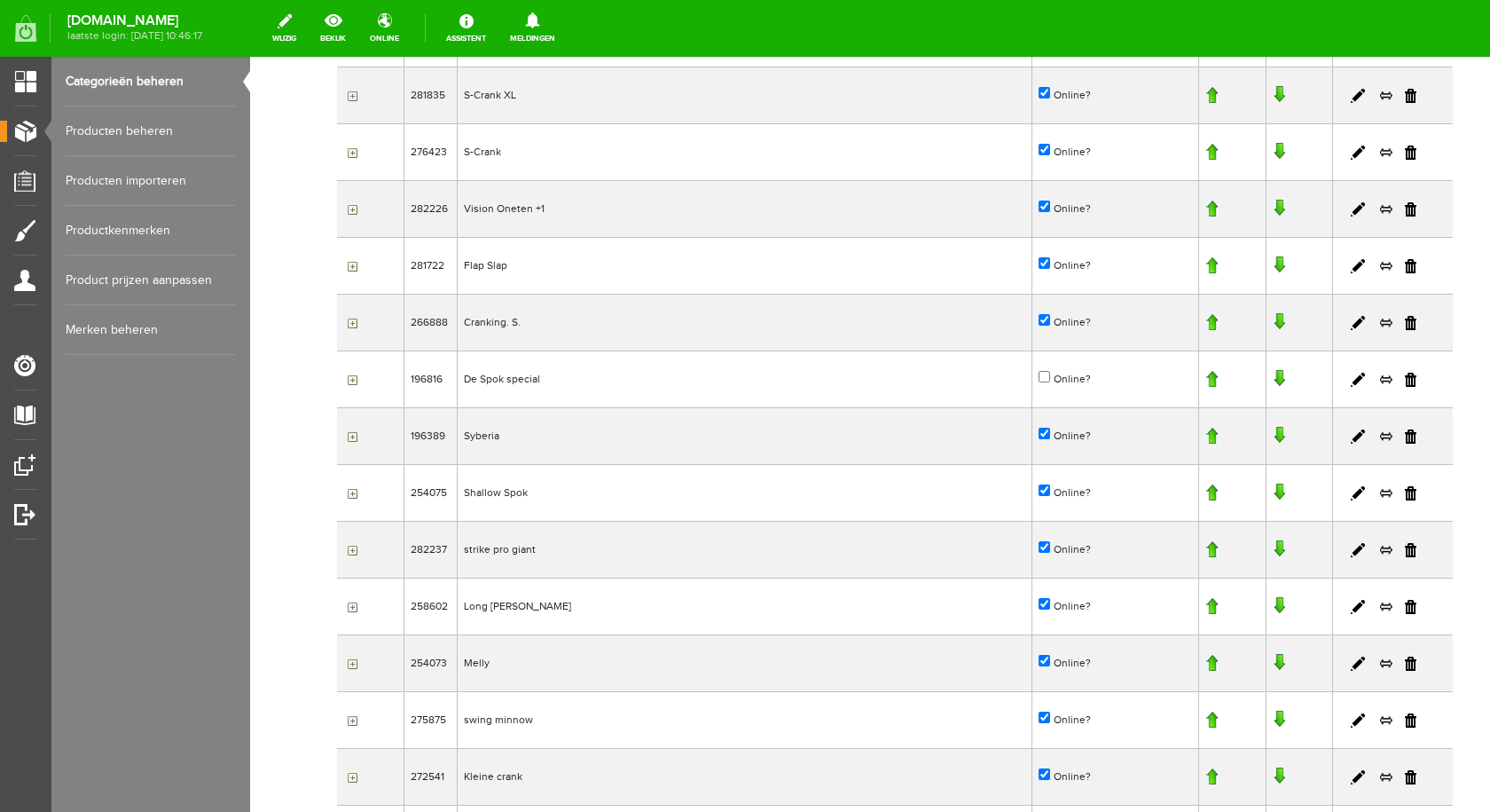
click at [128, 133] on link "Producten beheren" at bounding box center [151, 131] width 170 height 50
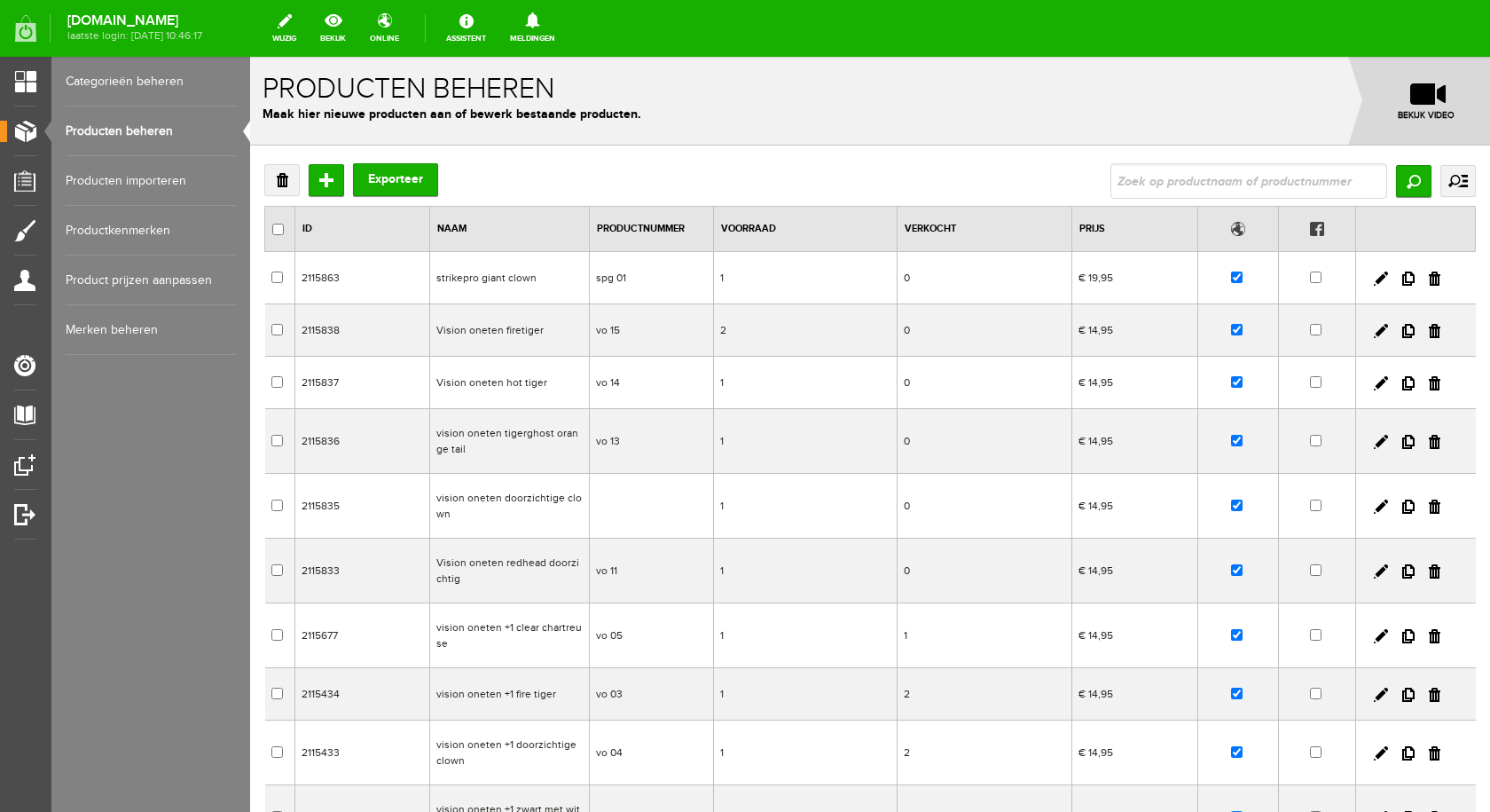
drag, startPoint x: 501, startPoint y: 277, endPoint x: 751, endPoint y: 358, distance: 262.8
click at [501, 277] on td "strikepro giant clown" at bounding box center [510, 278] width 160 height 53
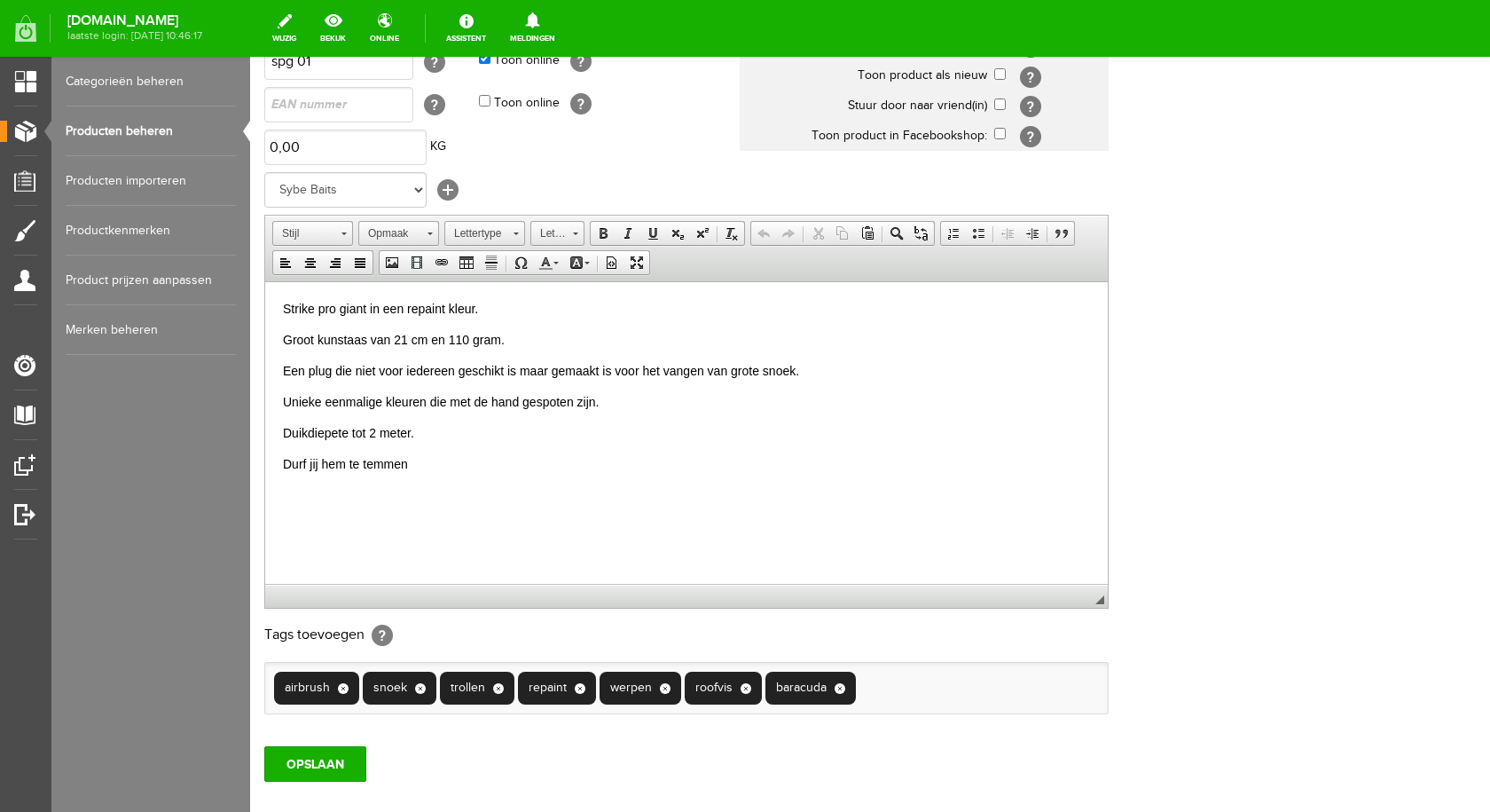
scroll to position [266, 0]
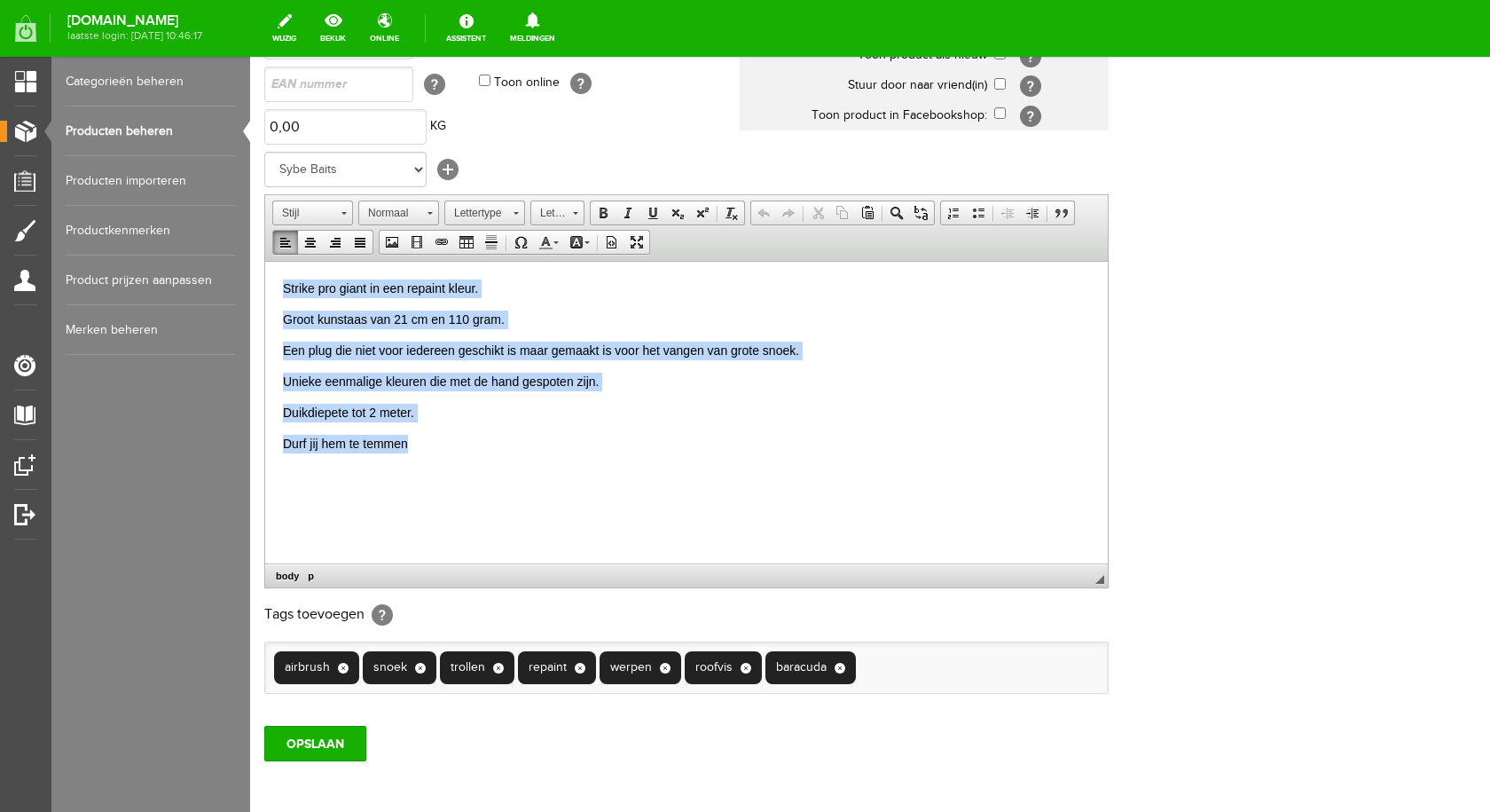
drag, startPoint x: 282, startPoint y: 283, endPoint x: 420, endPoint y: 449, distance: 215.9
click at [420, 449] on html "Strike pro giant in een repaint kleur. Groot kunstaas van 21 cm en 110 gram. Ee…" at bounding box center [686, 365] width 842 height 210
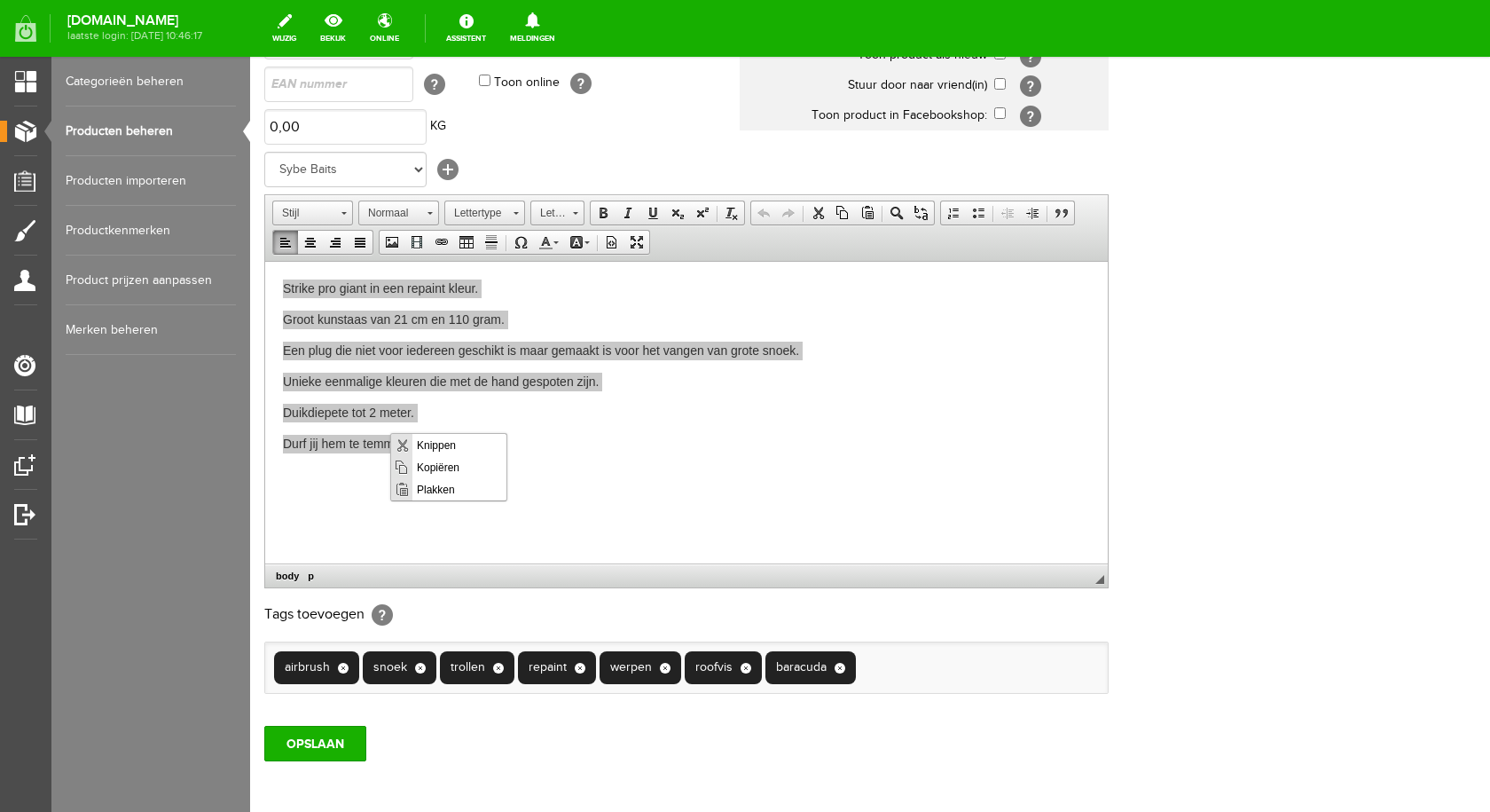
scroll to position [0, 0]
click at [439, 464] on span "Kopiëren" at bounding box center [459, 467] width 94 height 22
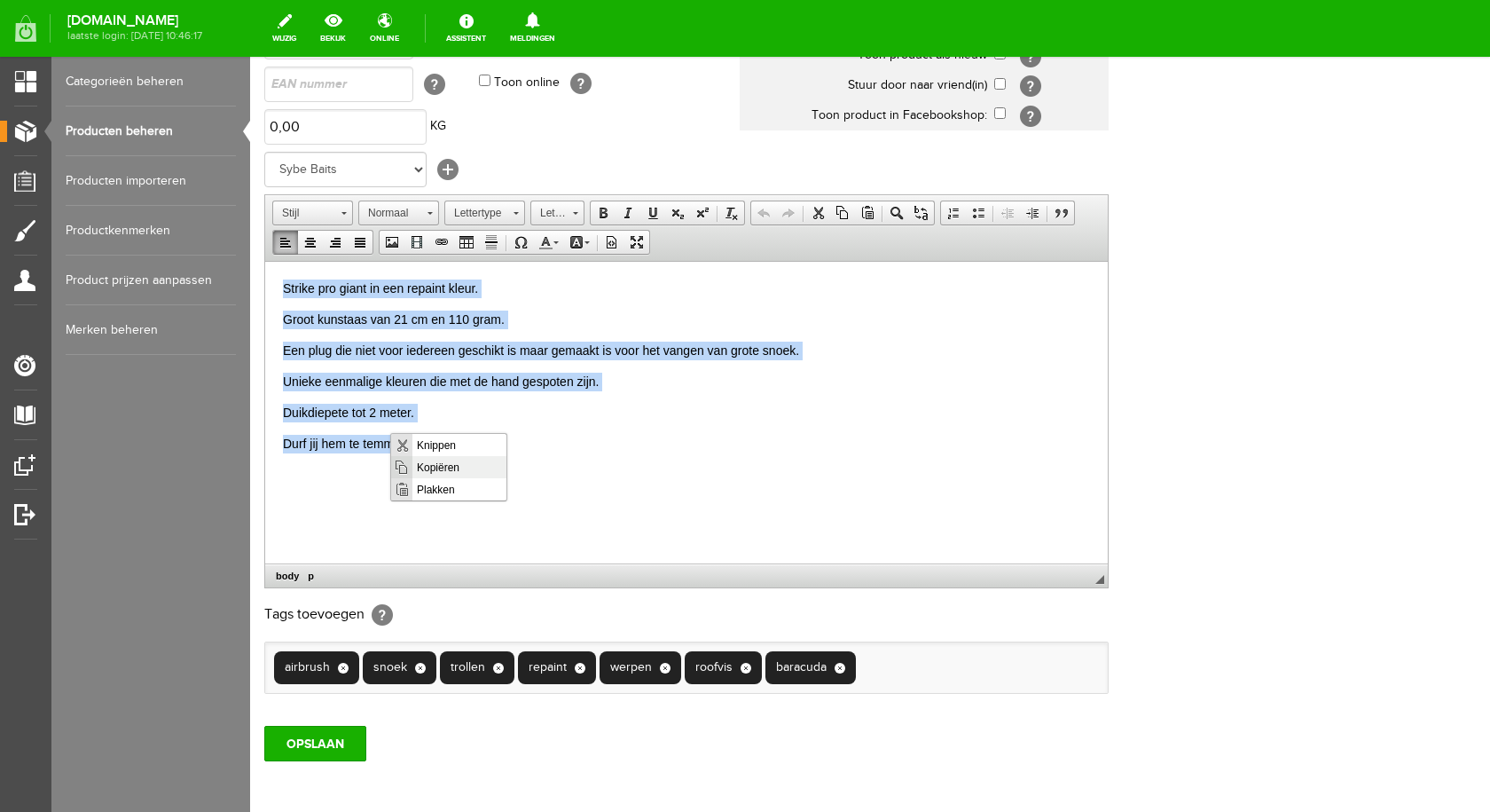
copy body "Strike pro giant in een repaint kleur. Groot kunstaas van 21 cm en 110 gram. Ee…"
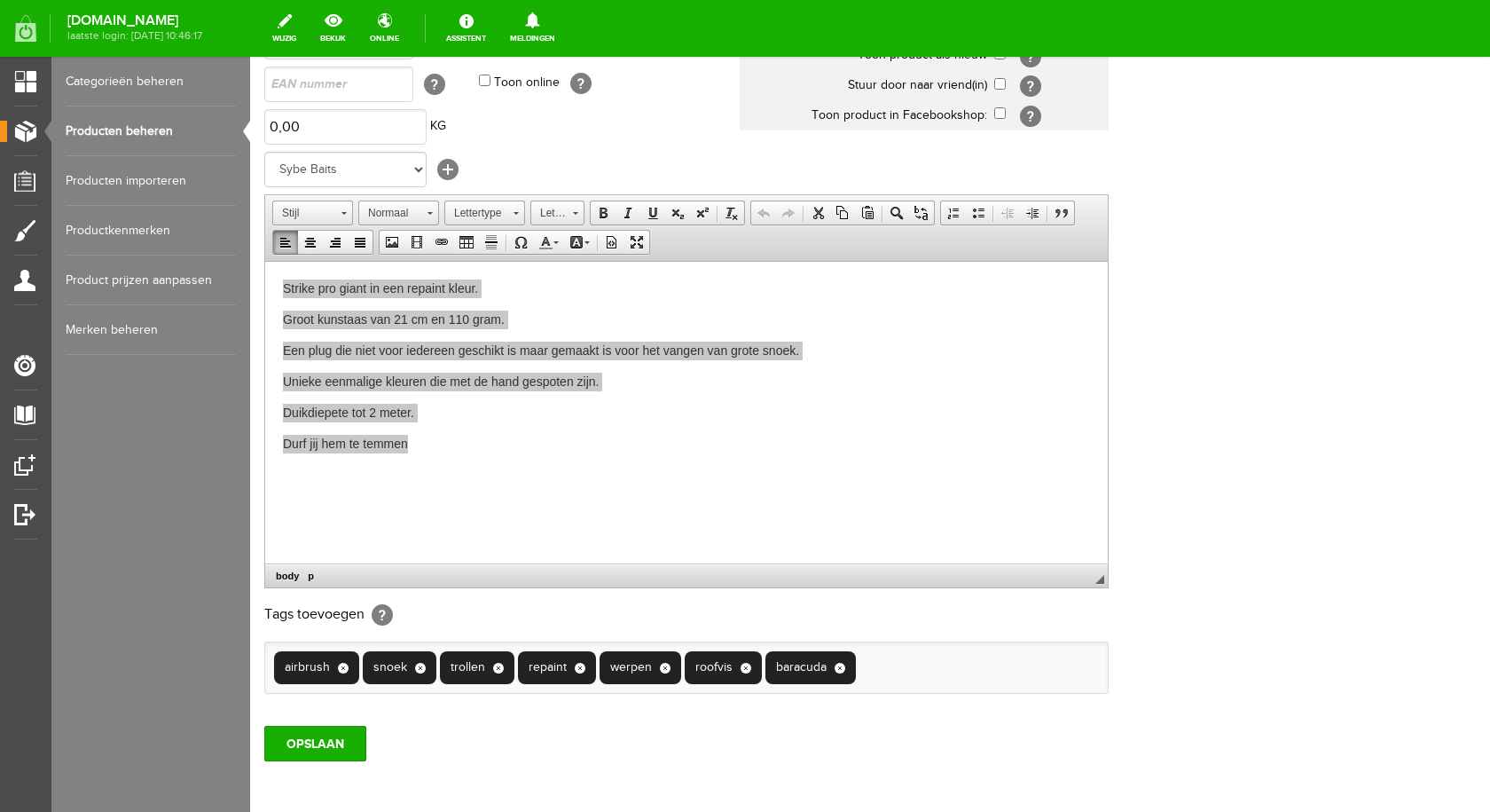
click at [154, 135] on link "Producten beheren" at bounding box center [151, 131] width 170 height 50
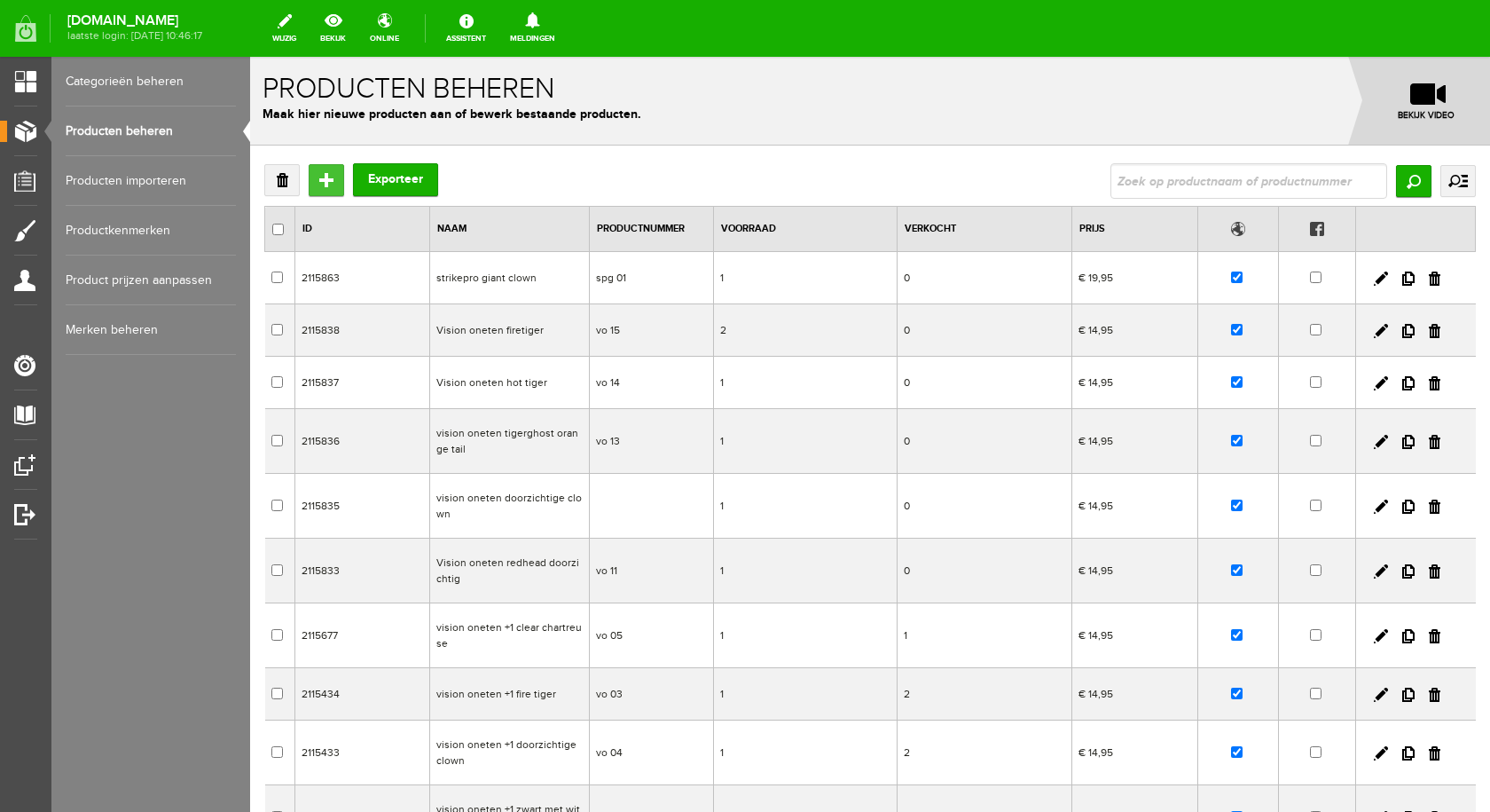
click at [330, 179] on input "Toevoegen" at bounding box center [326, 180] width 35 height 32
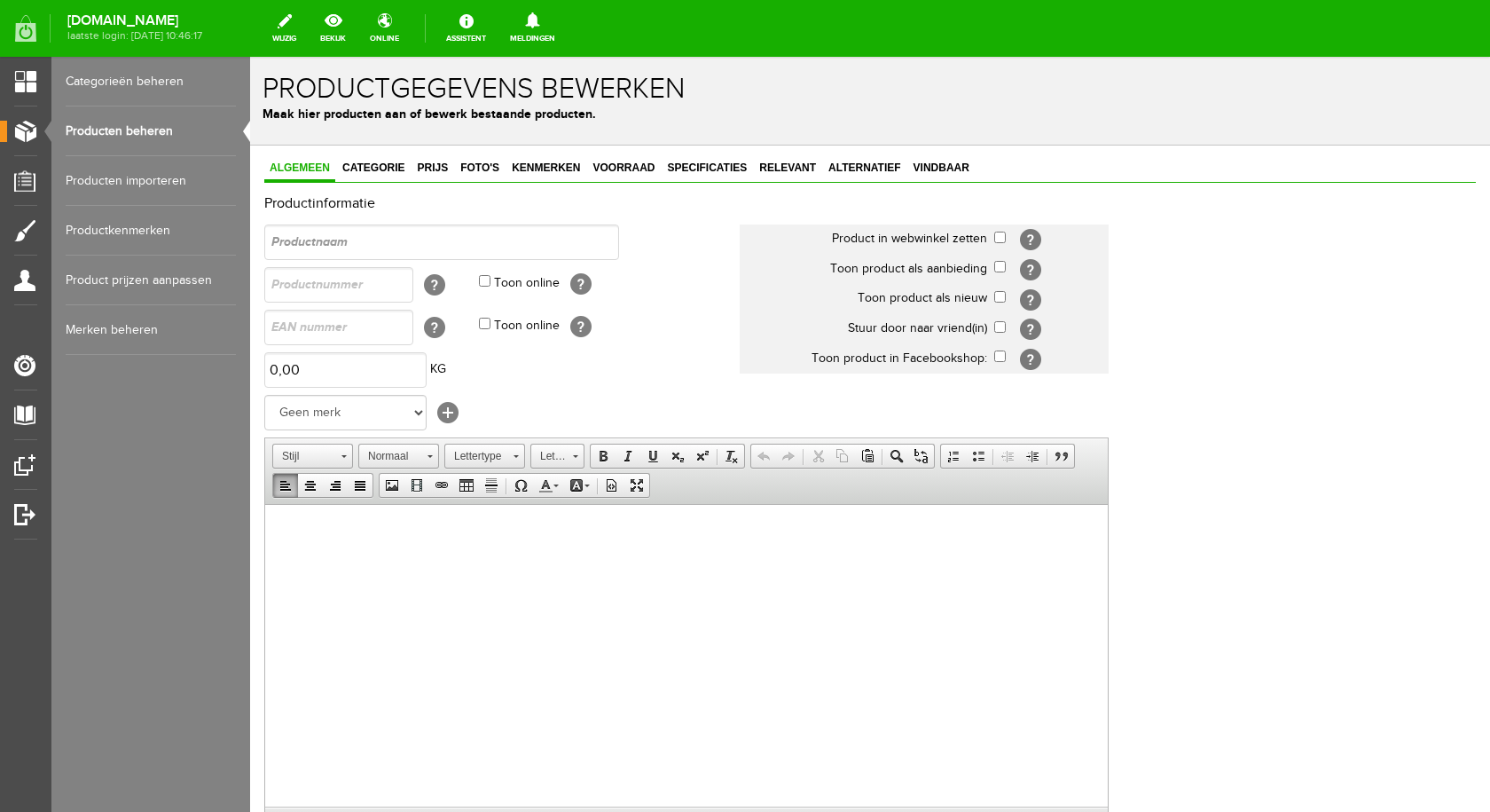
drag, startPoint x: 276, startPoint y: 524, endPoint x: 287, endPoint y: 554, distance: 32.0
click at [287, 554] on html at bounding box center [686, 530] width 842 height 55
click at [293, 539] on p at bounding box center [686, 531] width 807 height 18
click at [311, 558] on html at bounding box center [686, 530] width 842 height 55
click at [281, 526] on html at bounding box center [686, 530] width 842 height 55
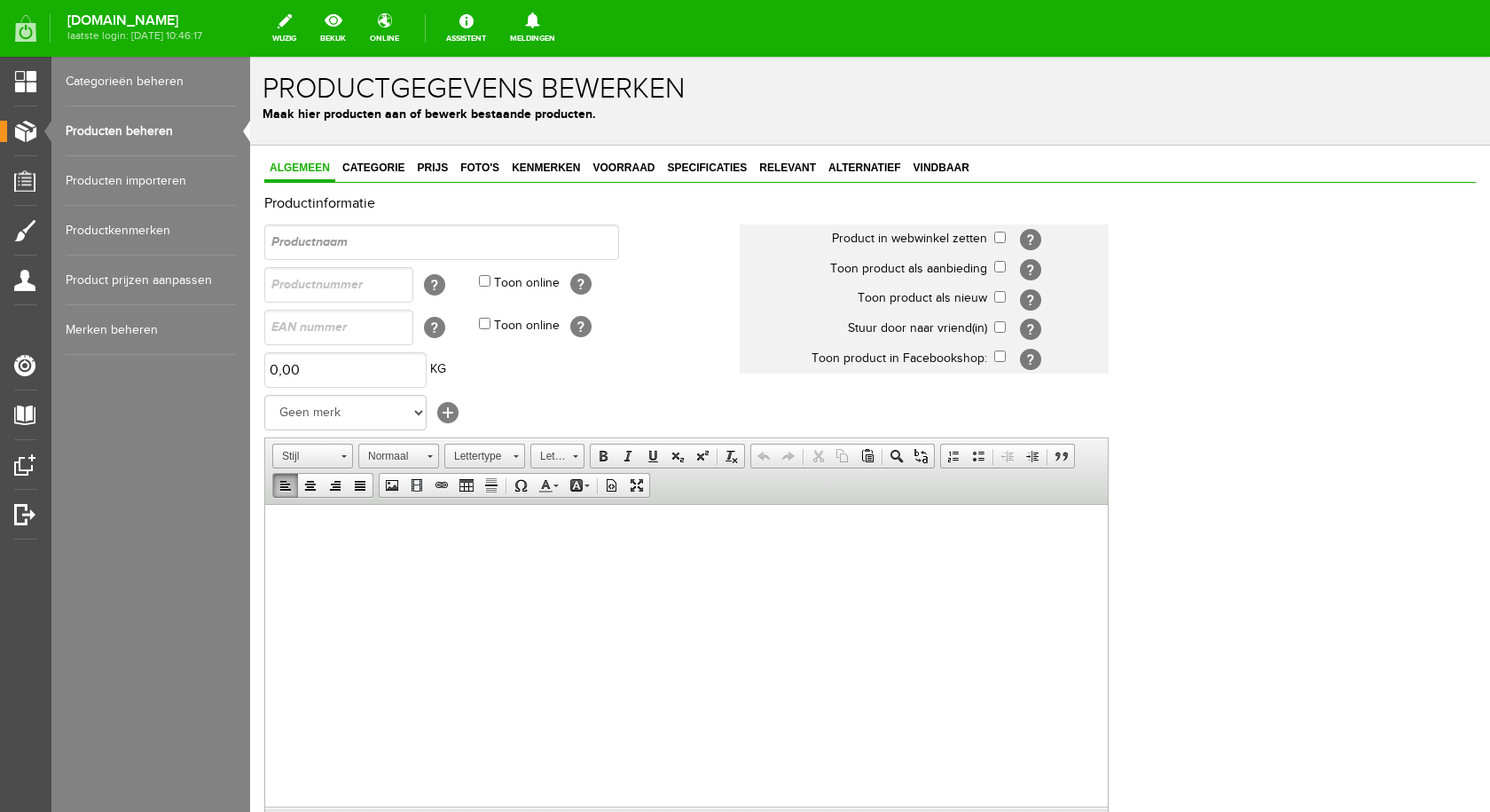
click at [295, 538] on p at bounding box center [686, 531] width 807 height 18
click at [326, 542] on span "Plakken" at bounding box center [354, 540] width 94 height 22
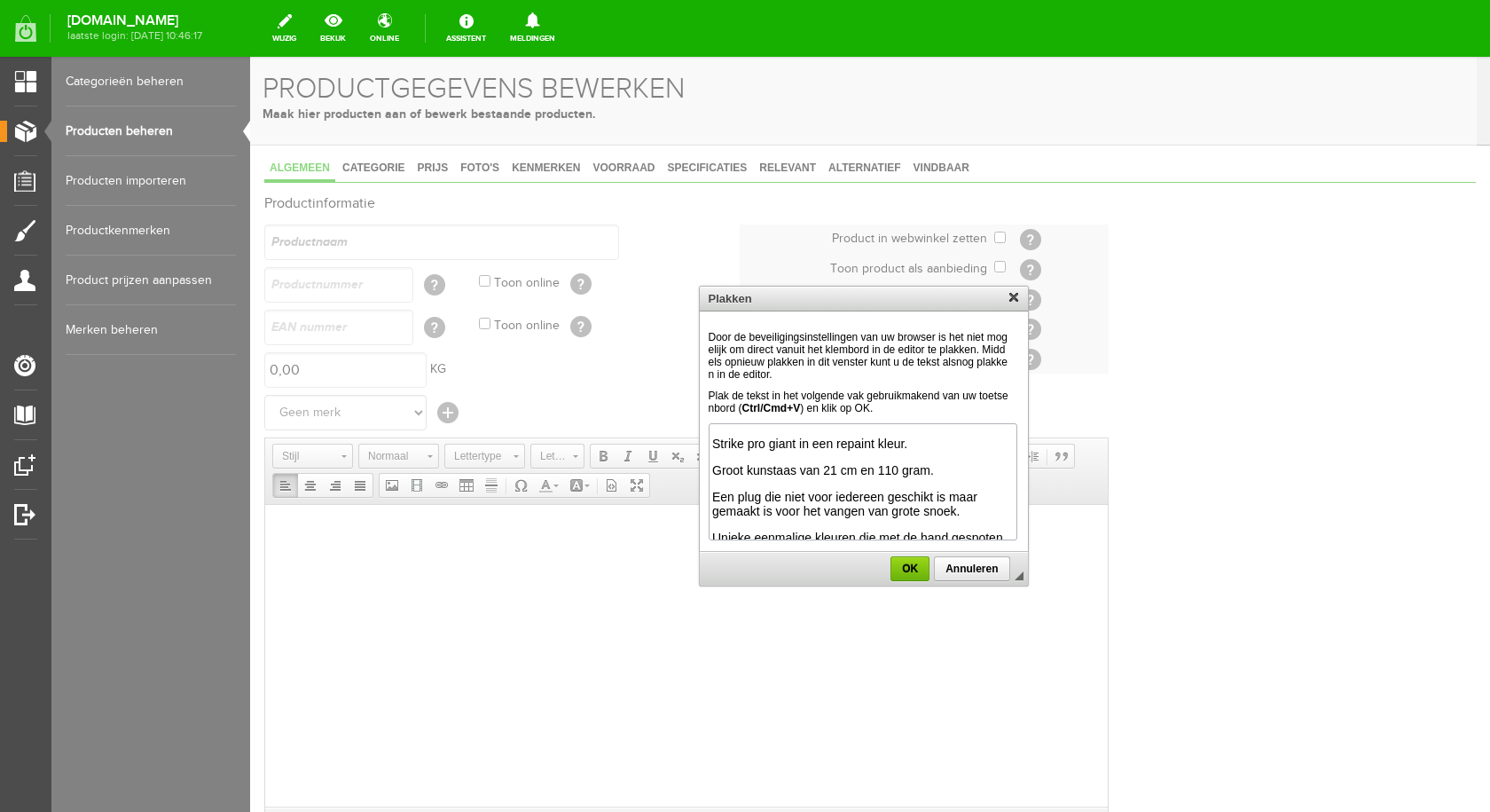
scroll to position [73, 0]
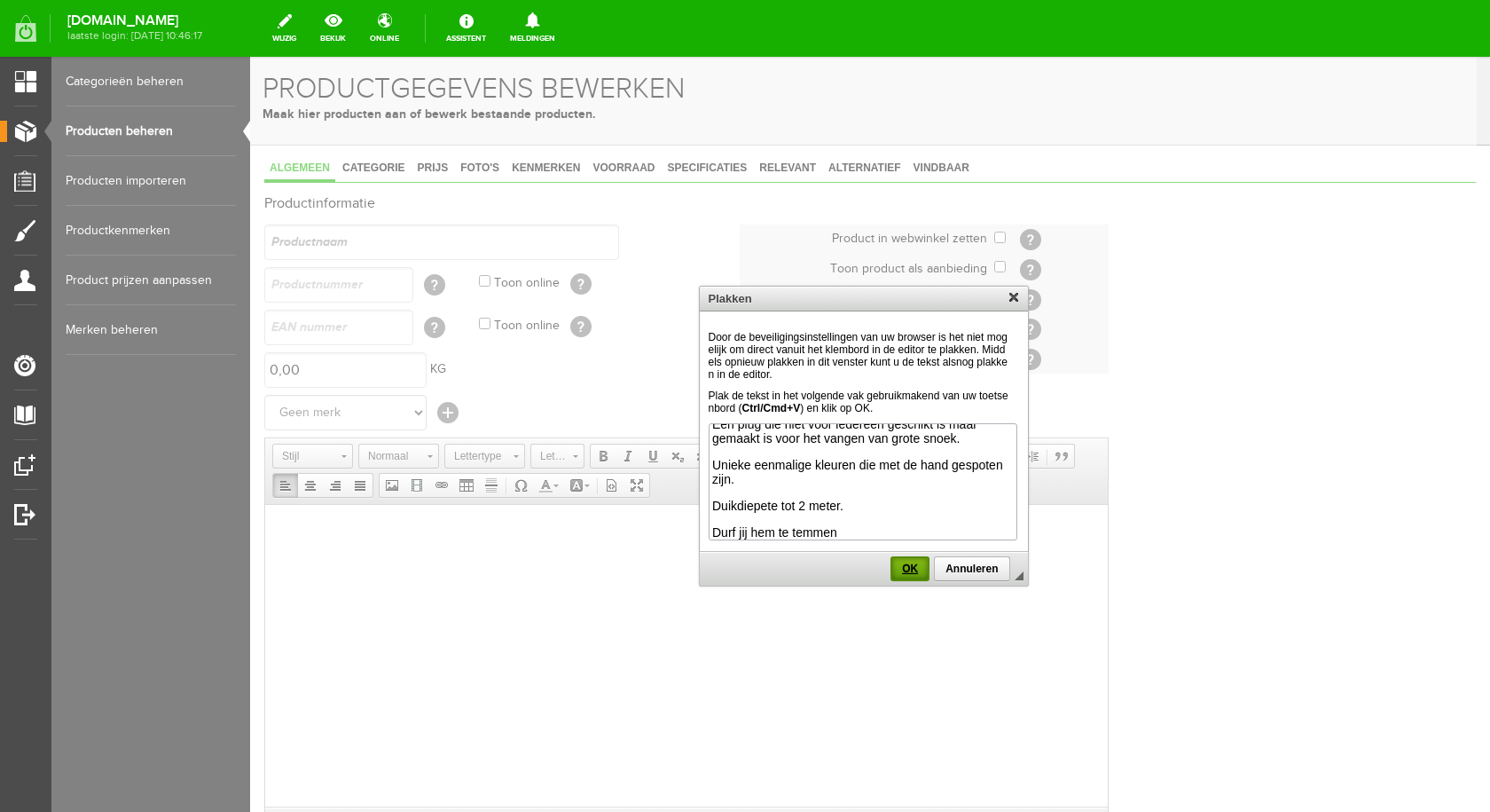
click at [913, 569] on span "OK" at bounding box center [910, 568] width 35 height 12
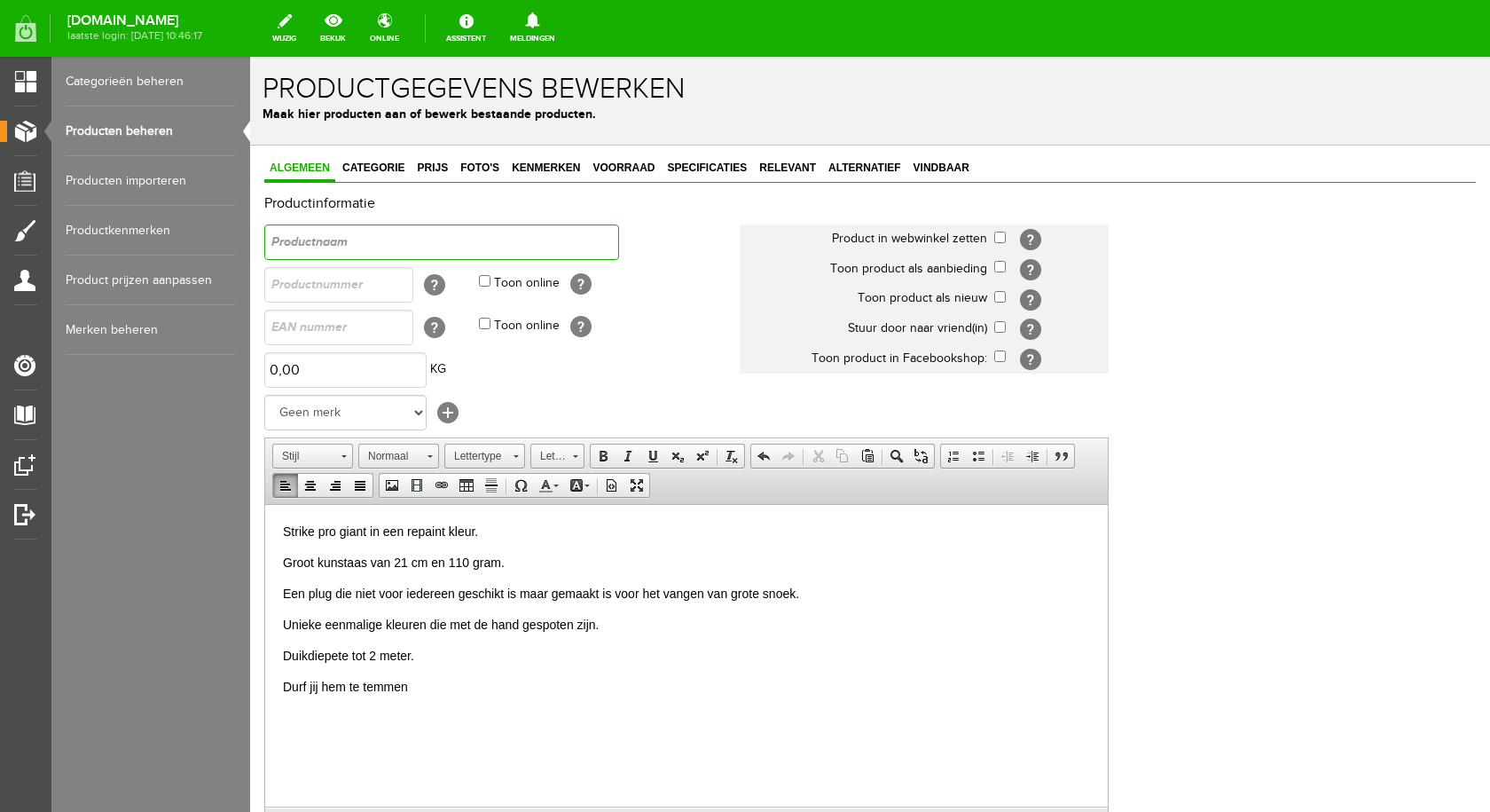
click at [368, 242] on input "text" at bounding box center [442, 242] width 355 height 35
type input "strikepro giant zwart"
click at [999, 234] on input "checkbox" at bounding box center [999, 237] width 11 height 11
checkbox input "true"
click at [335, 288] on input "text" at bounding box center [338, 285] width 149 height 35
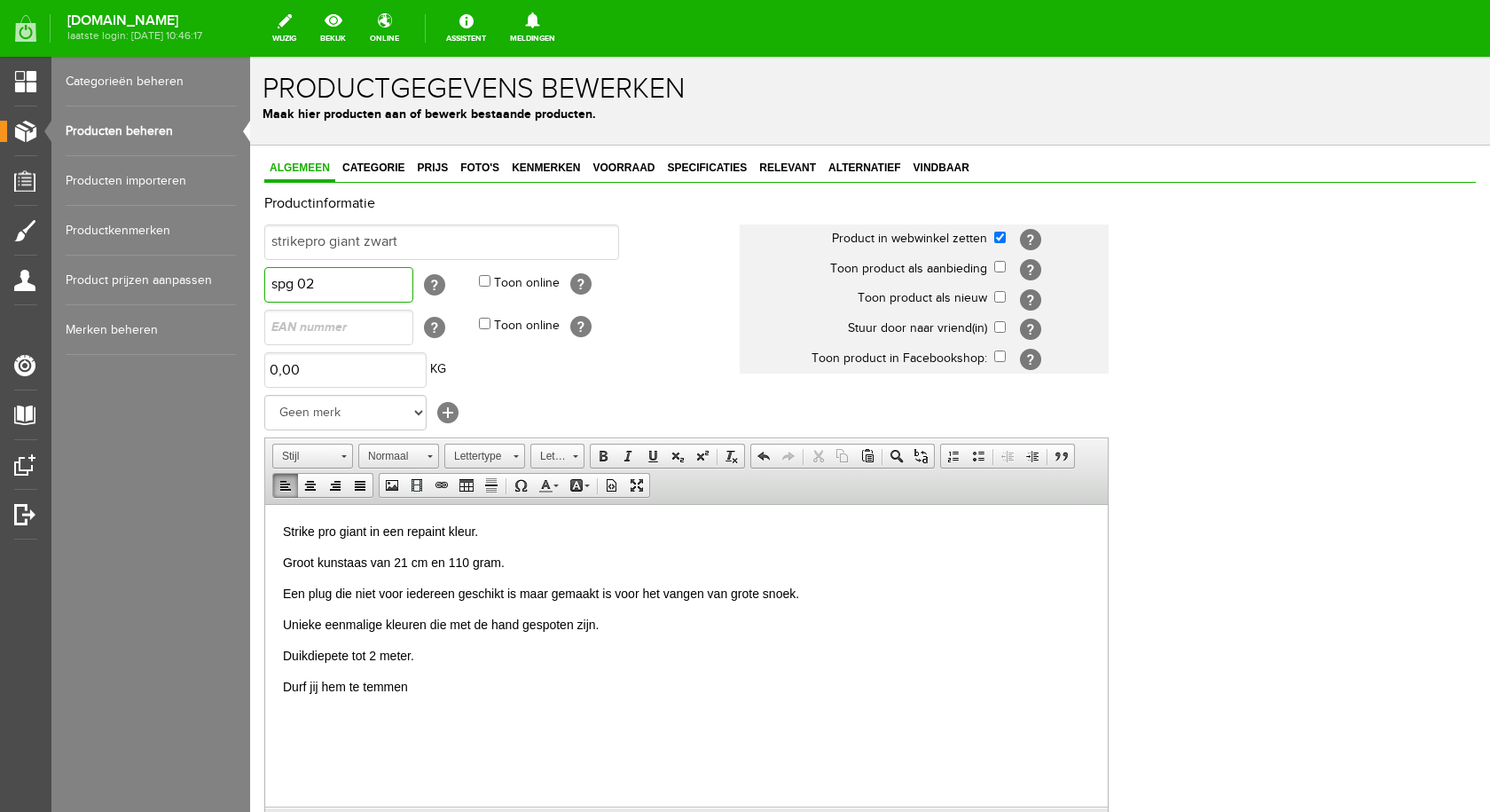
type input "spg 02"
click at [482, 280] on input "Toon online" at bounding box center [484, 281] width 11 height 11
checkbox input "true"
click at [415, 418] on select "Geen merk Sybe Baits Salmo spro sebile shakespeare rapala Westin svartzonker yo…" at bounding box center [345, 412] width 163 height 35
click at [649, 379] on td "0,00 KG" at bounding box center [502, 370] width 476 height 42
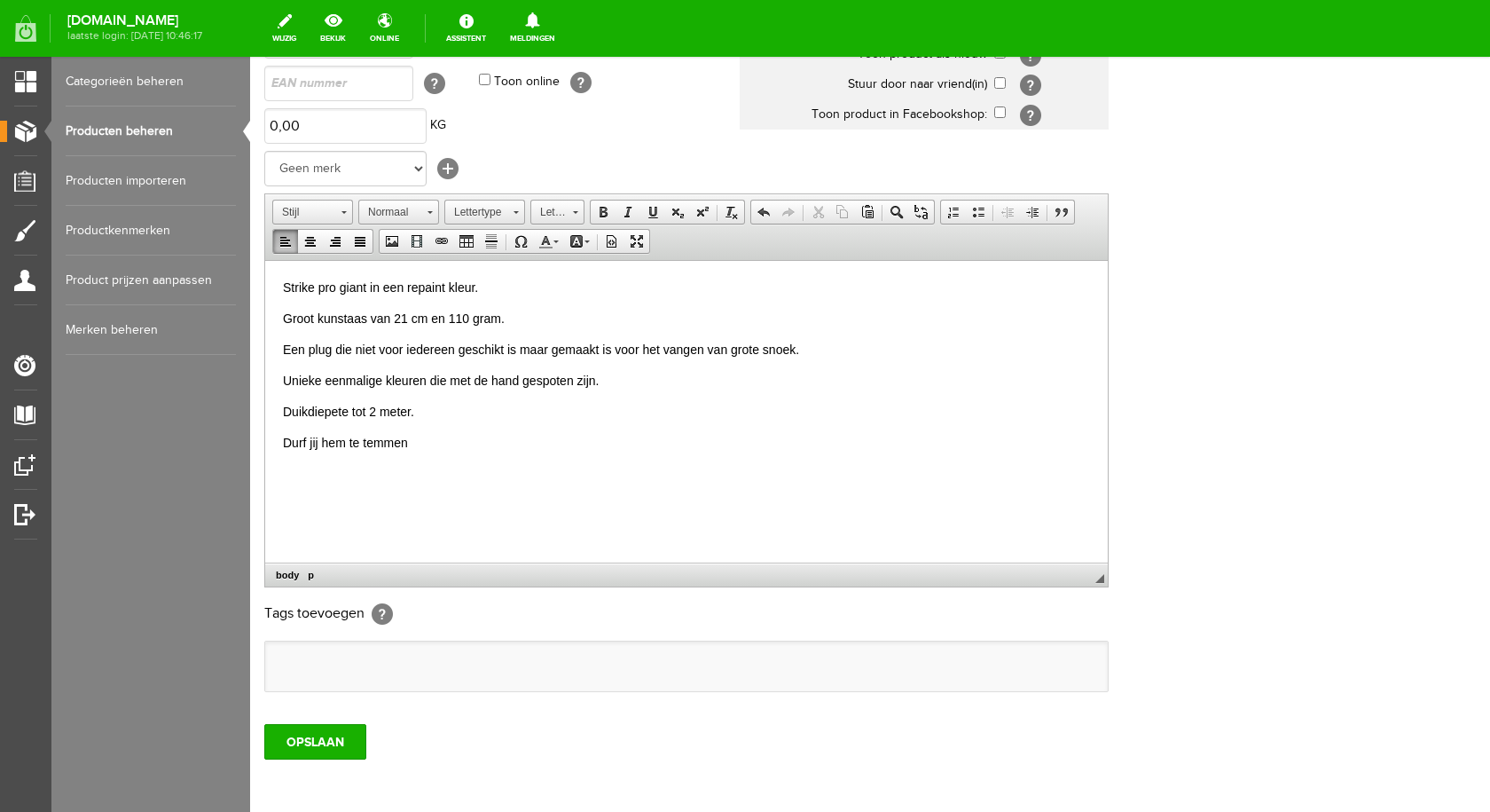
scroll to position [322, 0]
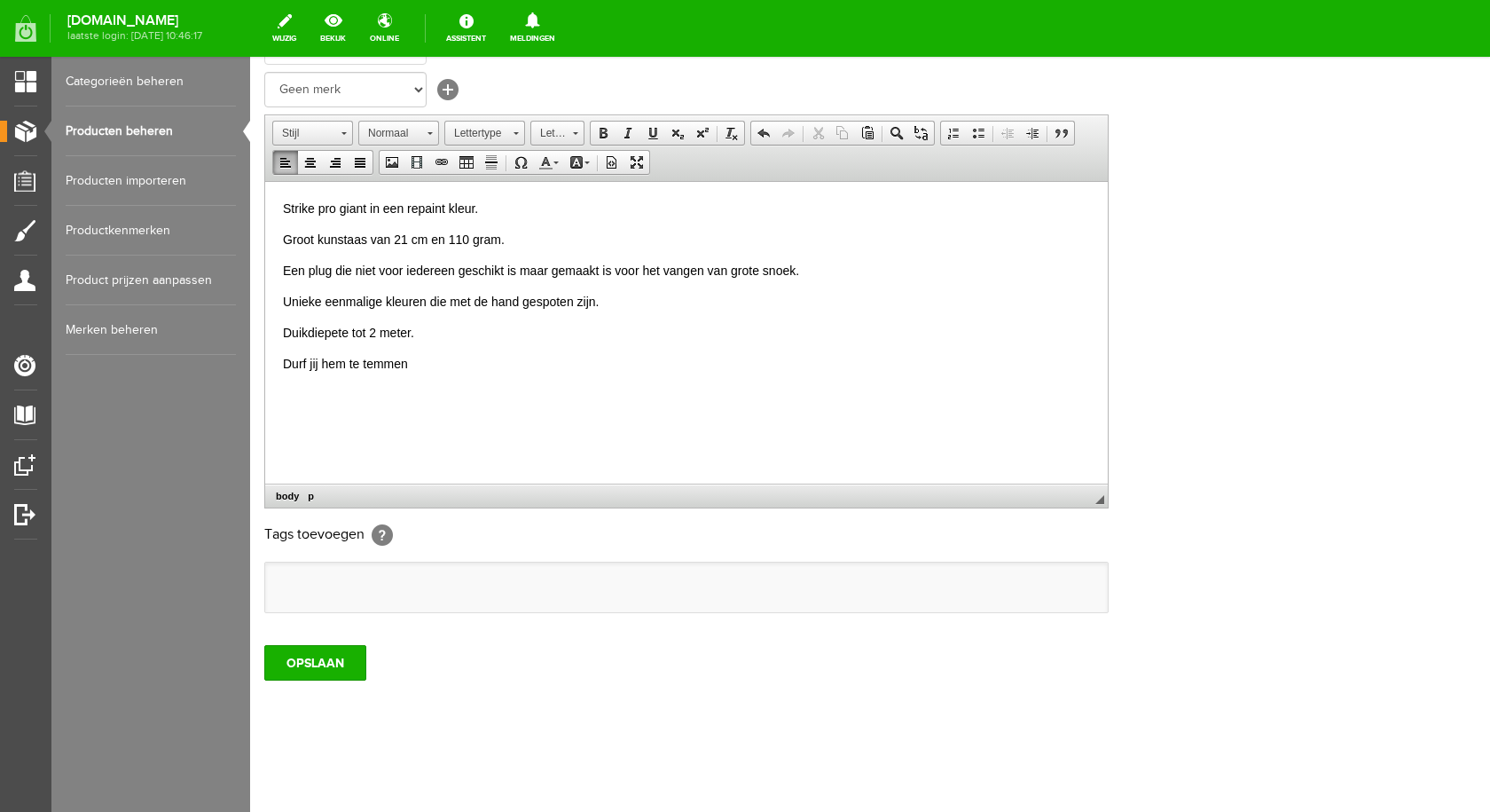
click at [350, 593] on ul at bounding box center [686, 588] width 842 height 50
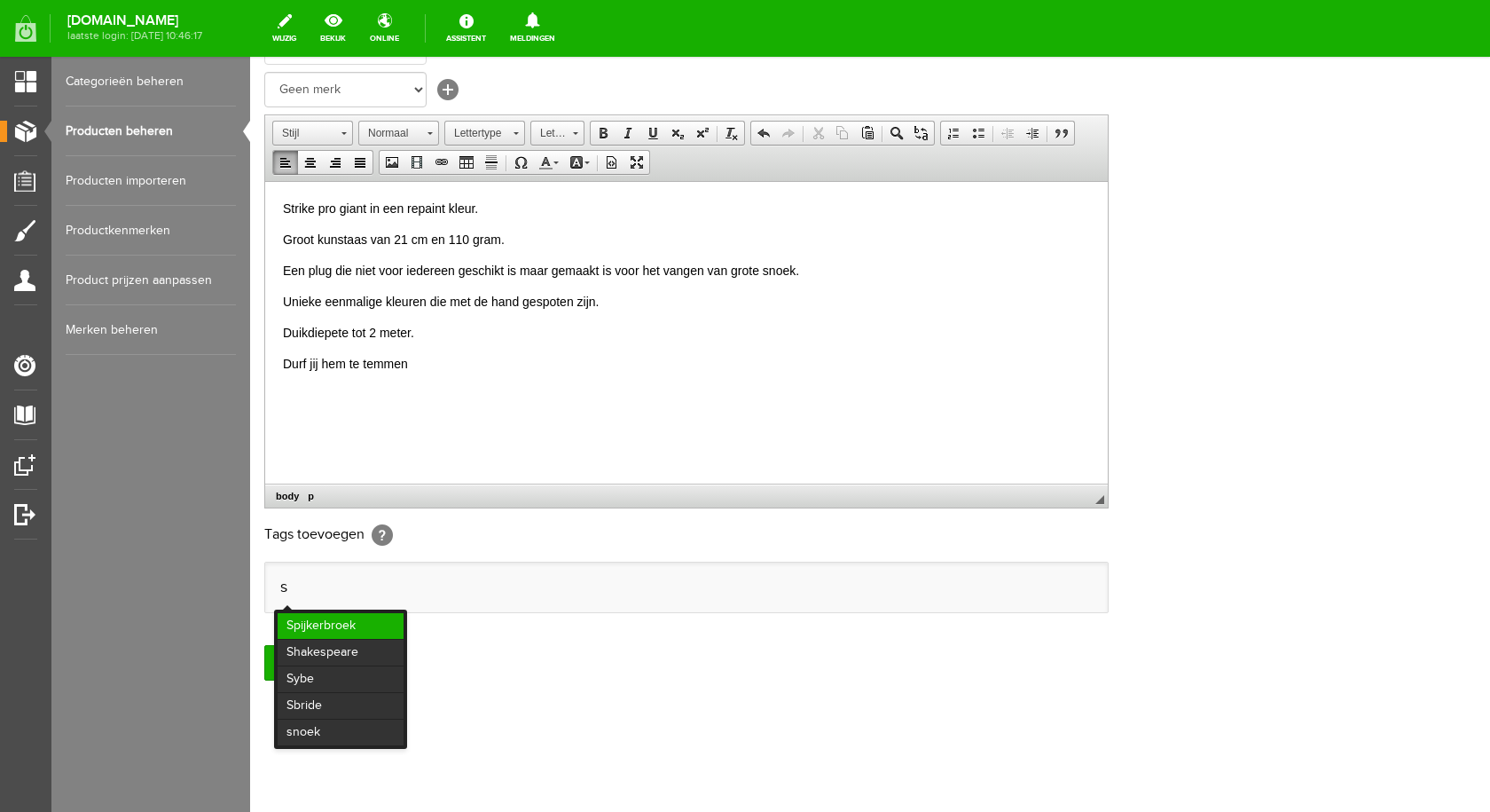
scroll to position [0, 0]
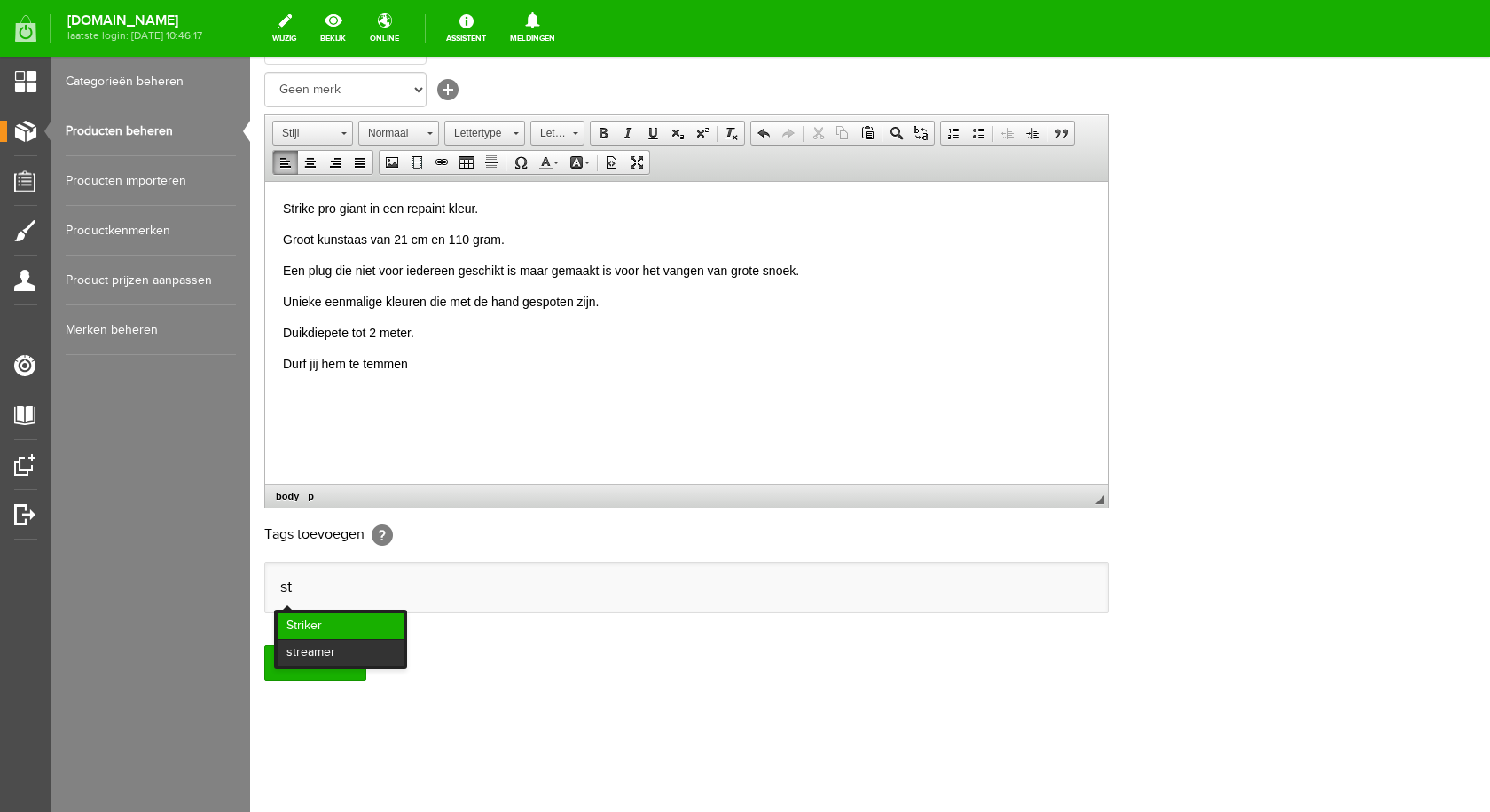
type input "s"
type input "giant"
type input "groot kunstaas"
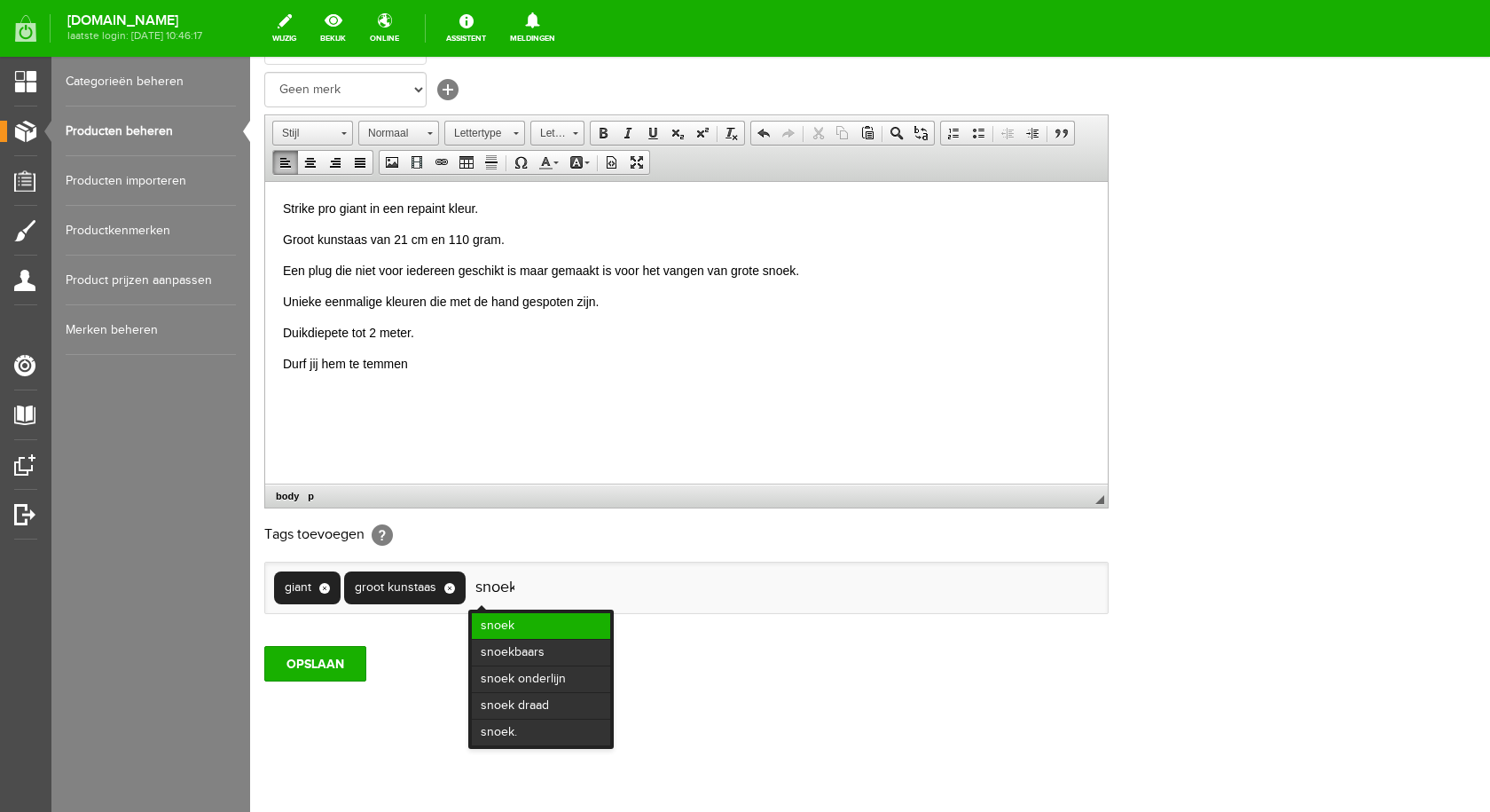
scroll to position [0, 0]
type input "snoek"
click at [513, 625] on li "snoek" at bounding box center [541, 625] width 139 height 26
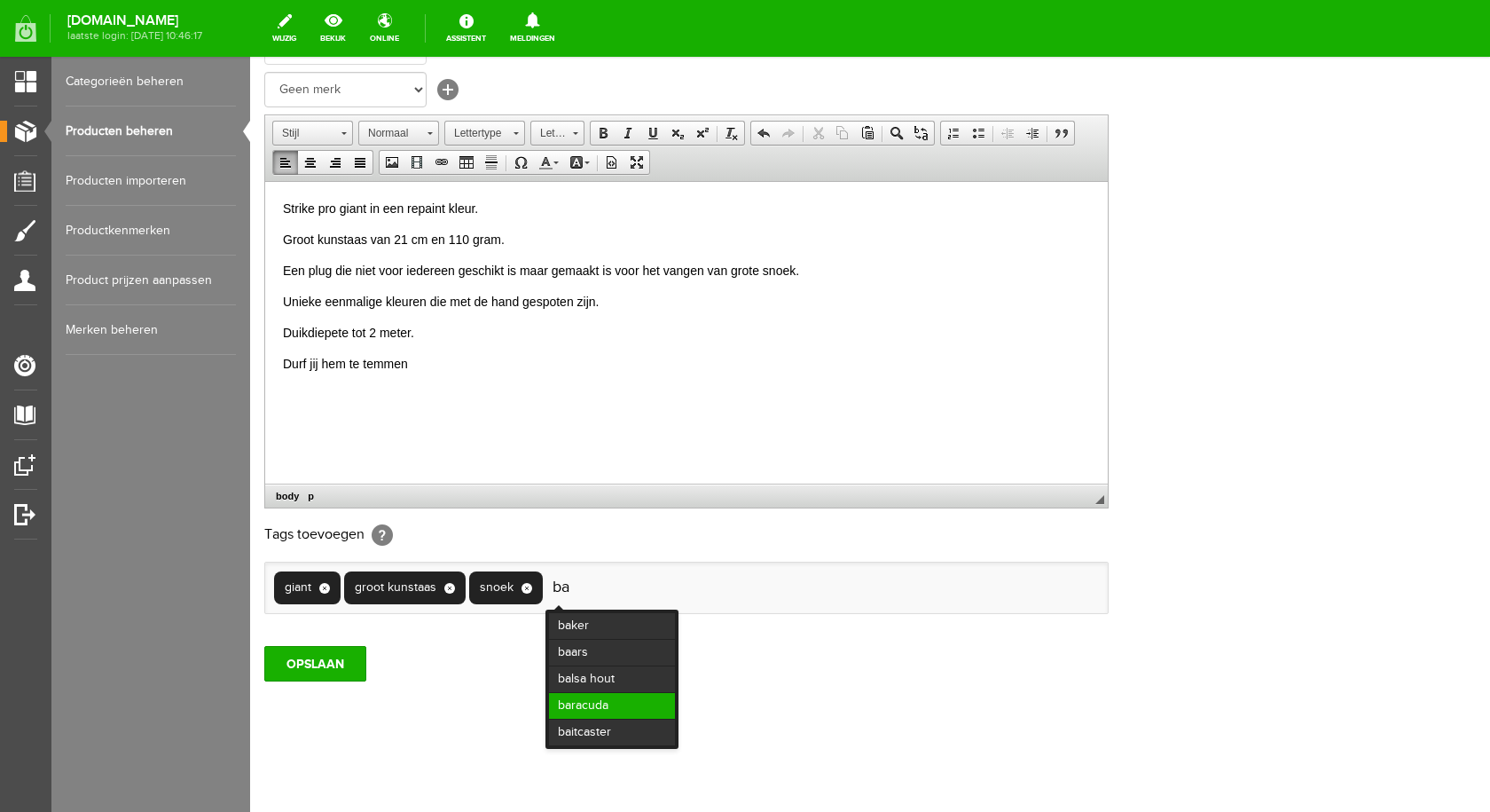
type input "ba"
click at [599, 705] on li "baracuda" at bounding box center [612, 706] width 126 height 26
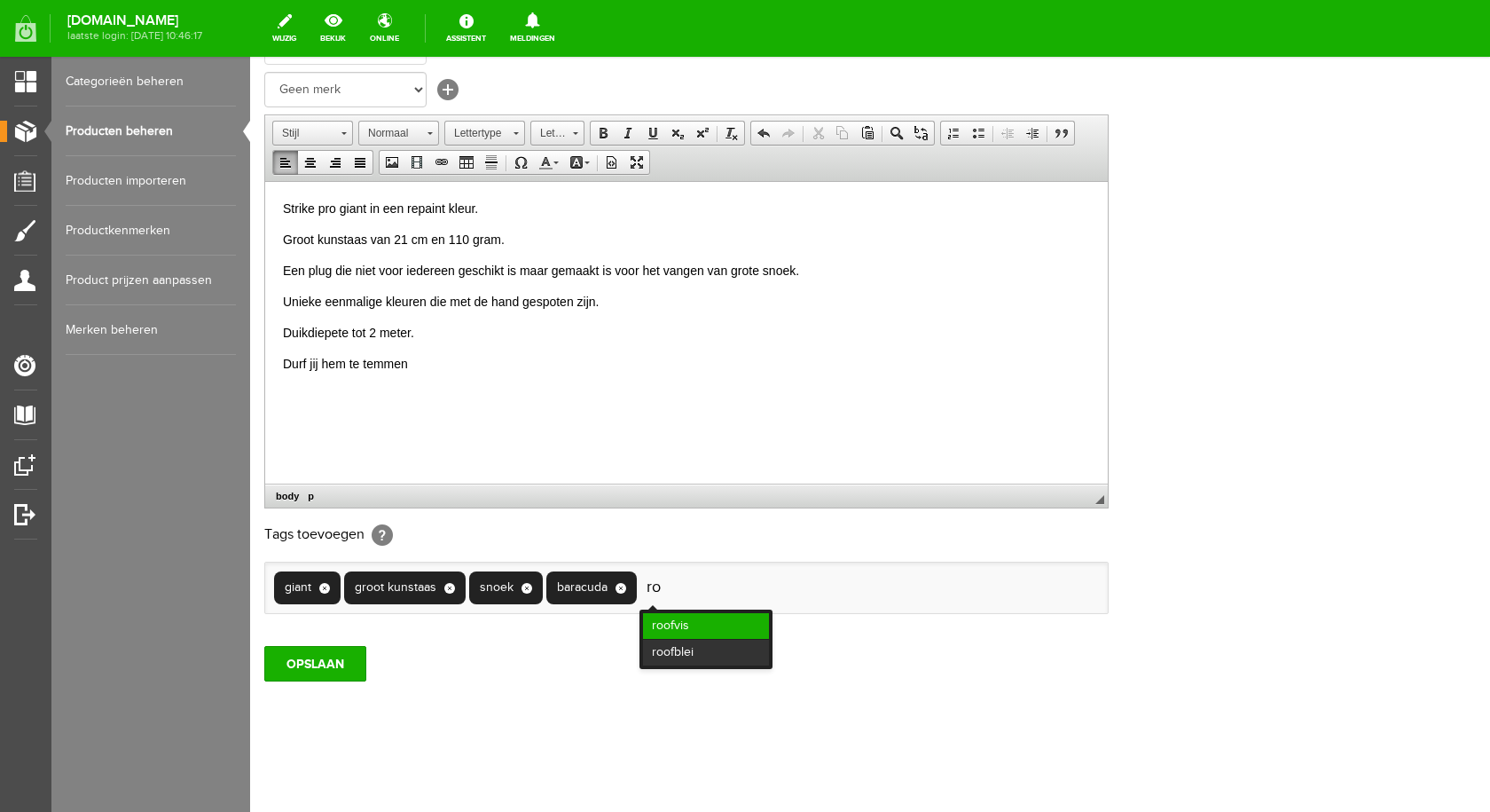
type input "ro"
click at [704, 621] on li "roofvis" at bounding box center [706, 625] width 126 height 26
click at [747, 588] on li at bounding box center [735, 587] width 29 height 32
click at [742, 578] on li at bounding box center [735, 587] width 29 height 32
click at [732, 589] on input "text" at bounding box center [730, 587] width 18 height 18
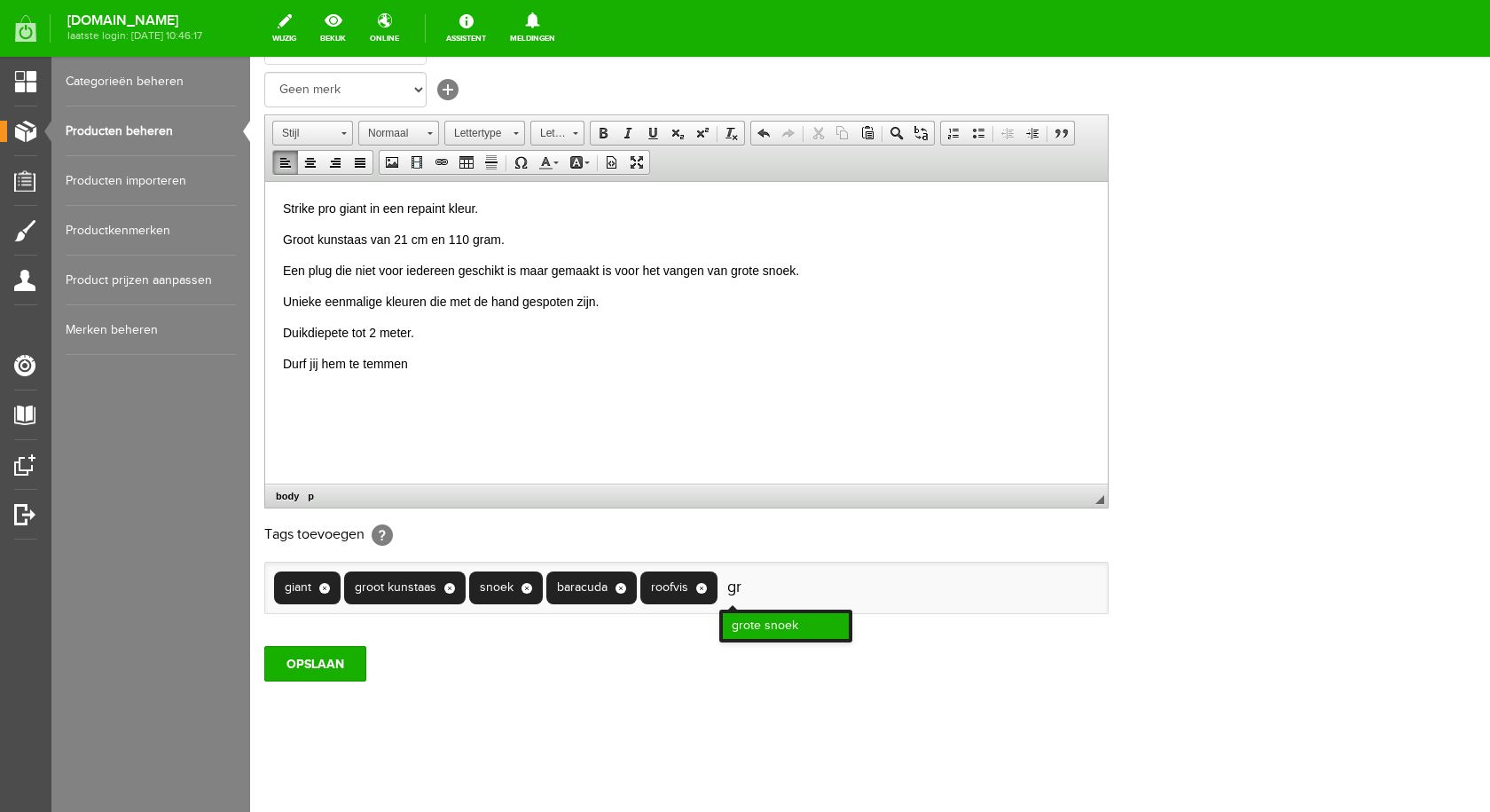
type input "gr"
click at [786, 631] on li "grote snoek" at bounding box center [786, 625] width 126 height 26
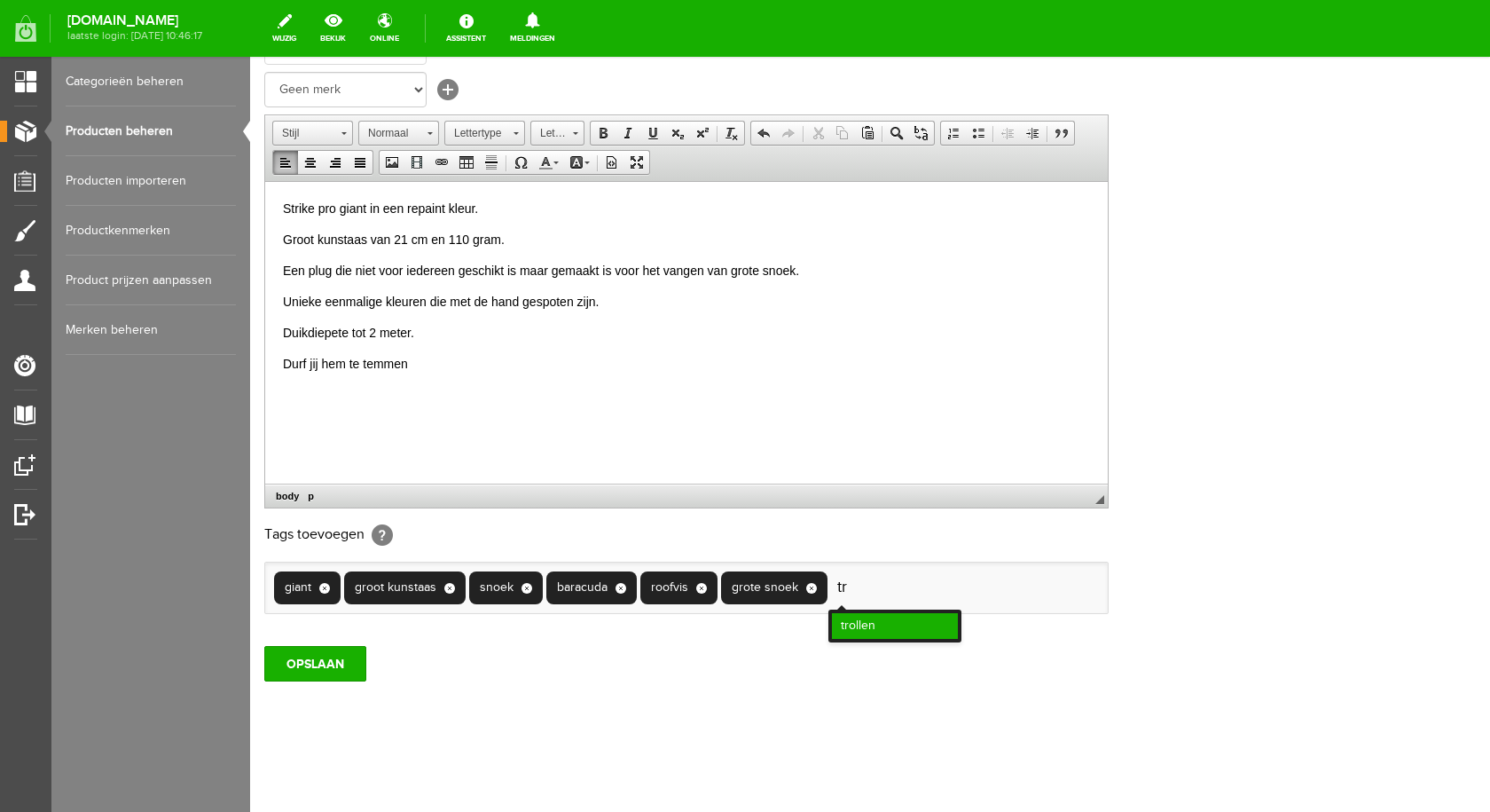
type input "tr"
click at [878, 624] on li "trollen" at bounding box center [895, 625] width 126 height 26
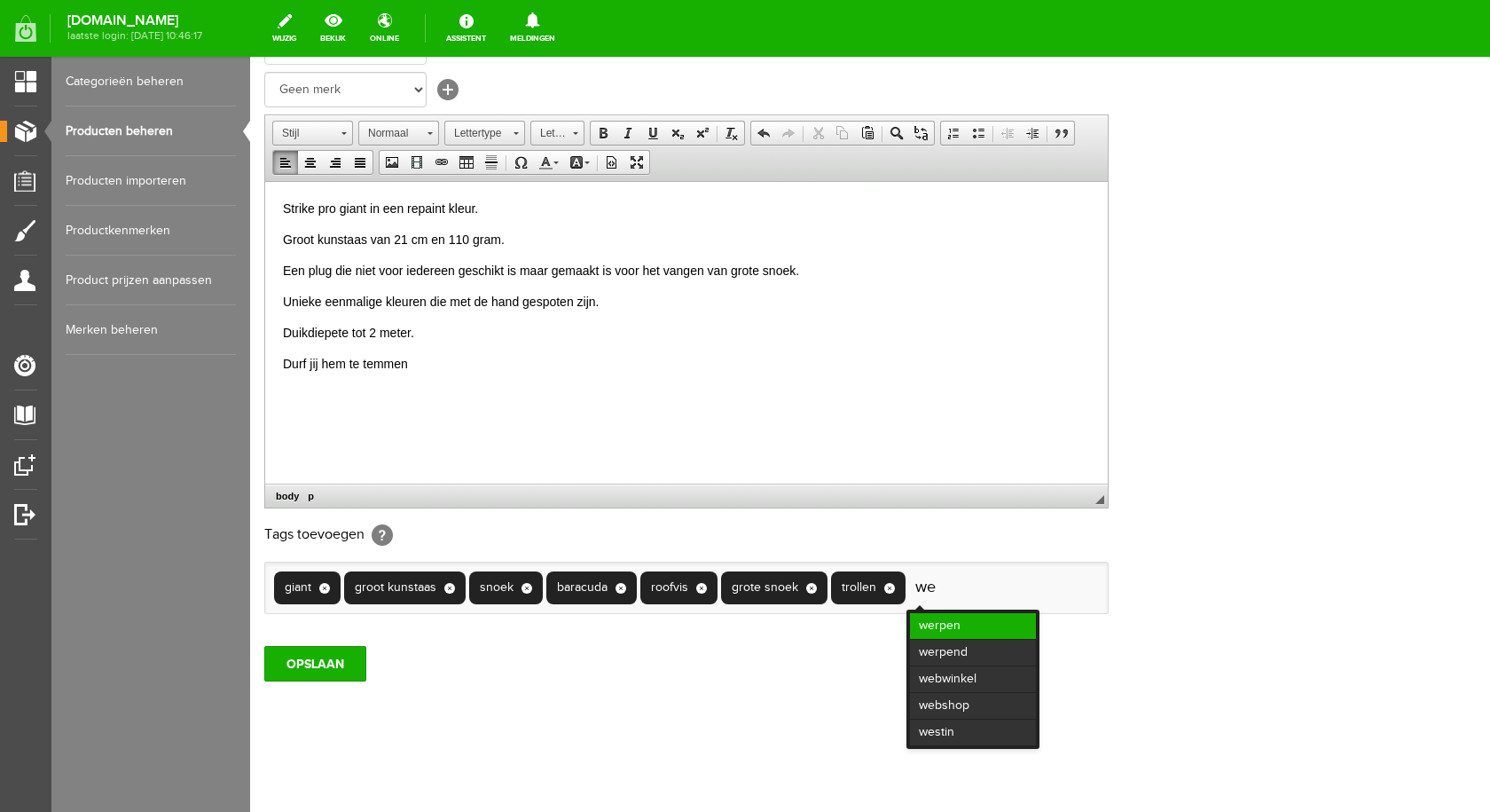
type input "we"
click at [932, 624] on li "werpen" at bounding box center [973, 625] width 126 height 26
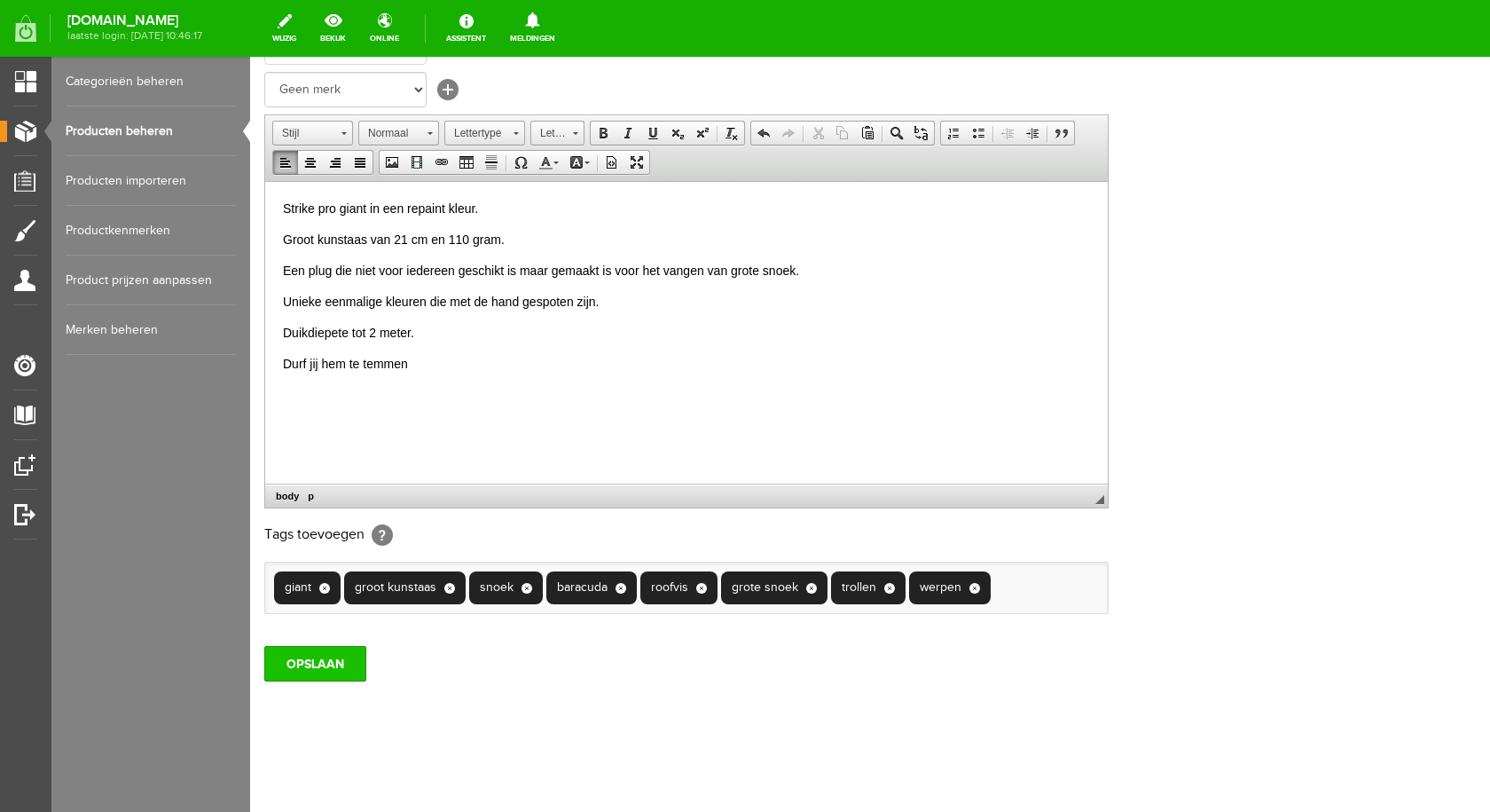
click at [313, 662] on input "OPSLAAN" at bounding box center [315, 663] width 102 height 35
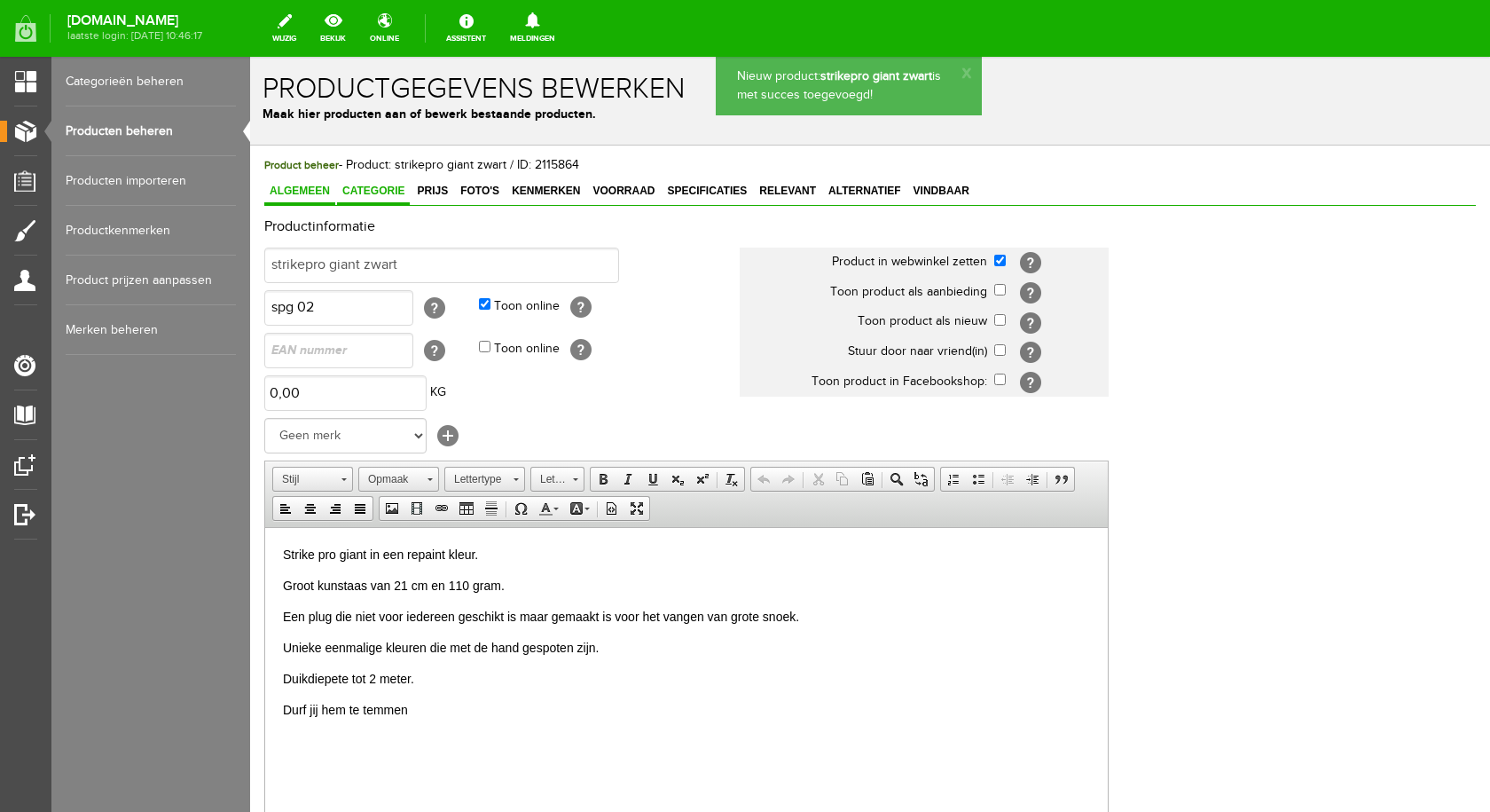
click at [382, 188] on span "Categorie" at bounding box center [373, 190] width 73 height 12
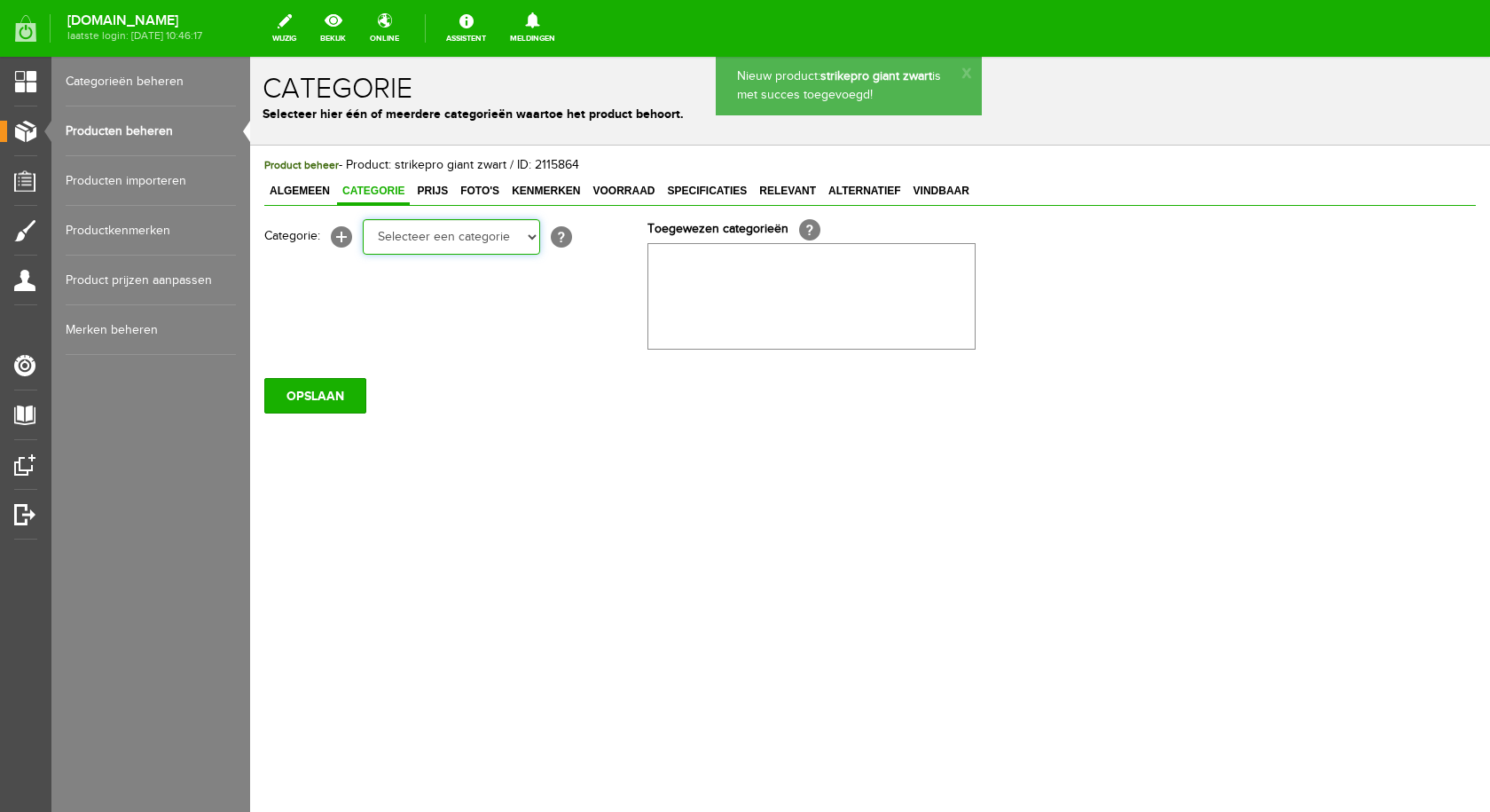
click at [454, 240] on select "Selecteer een categorie pluggen Python sheriff De schurk Swieber De Spok S-Cran…" at bounding box center [452, 236] width 177 height 35
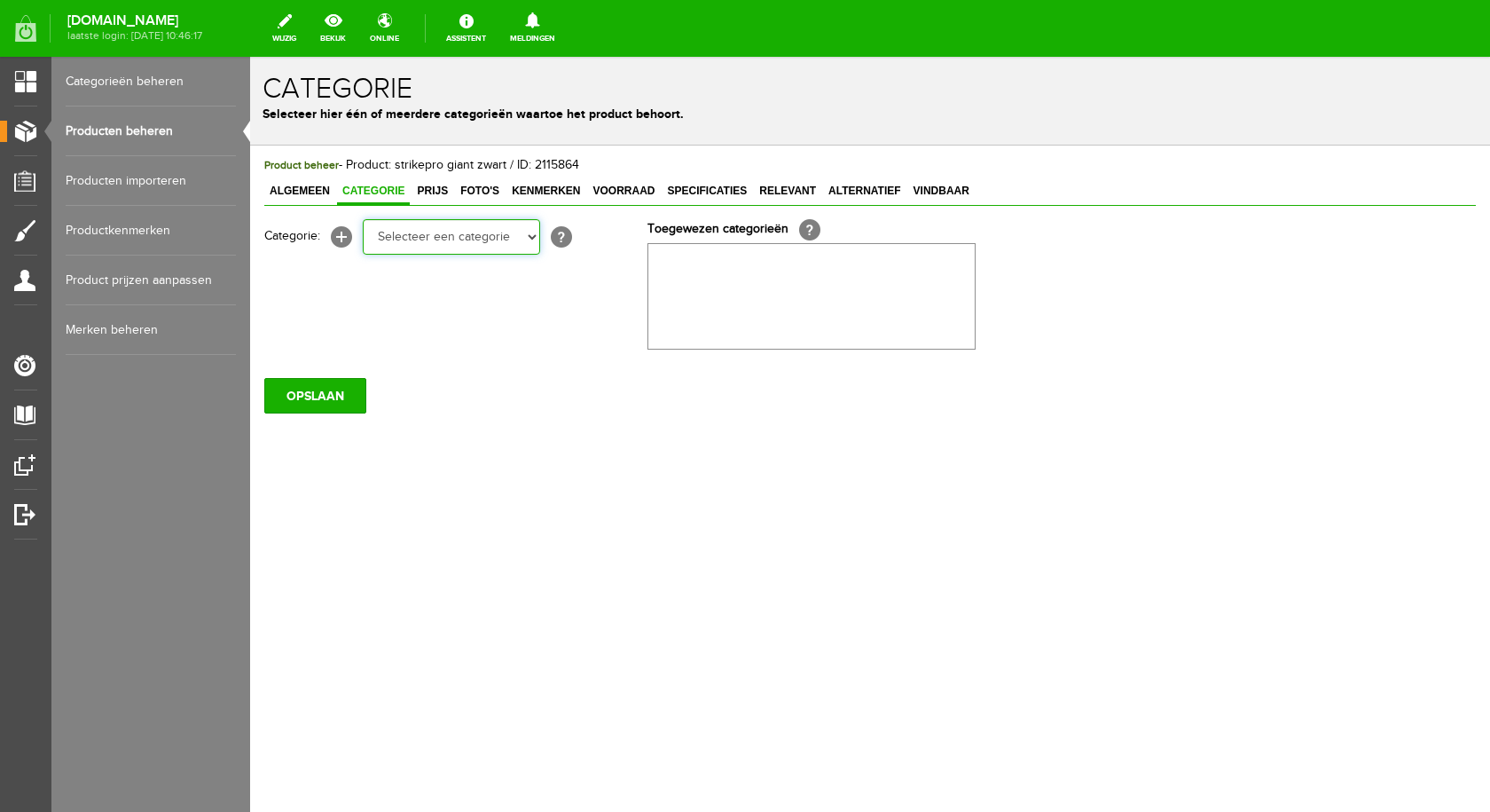
select select "282237"
click at [363, 219] on select "Selecteer een categorie pluggen Python sheriff De schurk Swieber De Spok S-Cran…" at bounding box center [452, 236] width 177 height 35
click at [322, 377] on div "OPSLAAN" at bounding box center [870, 389] width 1212 height 50
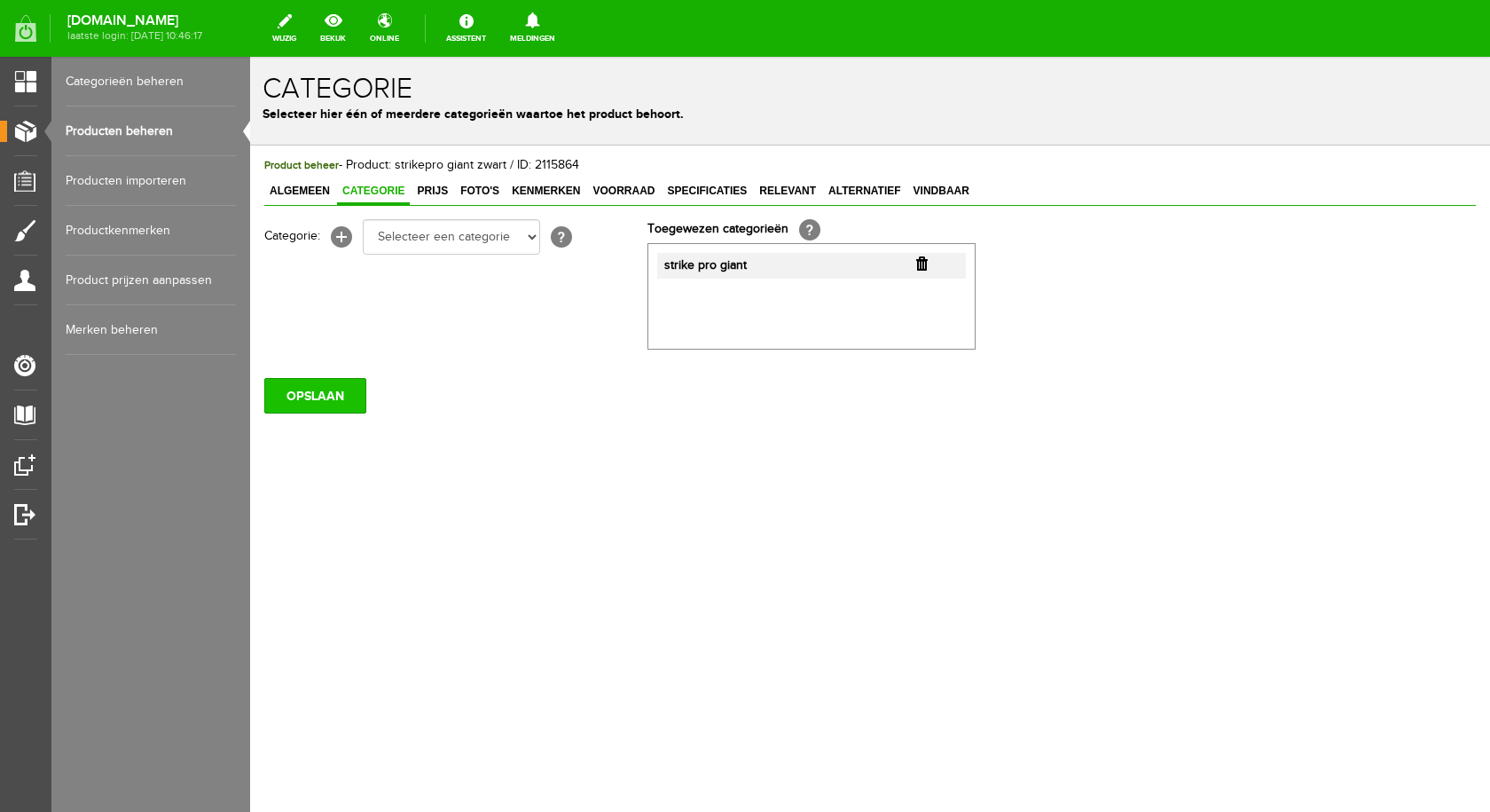
click at [303, 394] on input "OPSLAAN" at bounding box center [315, 395] width 102 height 35
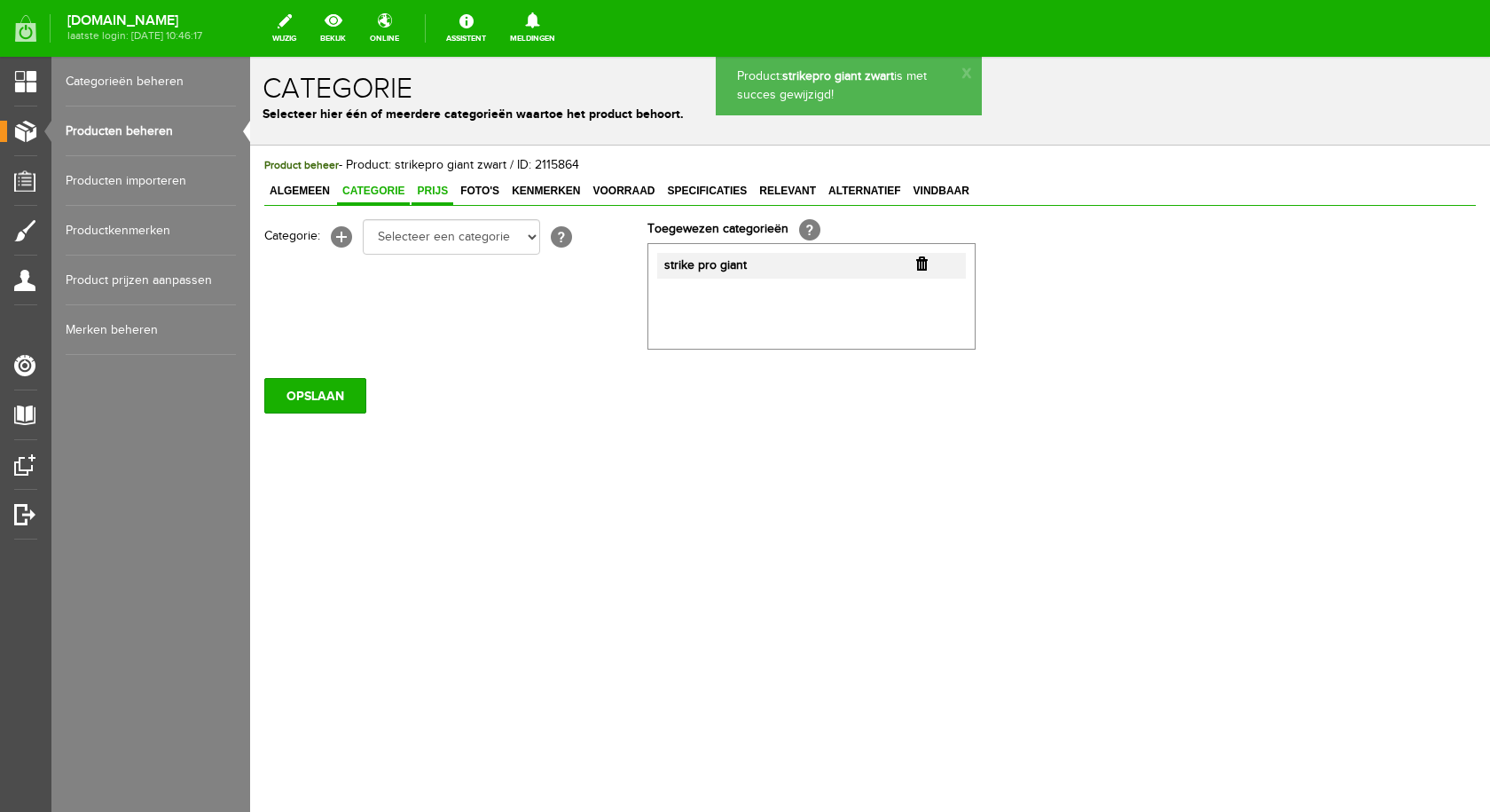
click at [426, 188] on span "Prijs" at bounding box center [432, 190] width 42 height 12
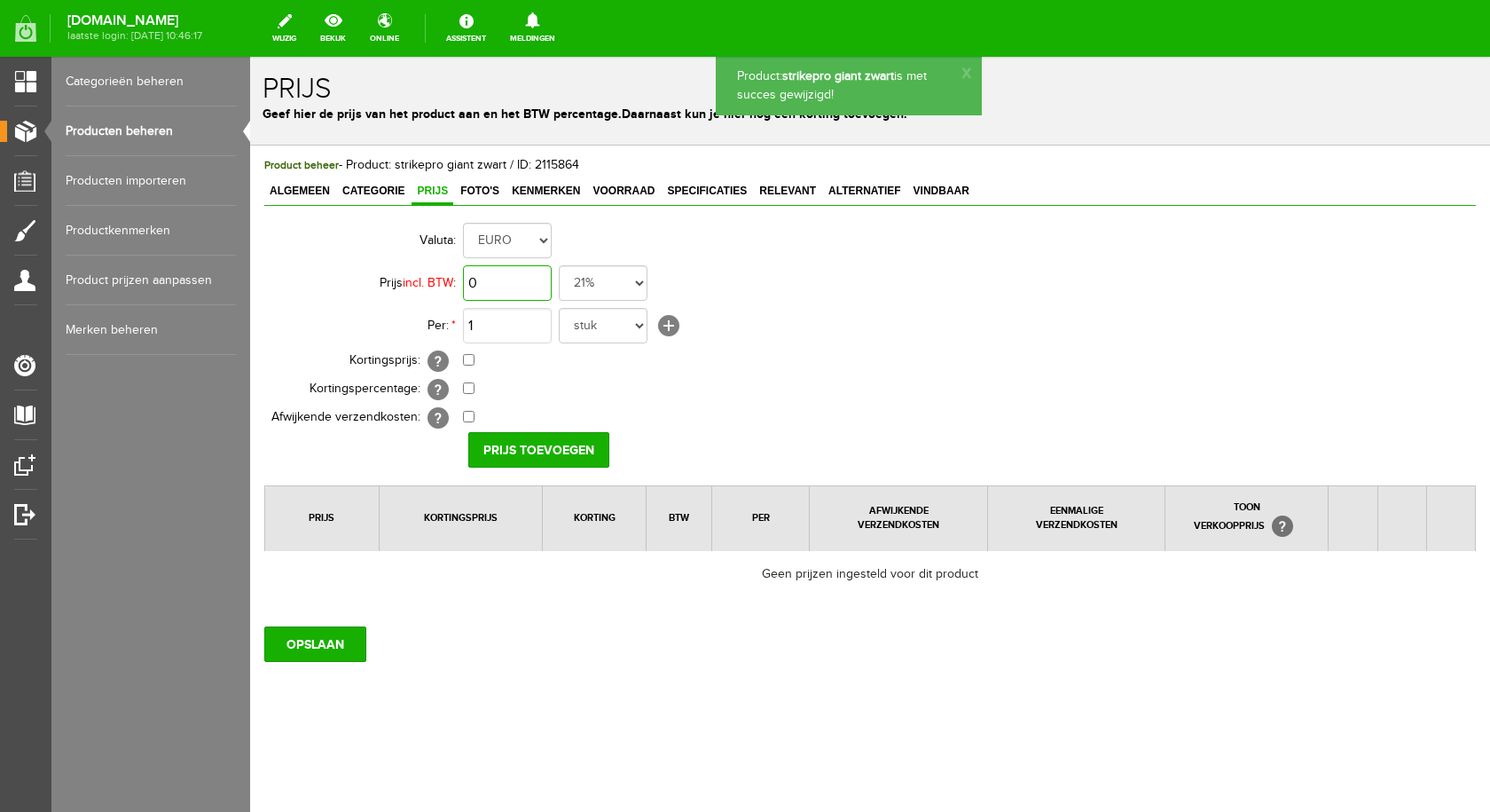
click at [515, 281] on input "0" at bounding box center [507, 283] width 89 height 35
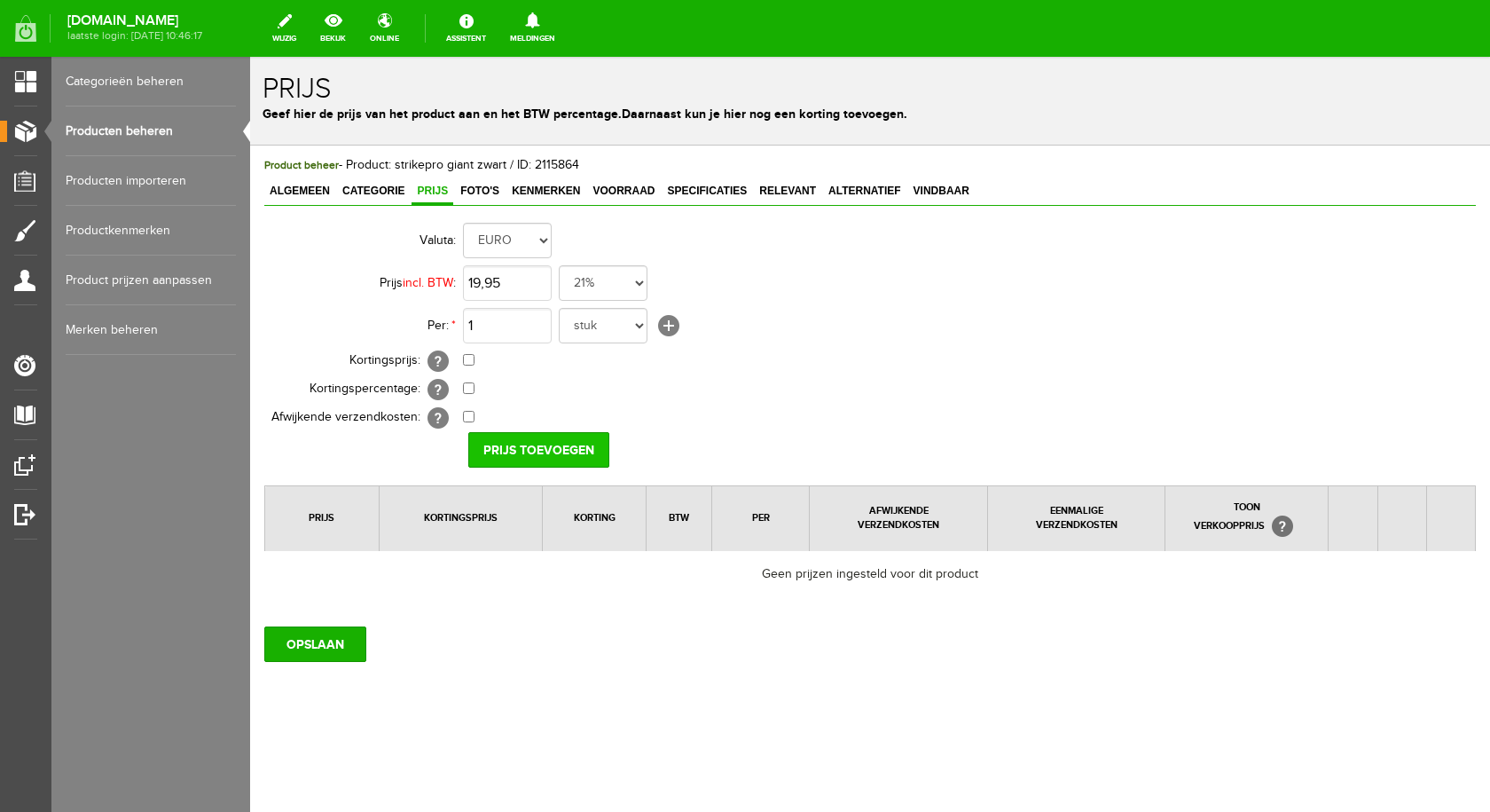
type input "€ 19,95"
click at [494, 456] on input "Prijs toevoegen" at bounding box center [539, 450] width 141 height 35
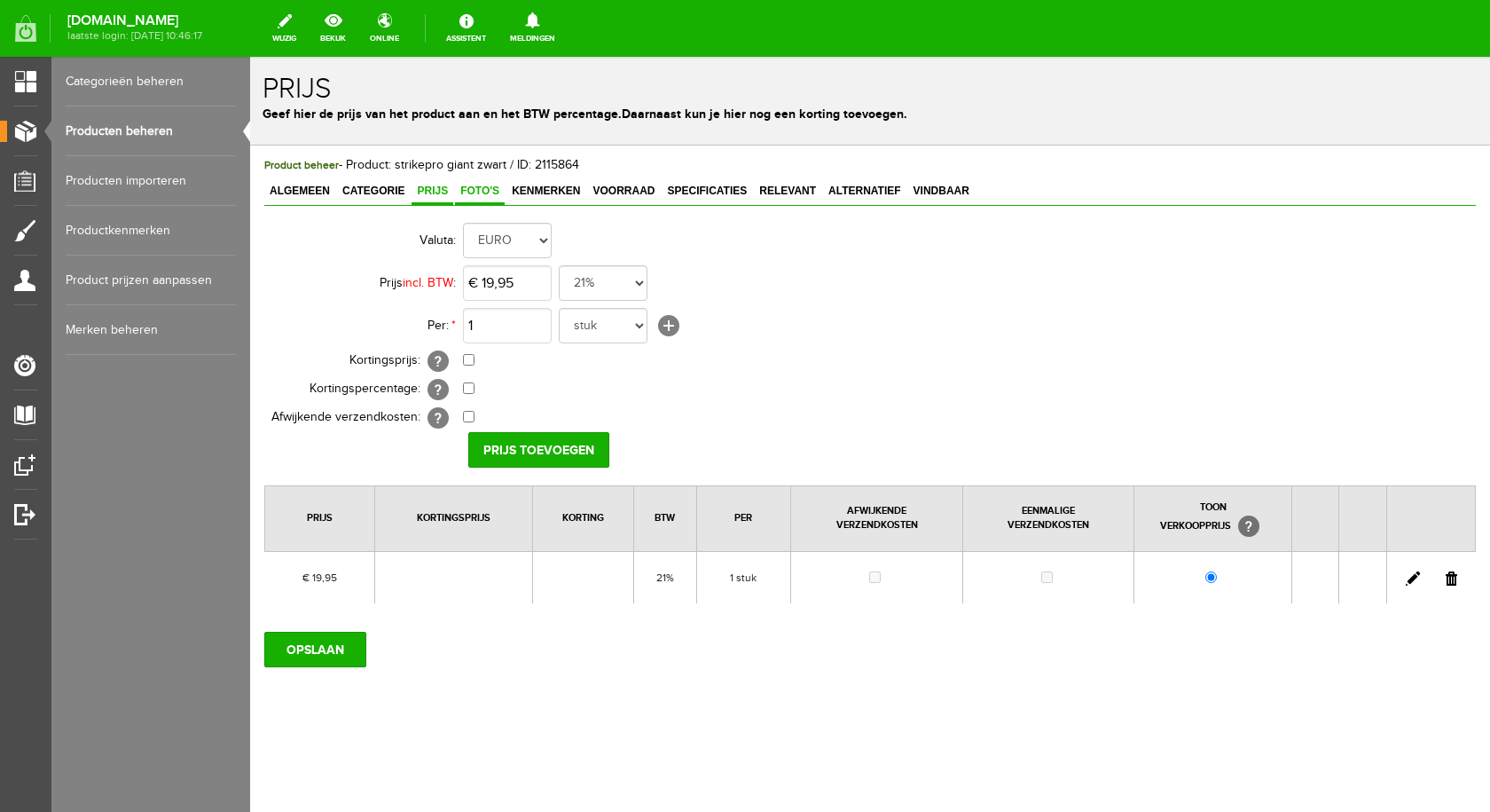
click at [480, 194] on span "Foto's" at bounding box center [480, 190] width 50 height 12
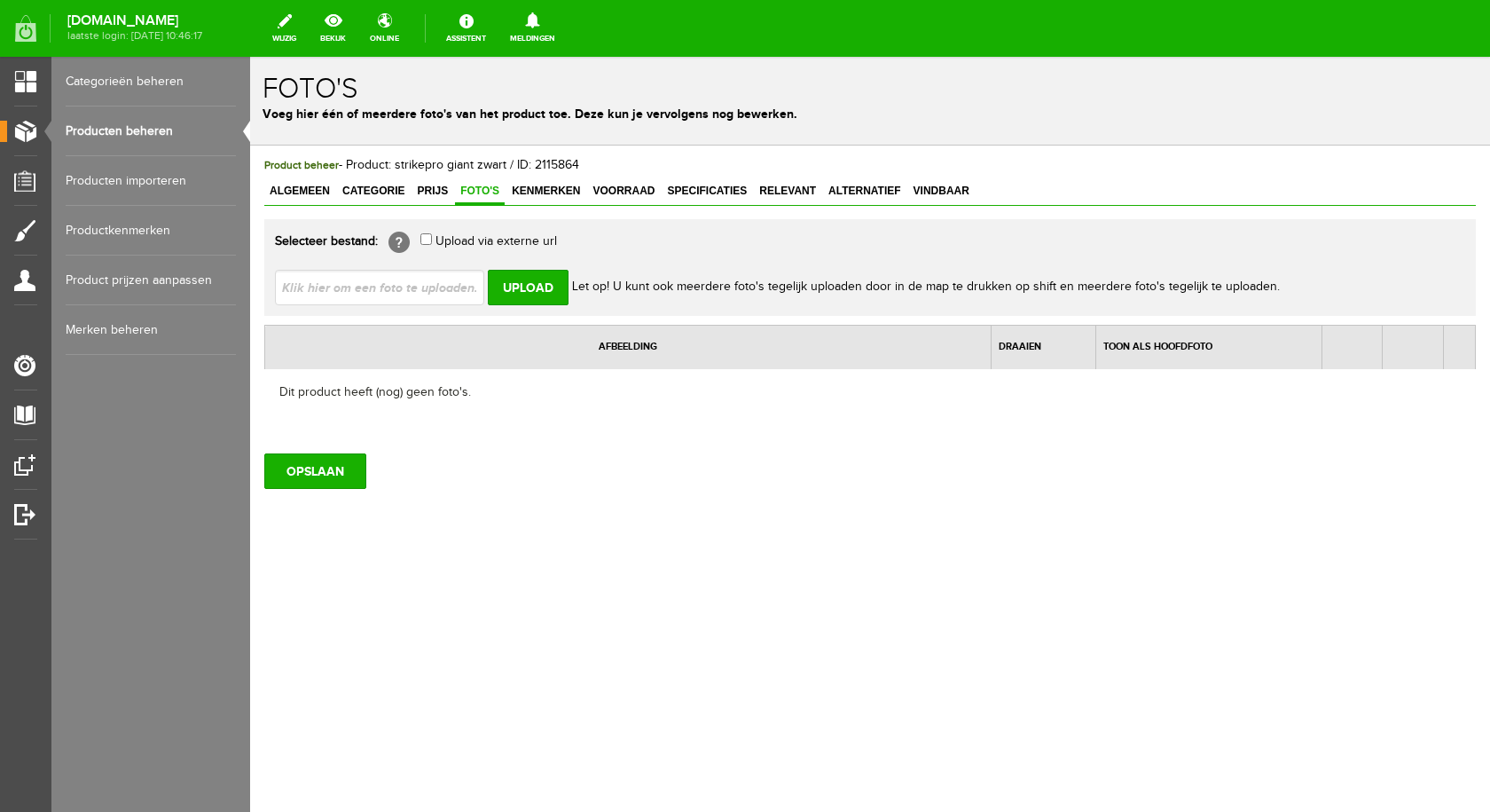
click at [470, 192] on span "Foto's" at bounding box center [480, 190] width 50 height 12
click at [413, 282] on input "file" at bounding box center [387, 286] width 224 height 33
type input "C:\fakepath\strike pro giant zwart.jpg"
type input "strike pro giant zwart.jpg"
click at [551, 284] on input "Upload" at bounding box center [527, 287] width 80 height 35
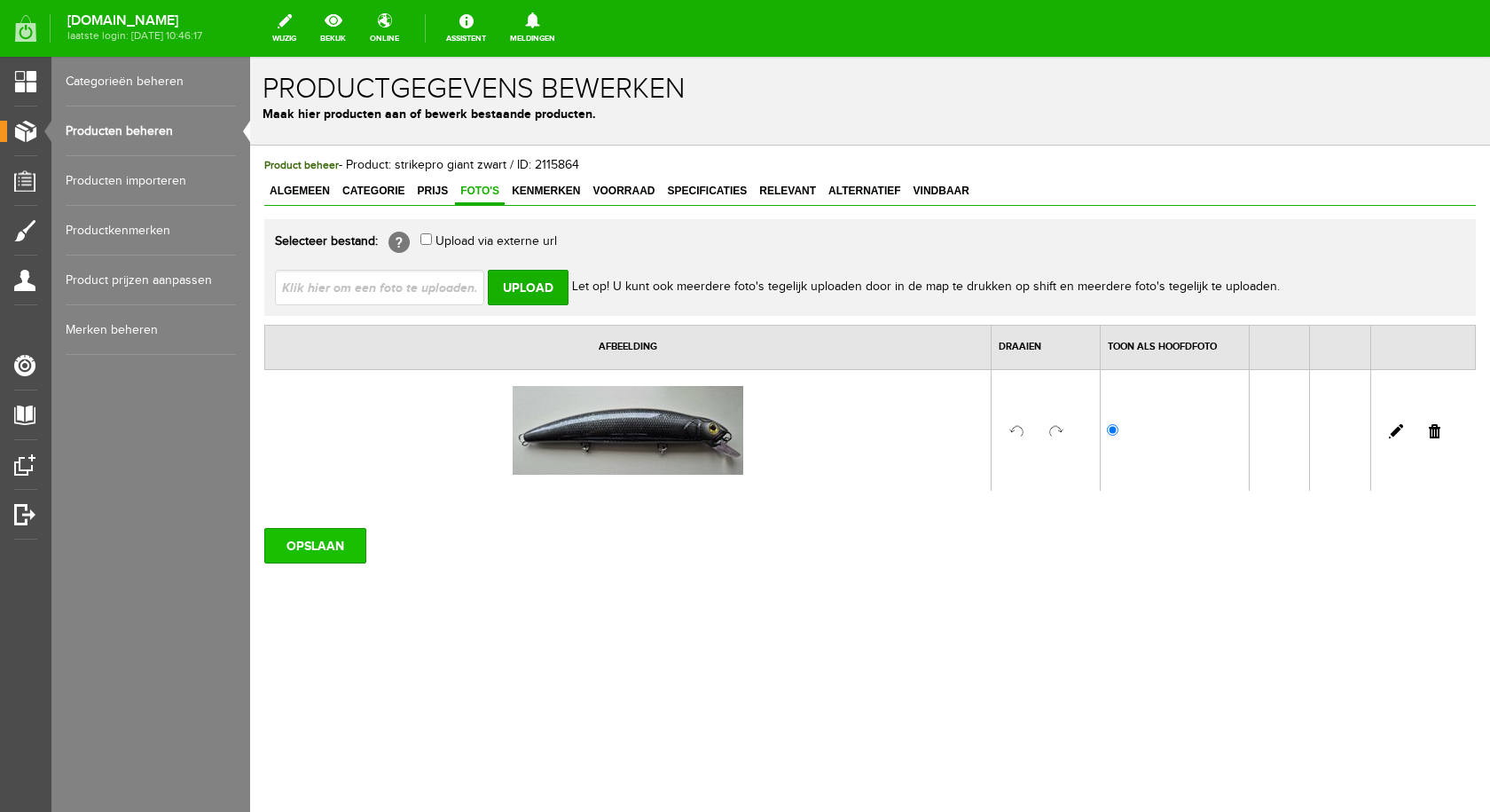
click at [304, 548] on input "OPSLAAN" at bounding box center [315, 545] width 102 height 35
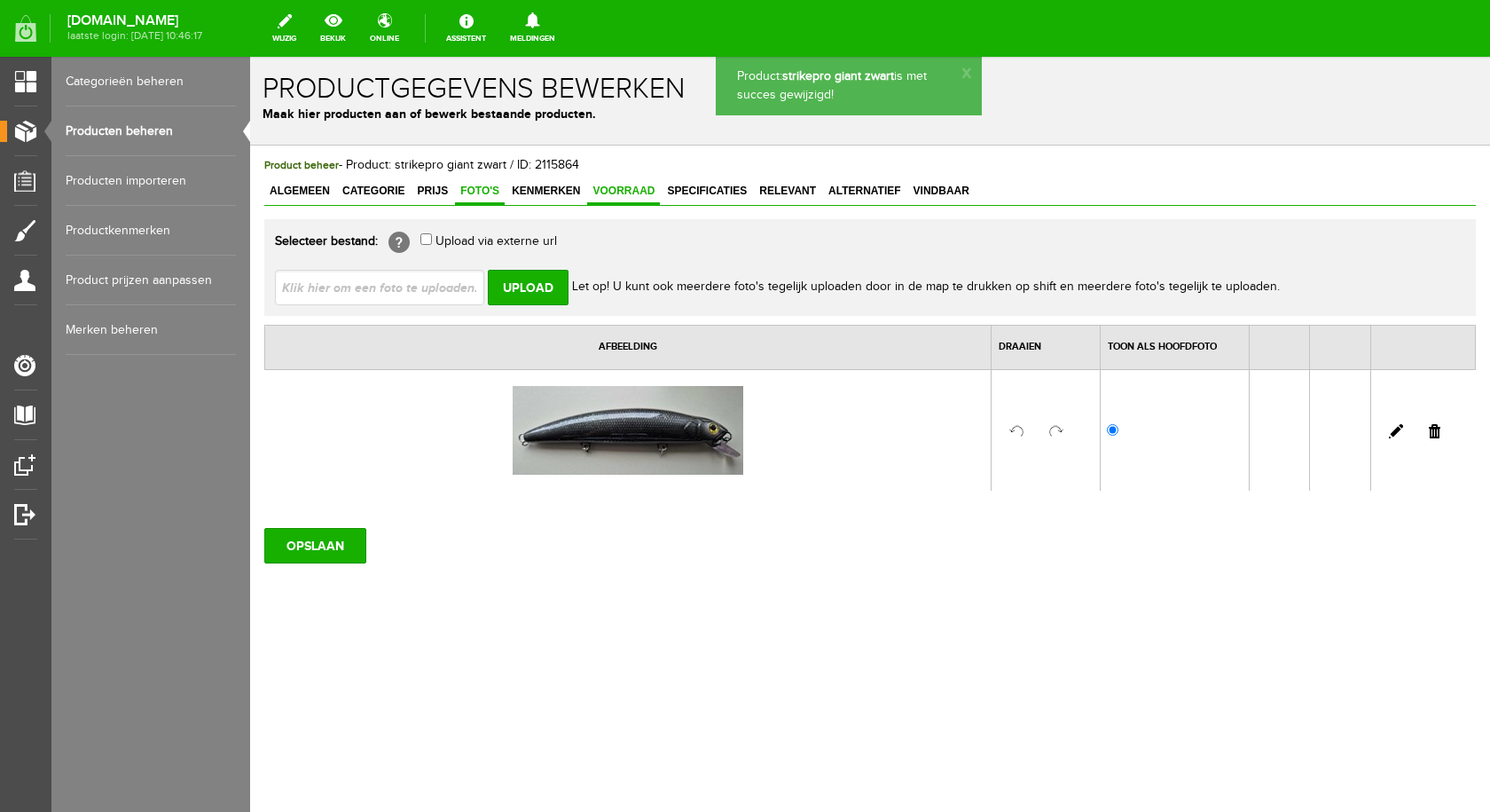
click at [606, 198] on link "Voorraad" at bounding box center [624, 192] width 73 height 26
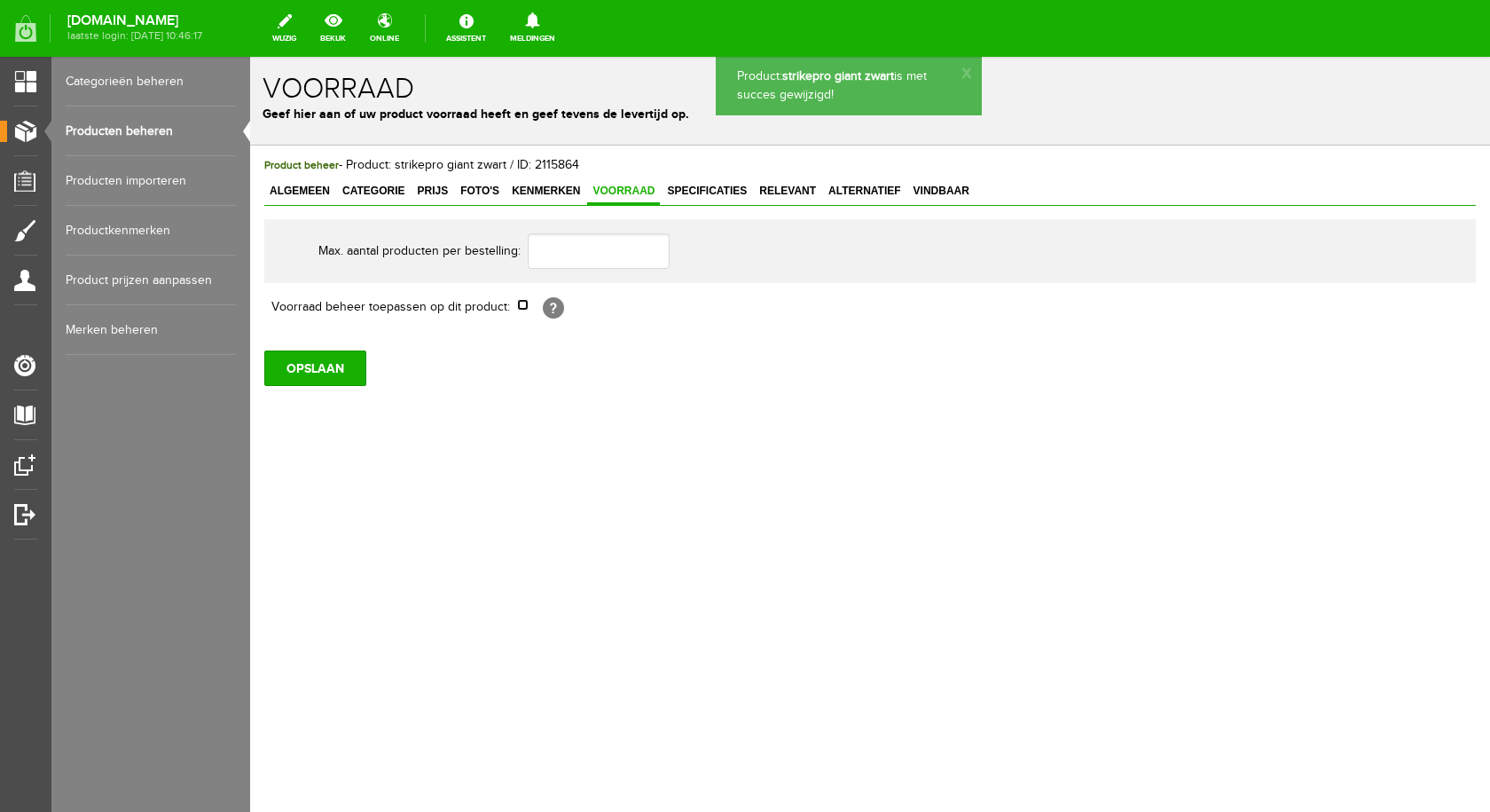
click at [526, 308] on input "checkbox" at bounding box center [523, 305] width 11 height 11
checkbox input "true"
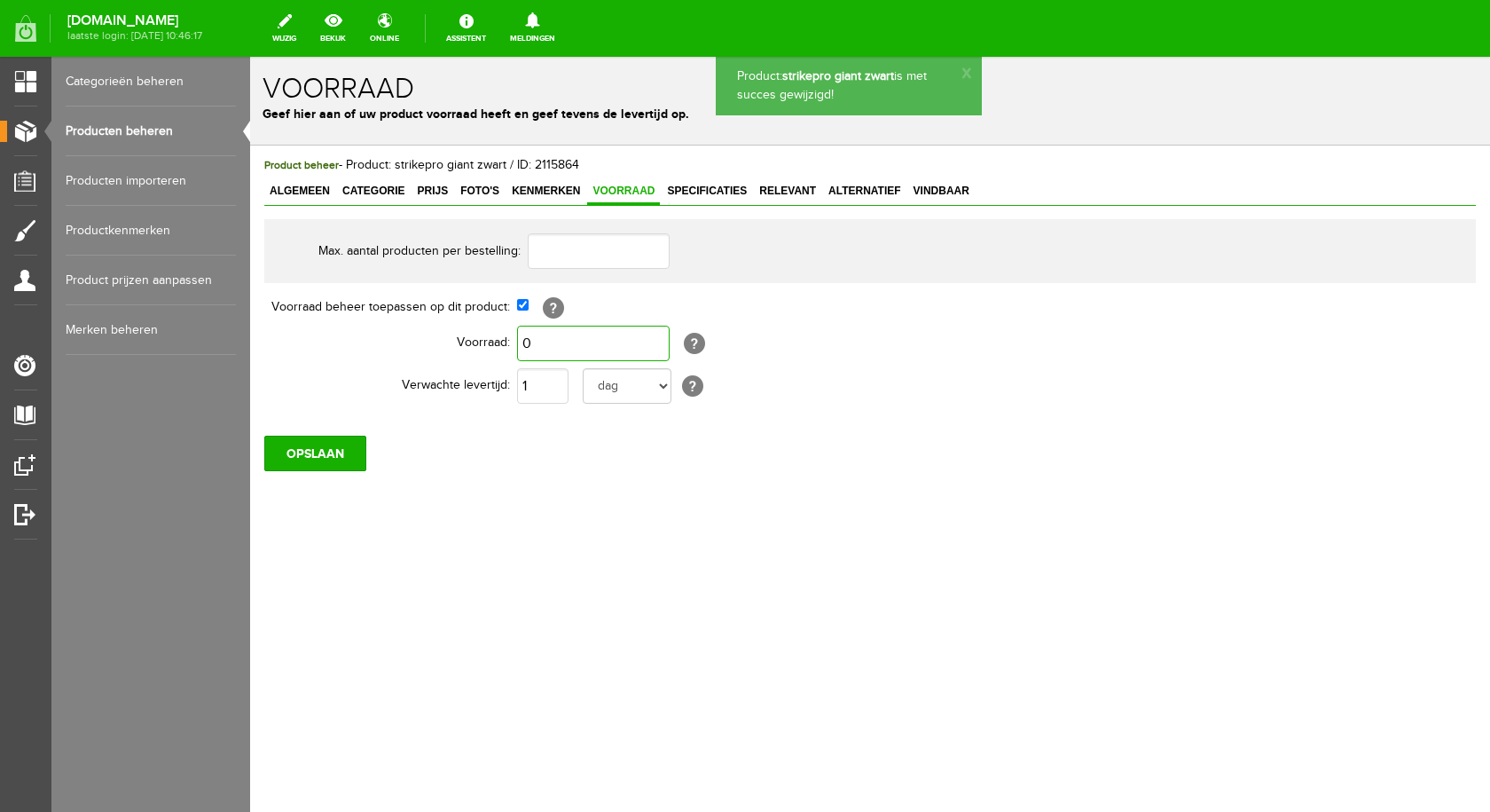
click at [542, 350] on input "0" at bounding box center [593, 343] width 152 height 35
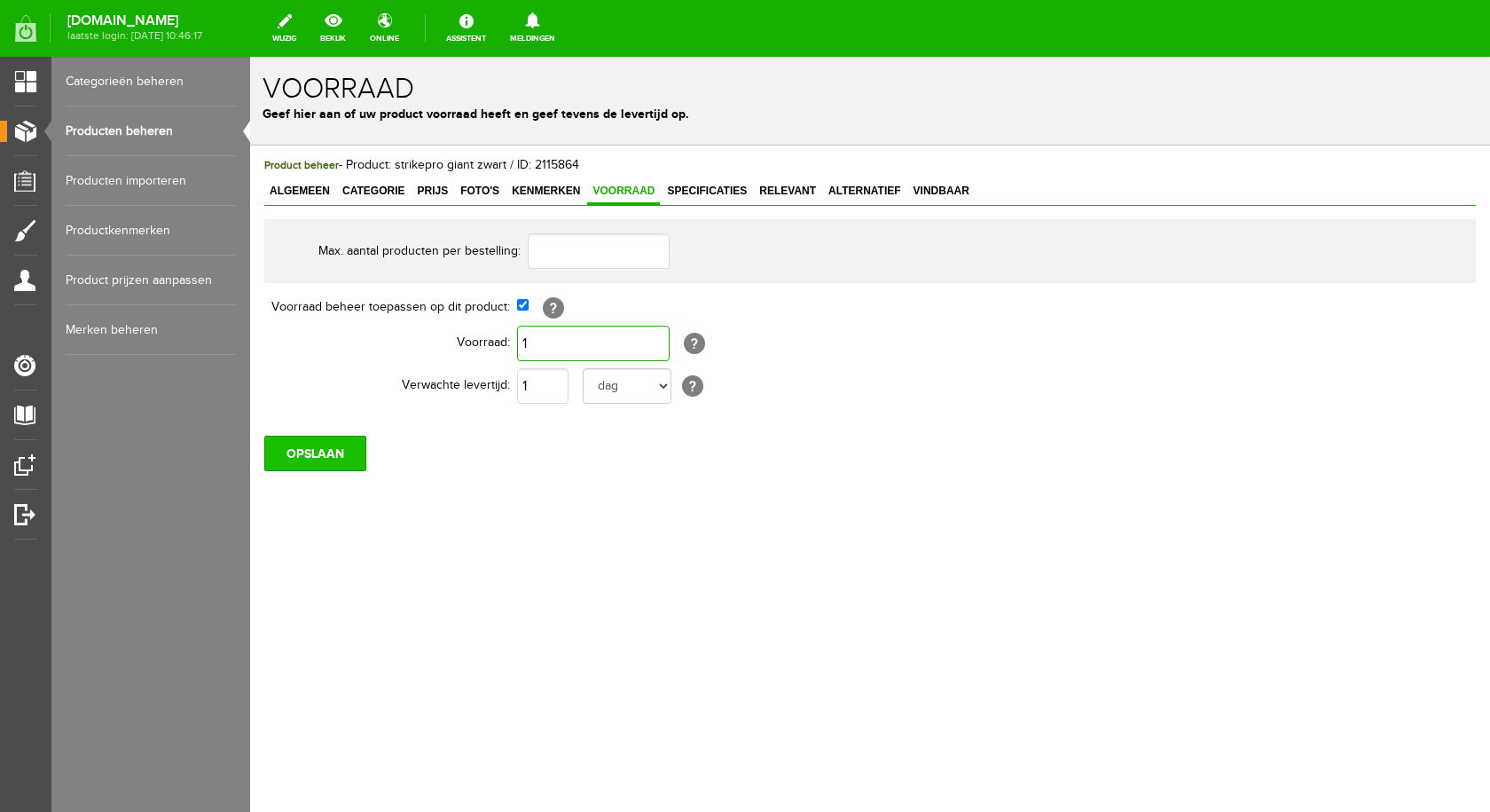
type input "1"
click at [325, 456] on input "OPSLAAN" at bounding box center [315, 453] width 102 height 35
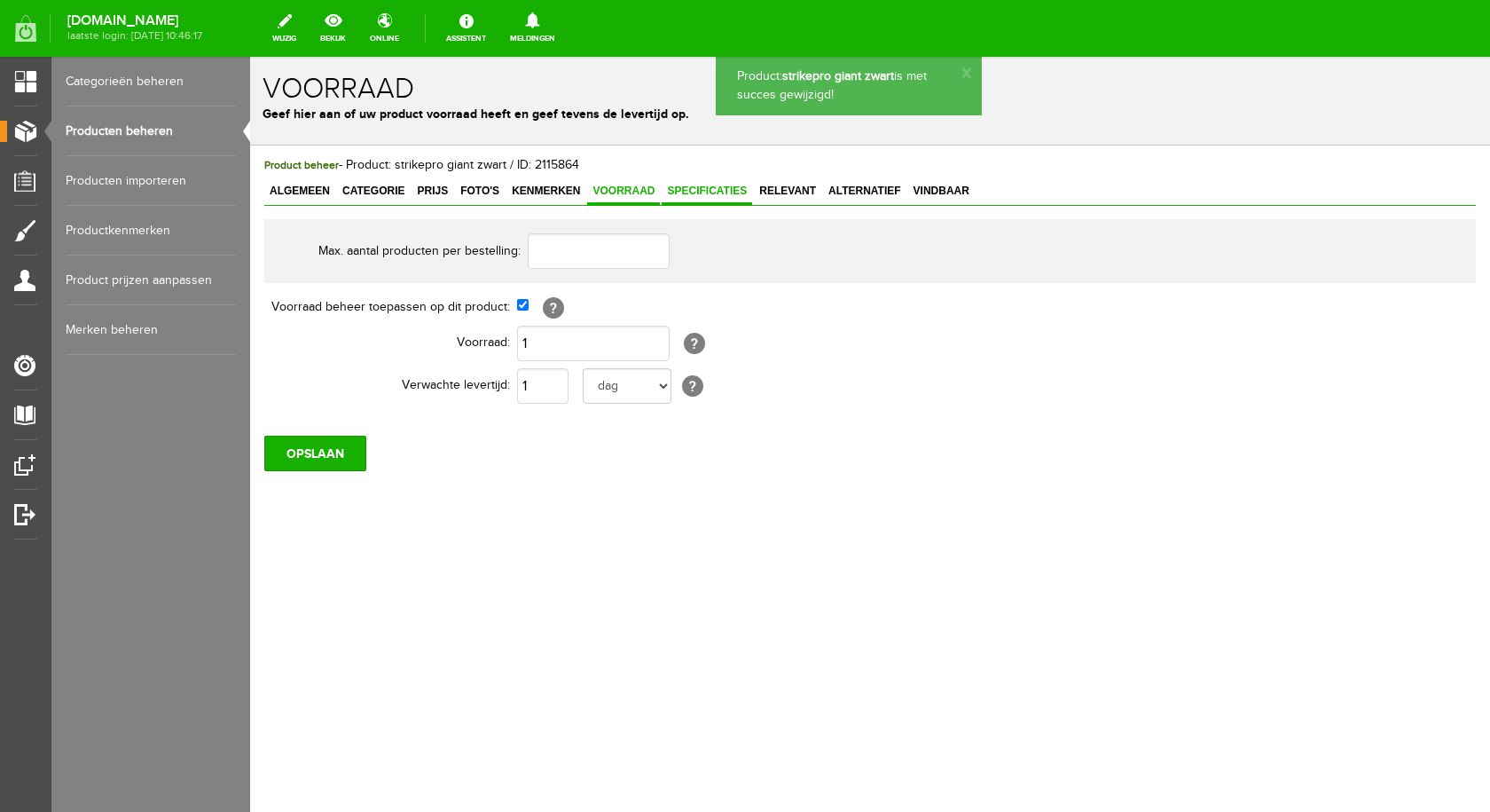
click at [721, 197] on span "Specificaties" at bounding box center [707, 190] width 91 height 12
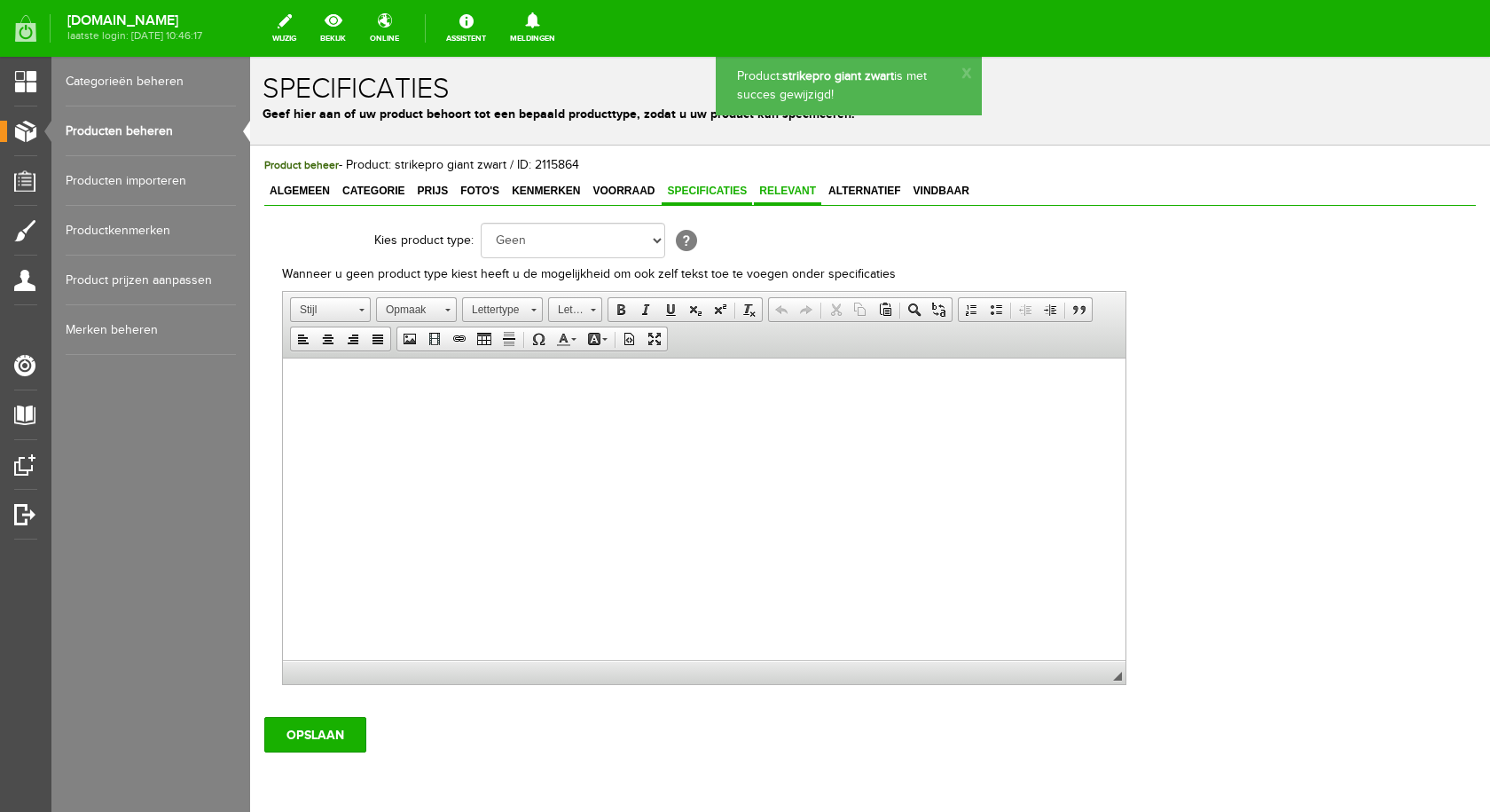
click at [771, 191] on span "Relevant" at bounding box center [787, 190] width 67 height 12
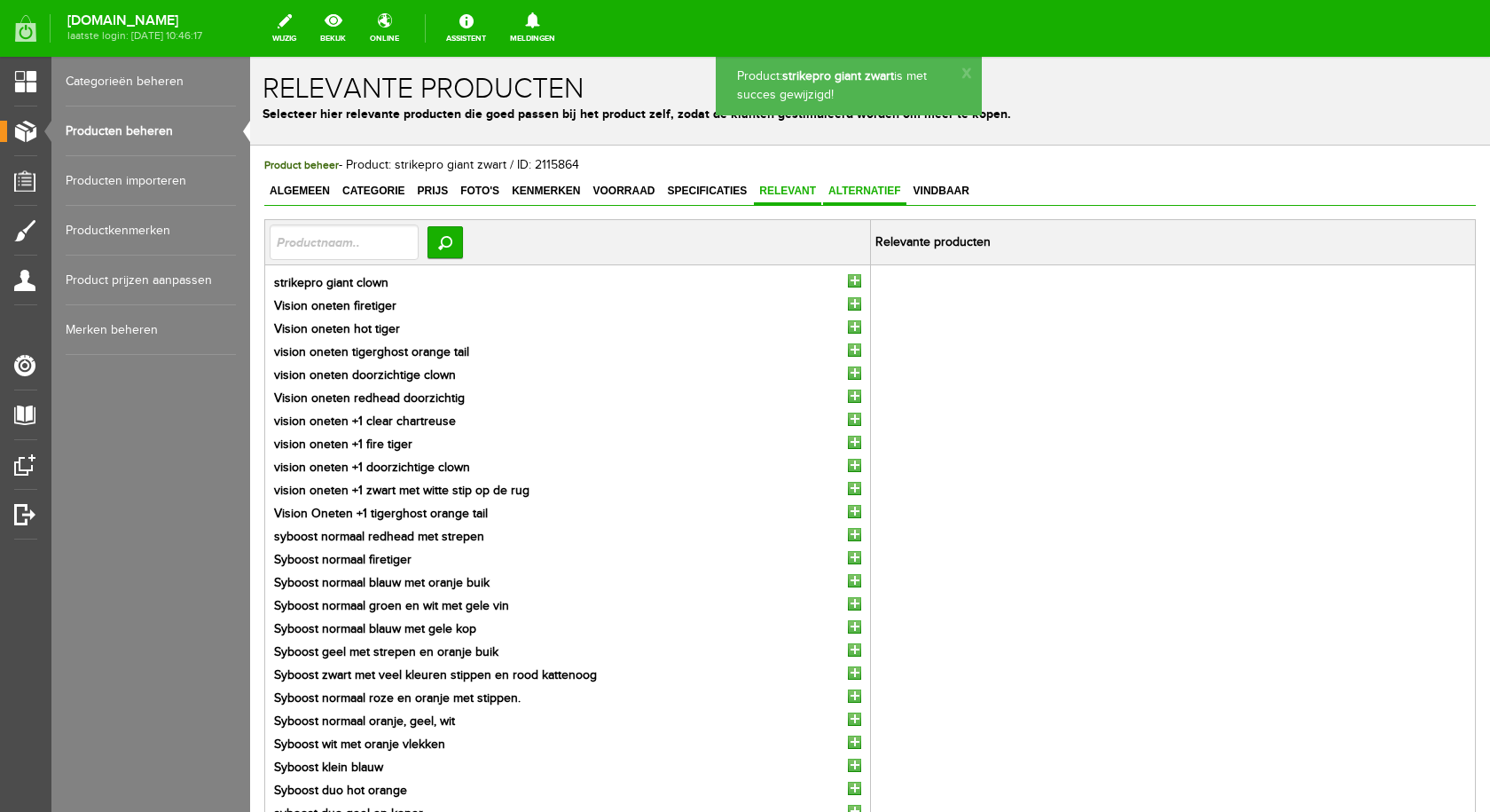
click at [875, 189] on span "Alternatief" at bounding box center [865, 190] width 83 height 12
click at [928, 189] on span "Vindbaar" at bounding box center [941, 190] width 67 height 12
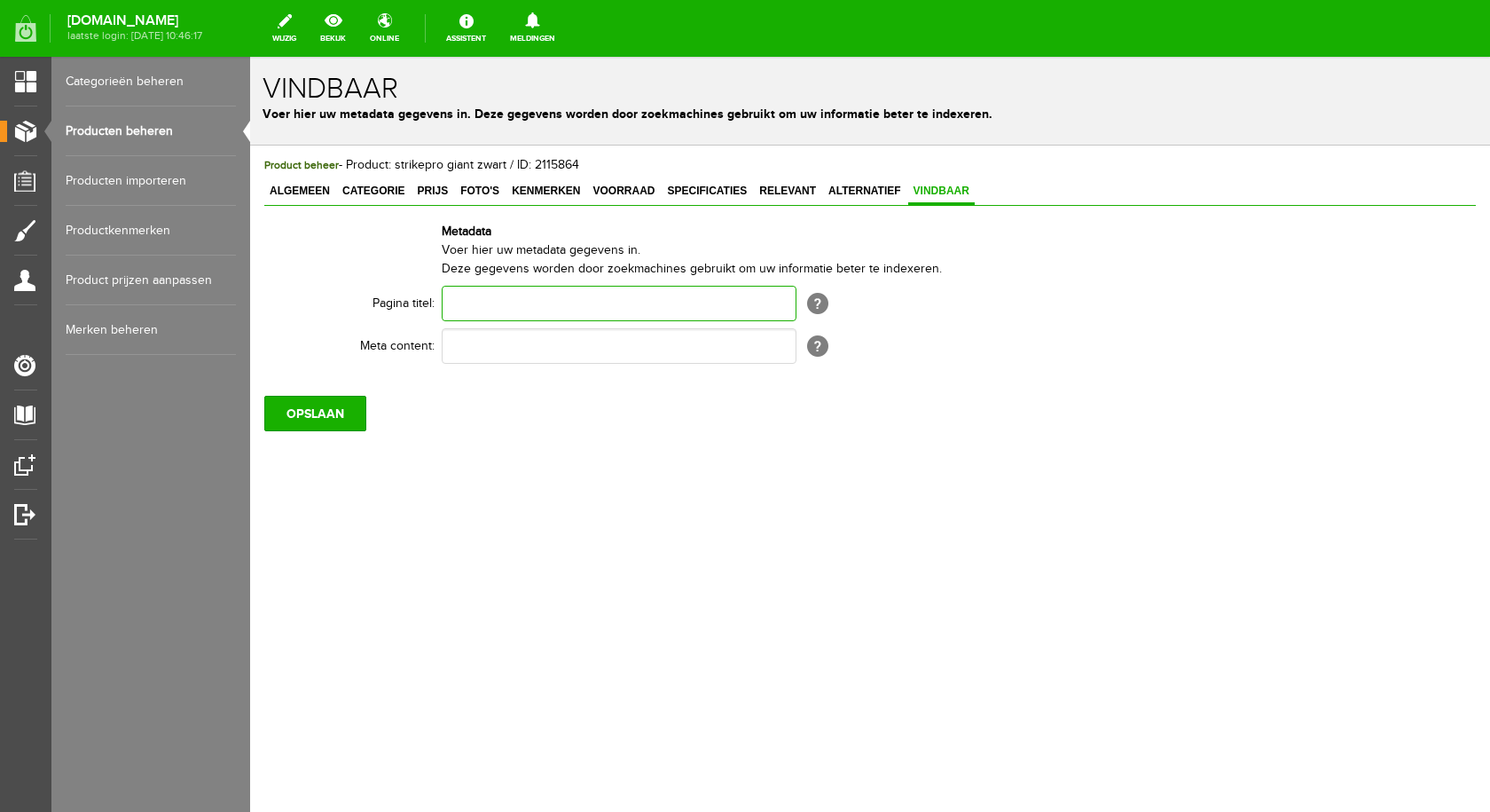
click at [477, 304] on input "text" at bounding box center [619, 303] width 355 height 35
type input "strike pro giant"
click at [468, 353] on input "text" at bounding box center [619, 345] width 355 height 35
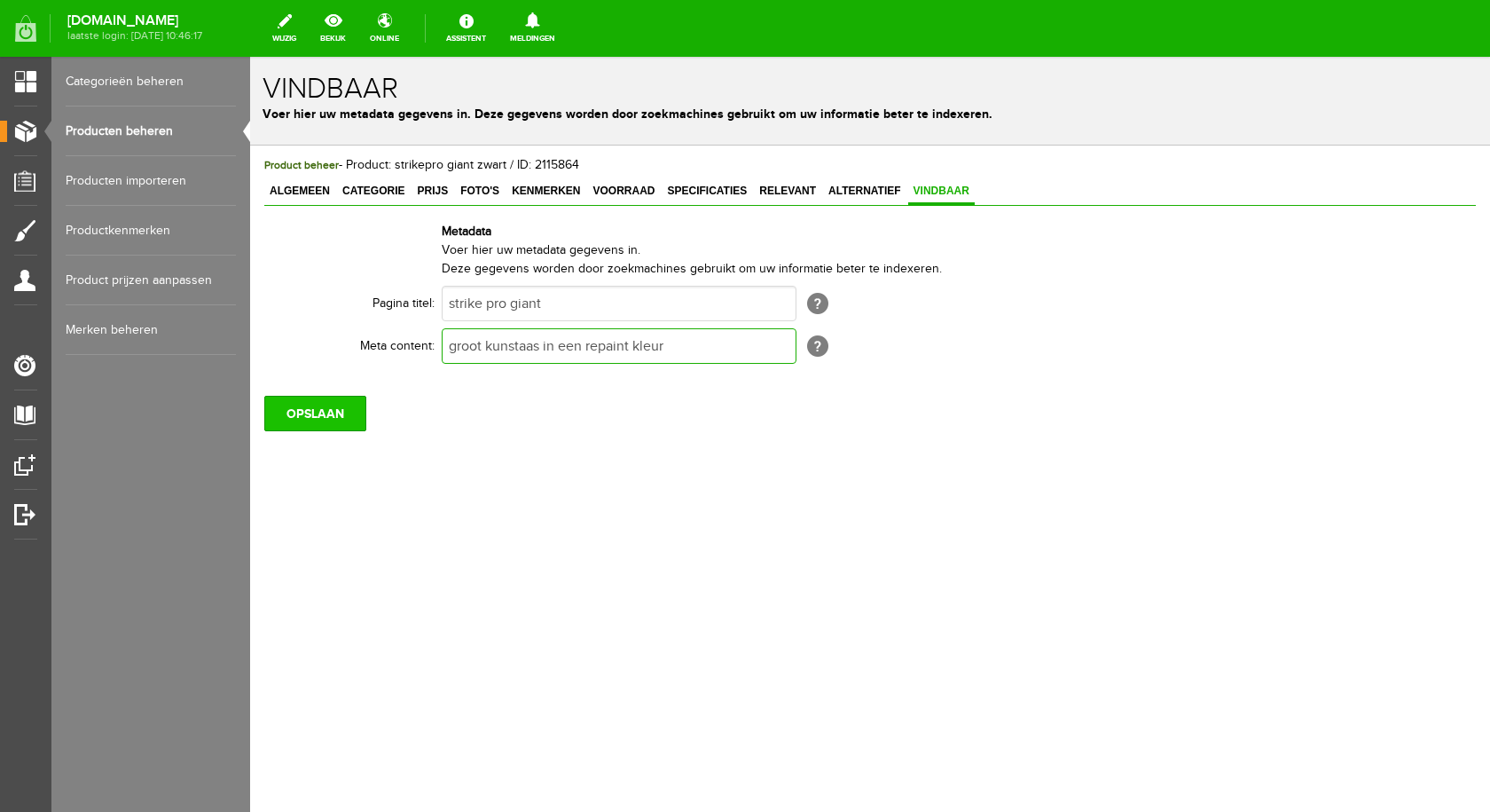
type input "groot kunstaas in een repaint kleur"
click at [349, 420] on input "OPSLAAN" at bounding box center [315, 413] width 102 height 35
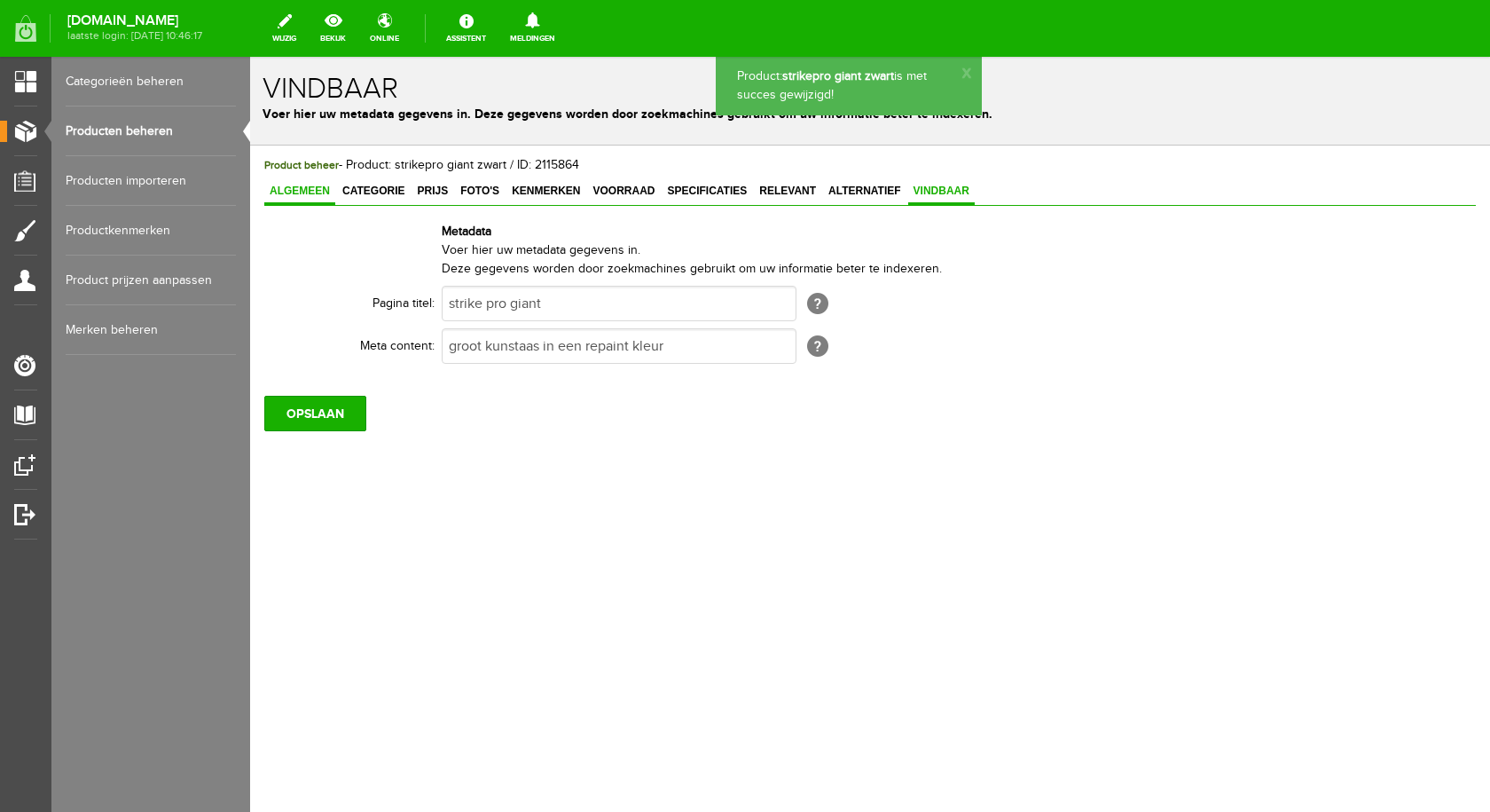
click at [308, 189] on span "Algemeen" at bounding box center [299, 190] width 71 height 12
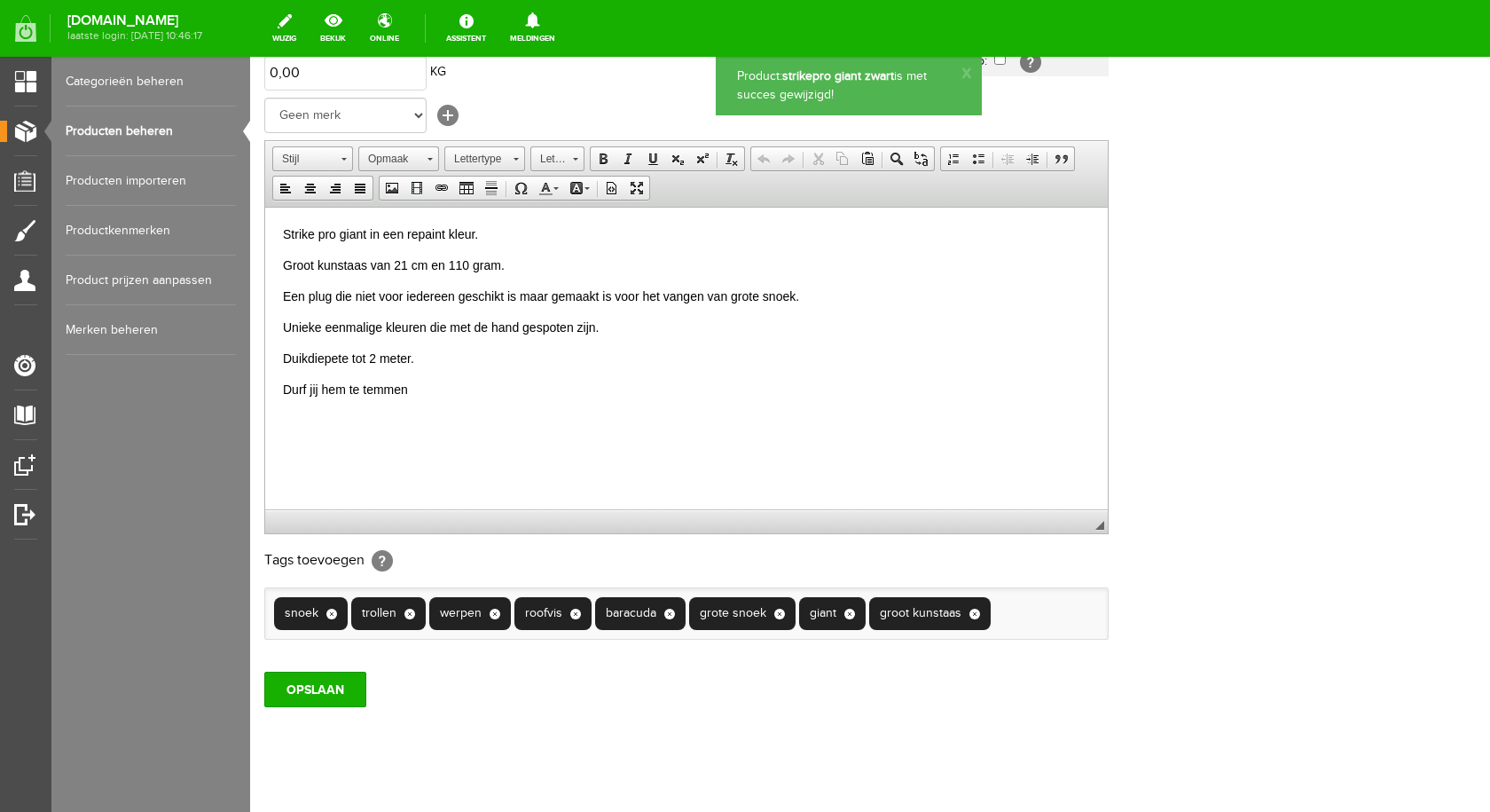
scroll to position [346, 0]
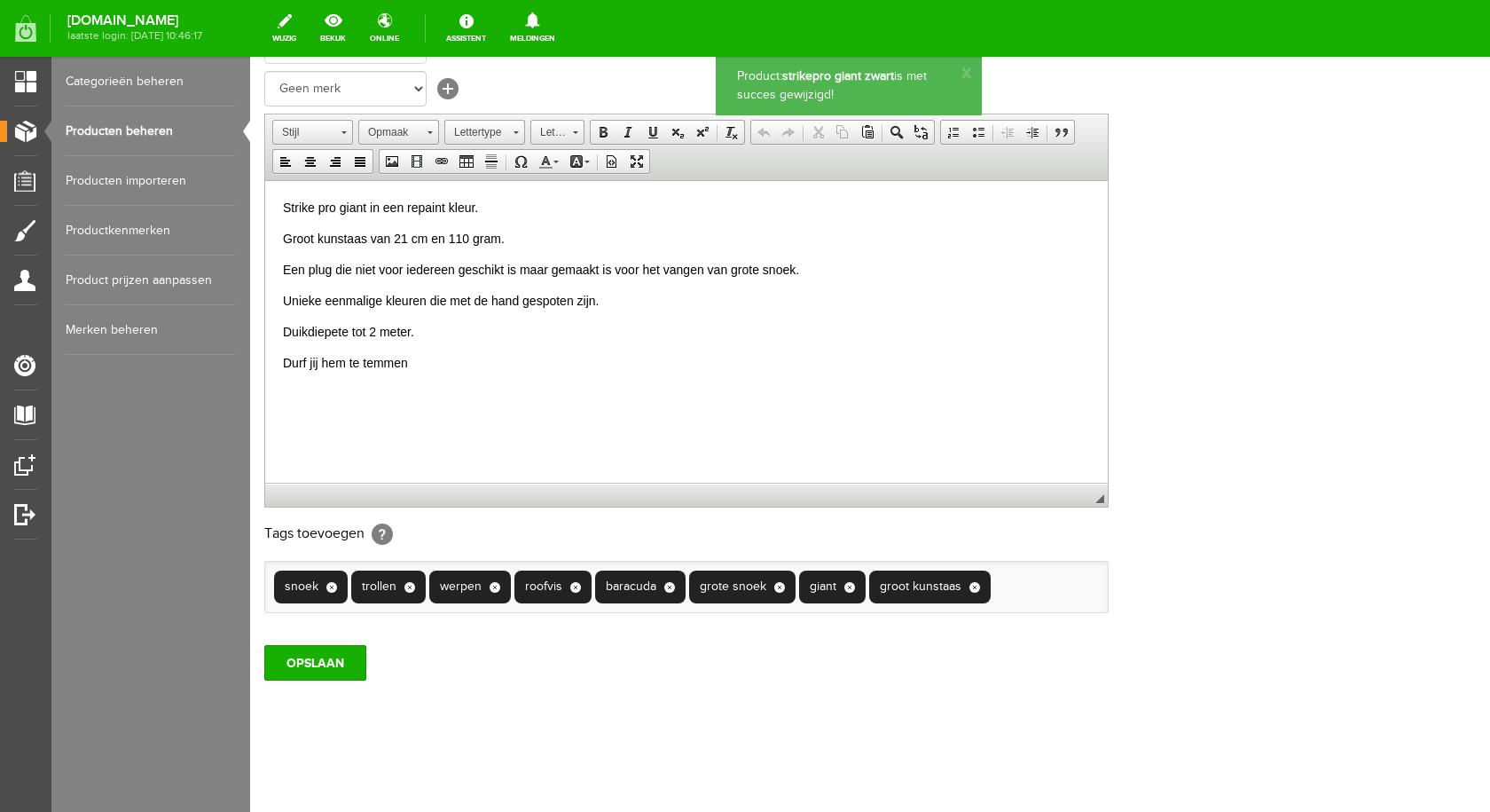
click at [1040, 586] on ul "snoek × trollen × werpen × roofvis × baracuda × grote snoek × giant × groot kun…" at bounding box center [686, 587] width 842 height 51
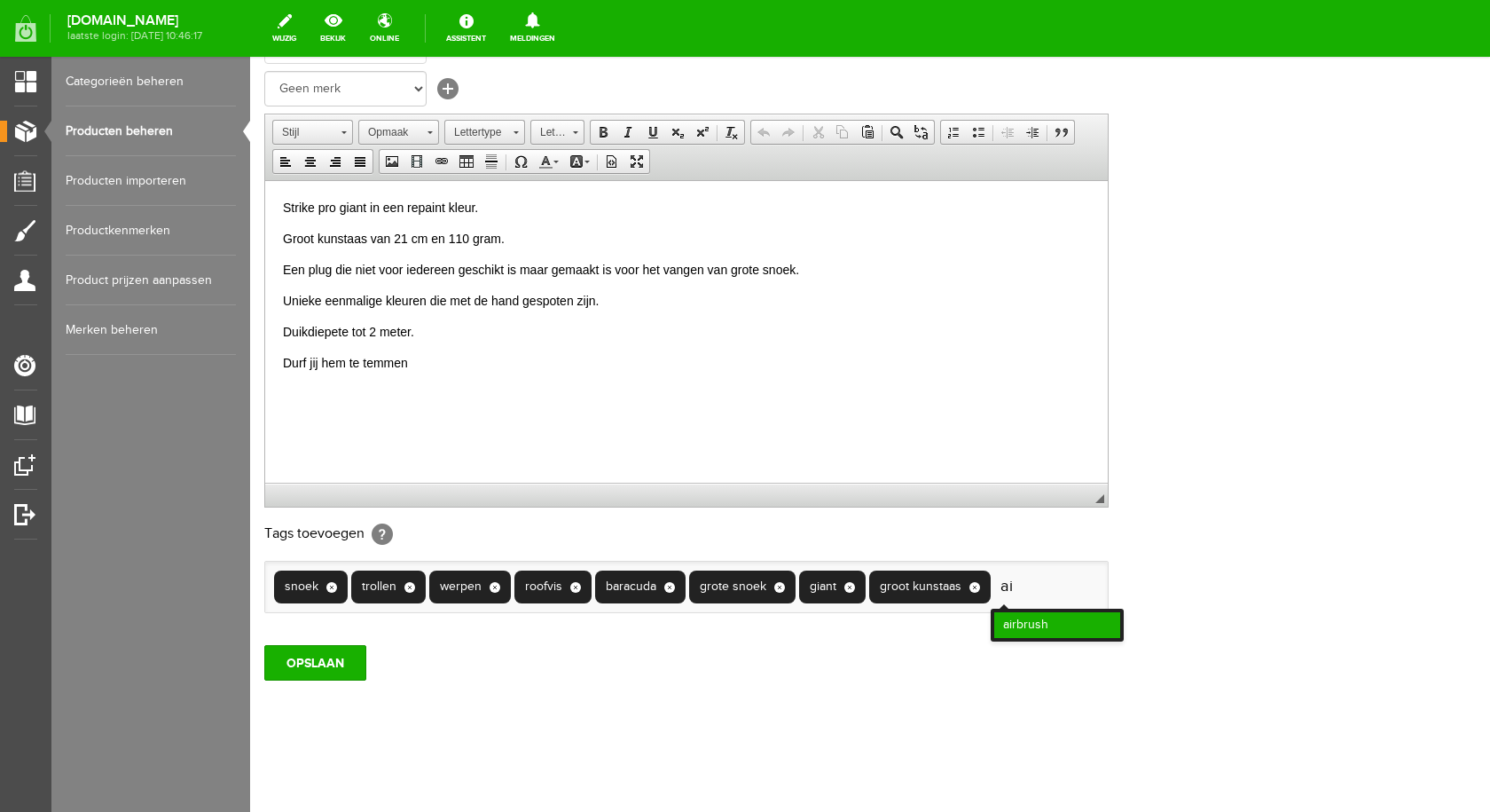
type input "ai"
click at [1059, 622] on li "airbrush" at bounding box center [1057, 625] width 126 height 26
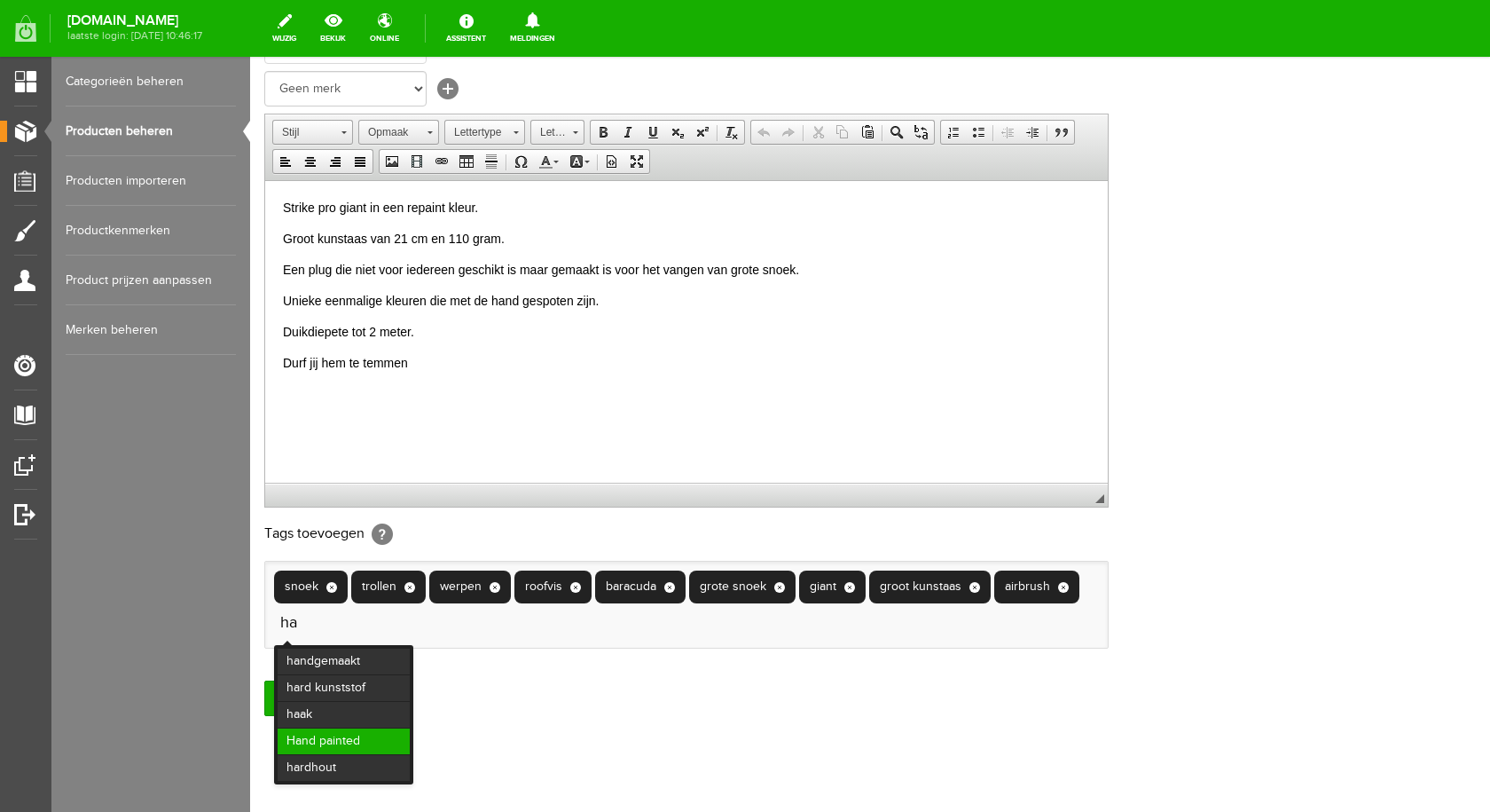
type input "ha"
click at [356, 737] on li "Hand painted" at bounding box center [344, 741] width 132 height 26
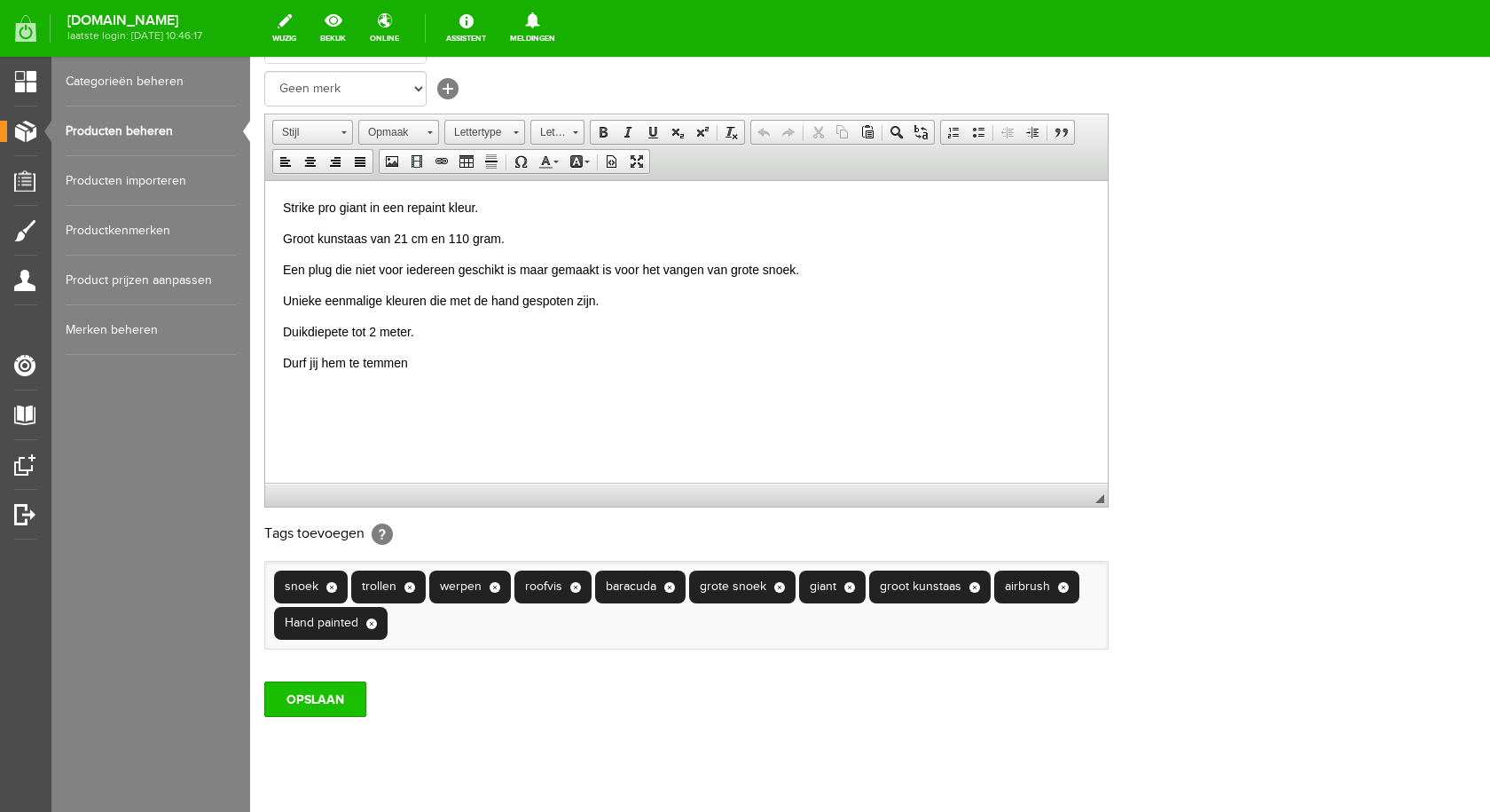
click at [331, 696] on input "OPSLAAN" at bounding box center [315, 698] width 102 height 35
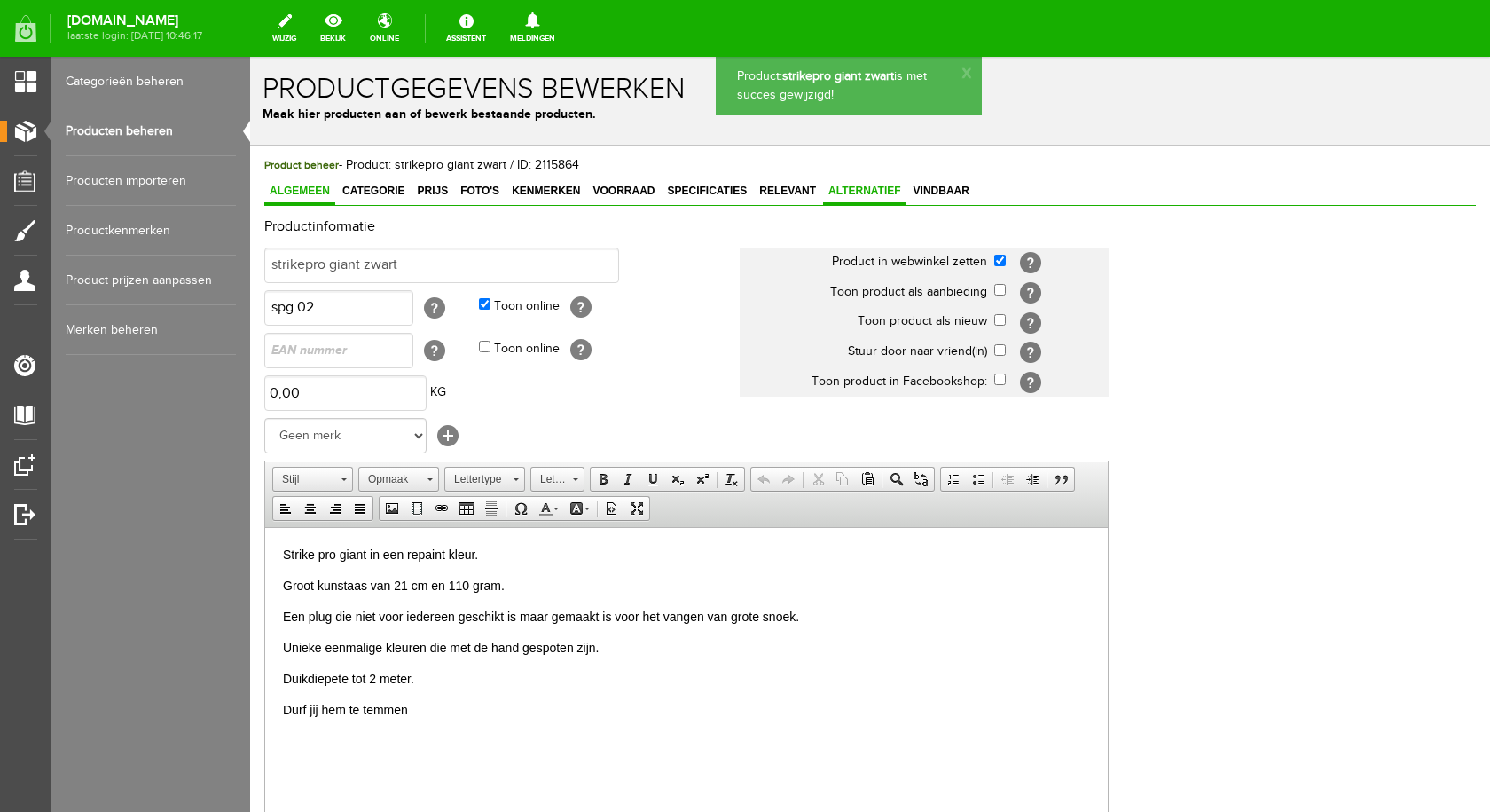
click at [863, 188] on span "Alternatief" at bounding box center [865, 190] width 83 height 12
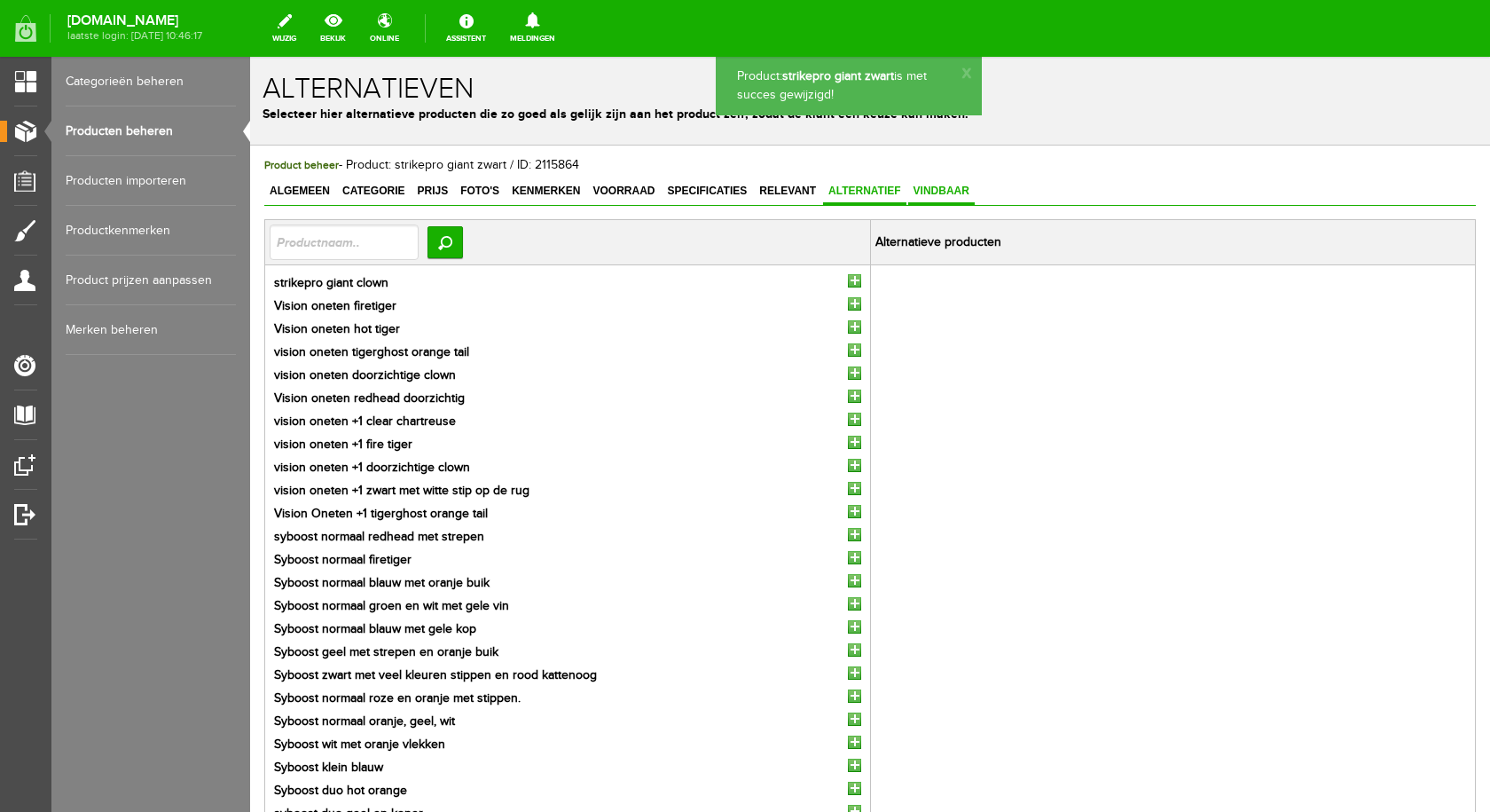
click at [933, 186] on span "Vindbaar" at bounding box center [941, 190] width 67 height 12
